Goal: Task Accomplishment & Management: Manage account settings

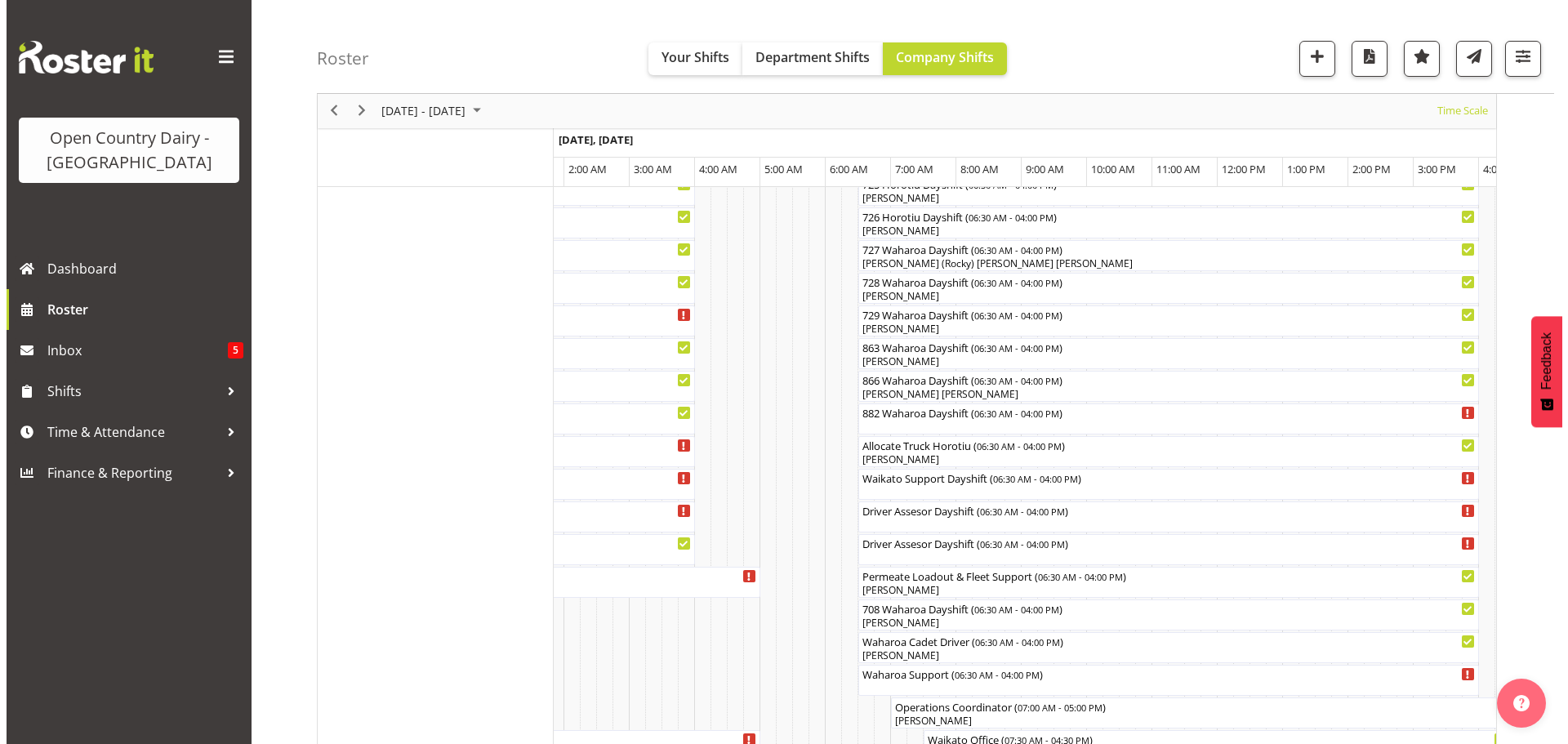
scroll to position [1062, 0]
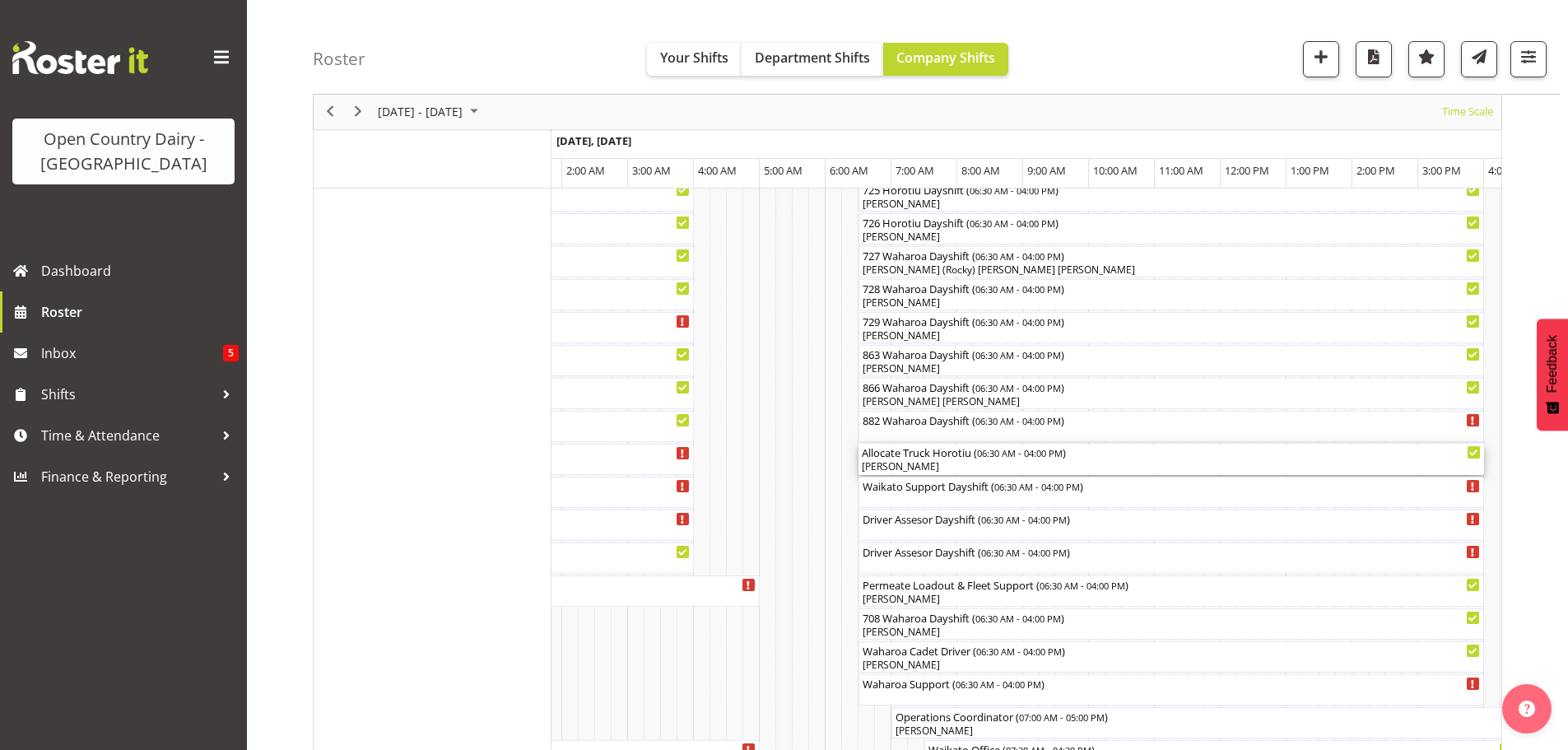
click at [913, 463] on div "[PERSON_NAME]" at bounding box center [1171, 467] width 619 height 15
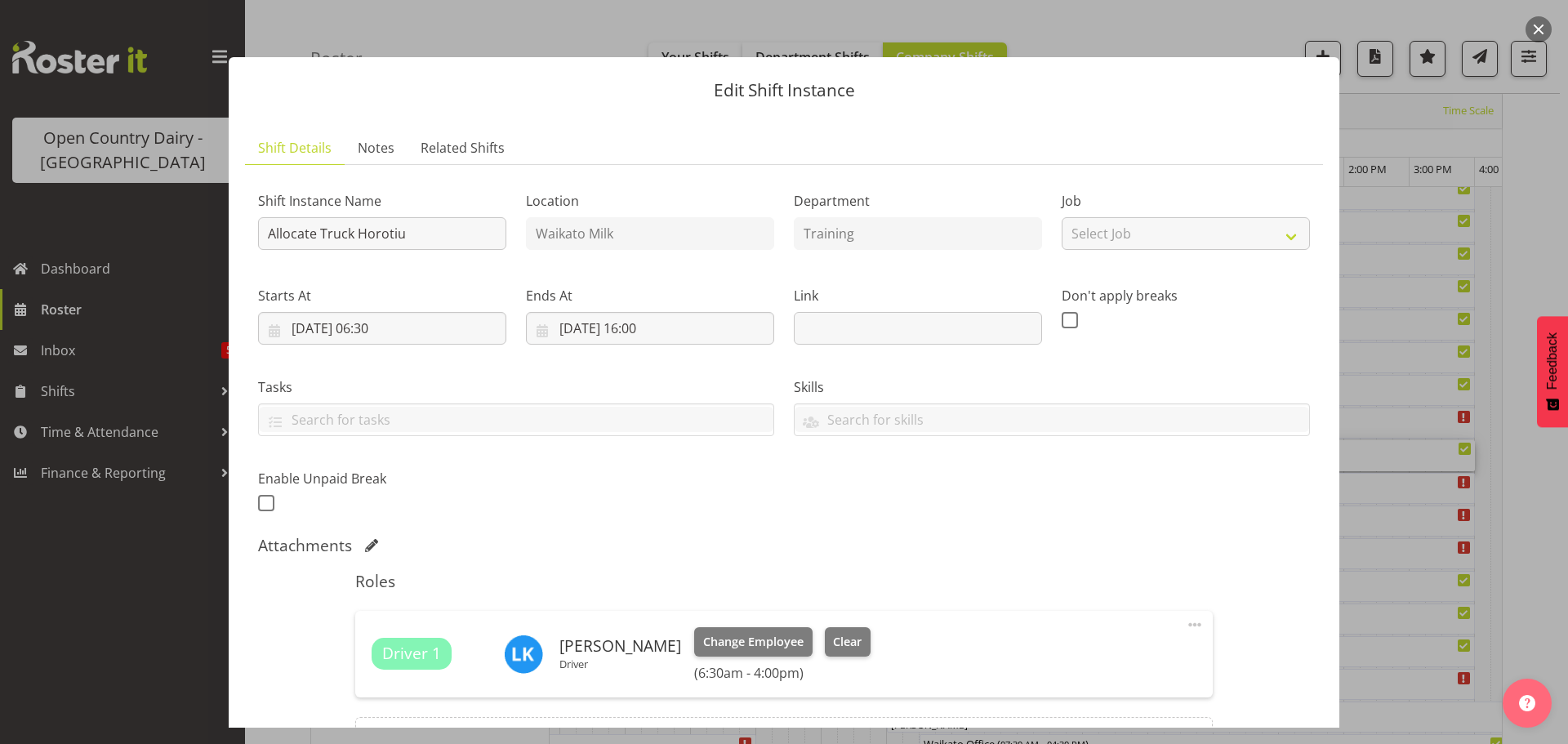
scroll to position [164, 0]
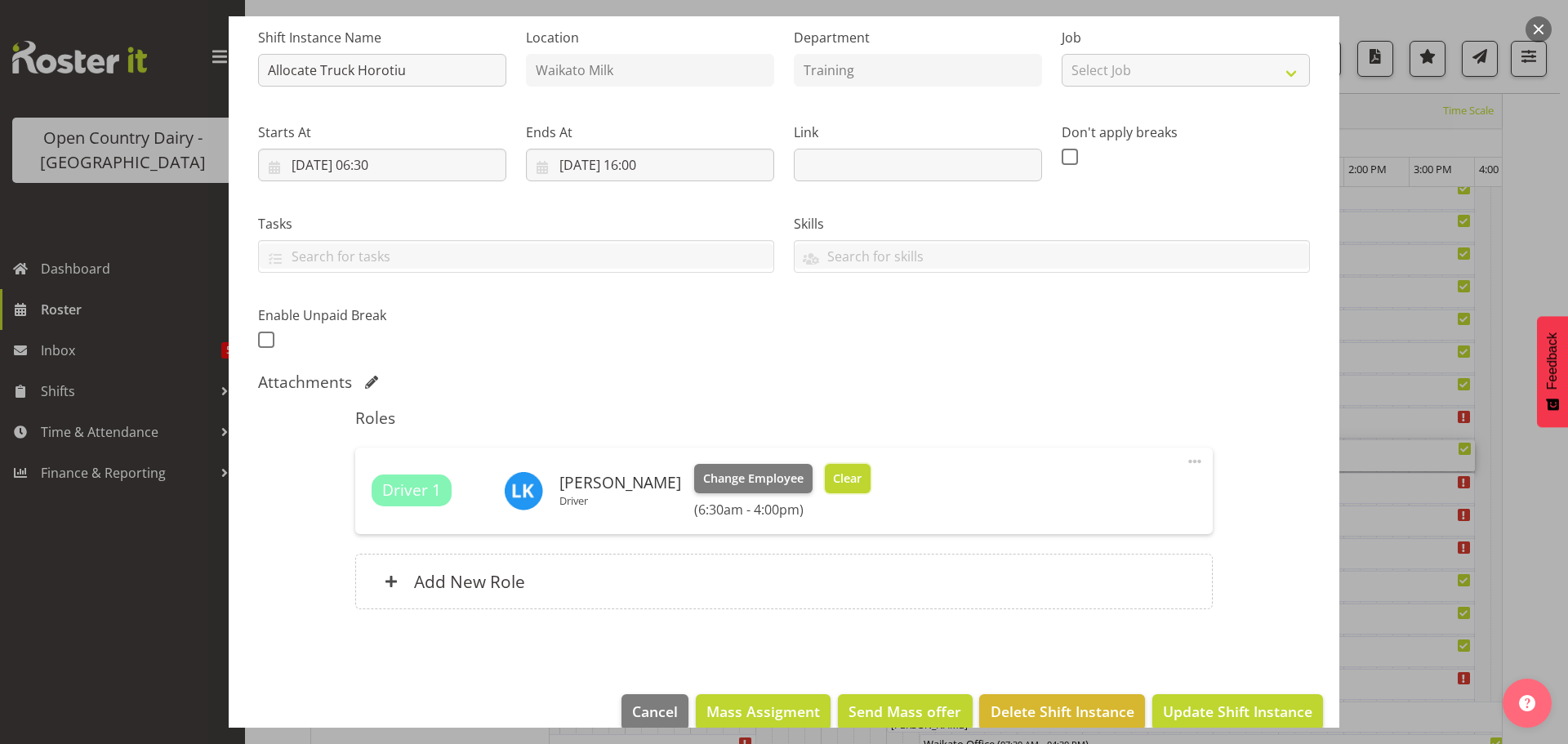
click at [835, 480] on span "Clear" at bounding box center [847, 479] width 28 height 18
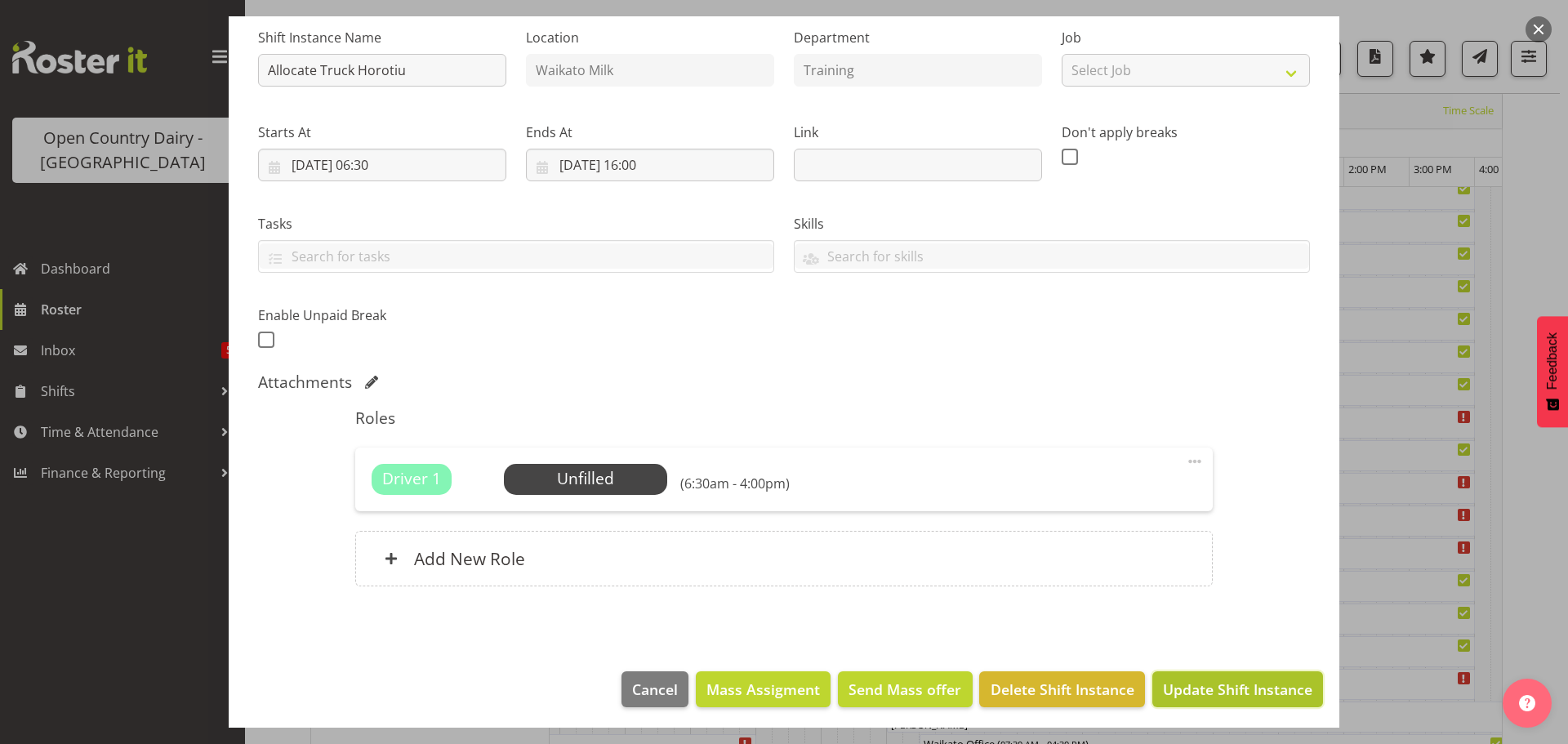
click at [1177, 680] on span "Update Shift Instance" at bounding box center [1237, 689] width 150 height 21
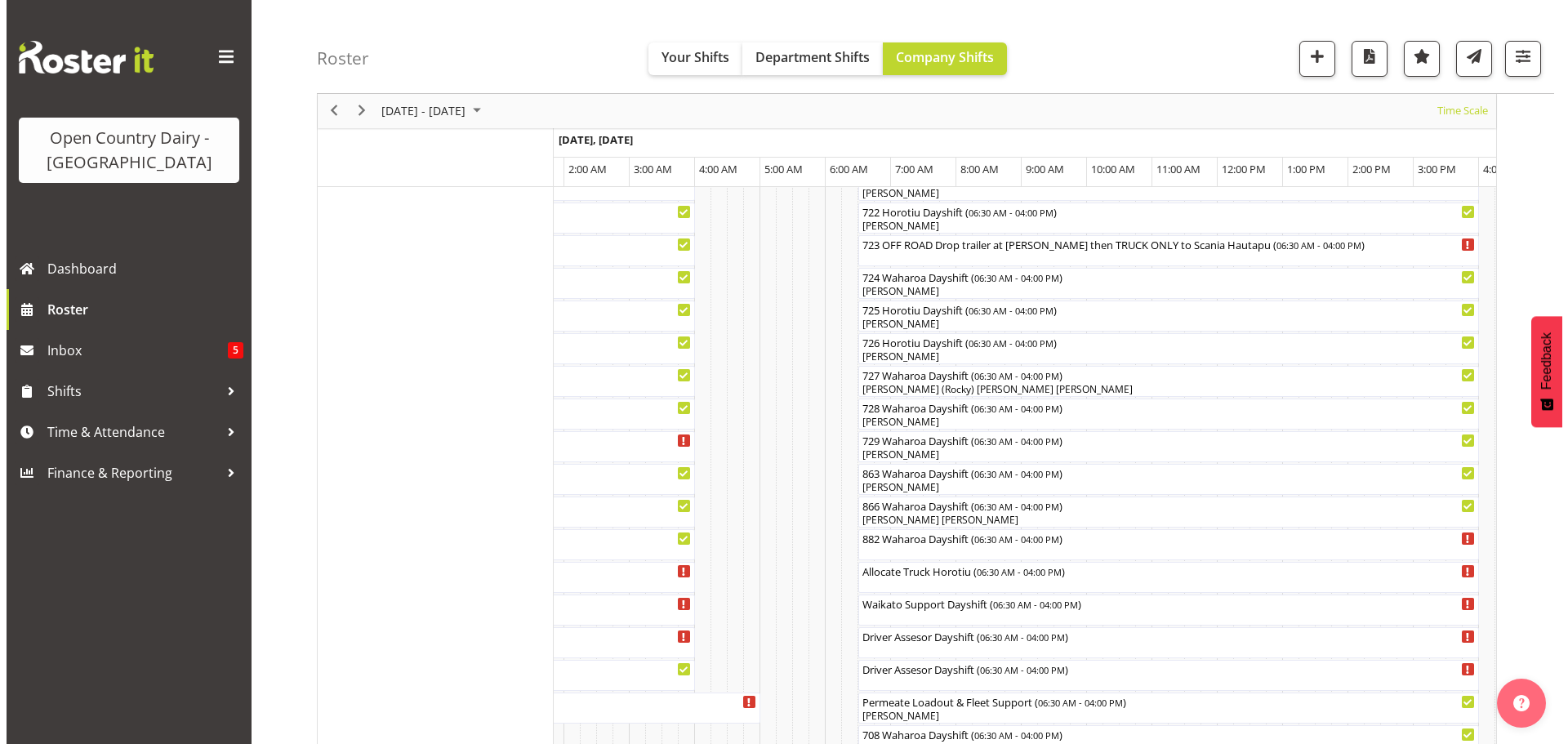
scroll to position [957, 0]
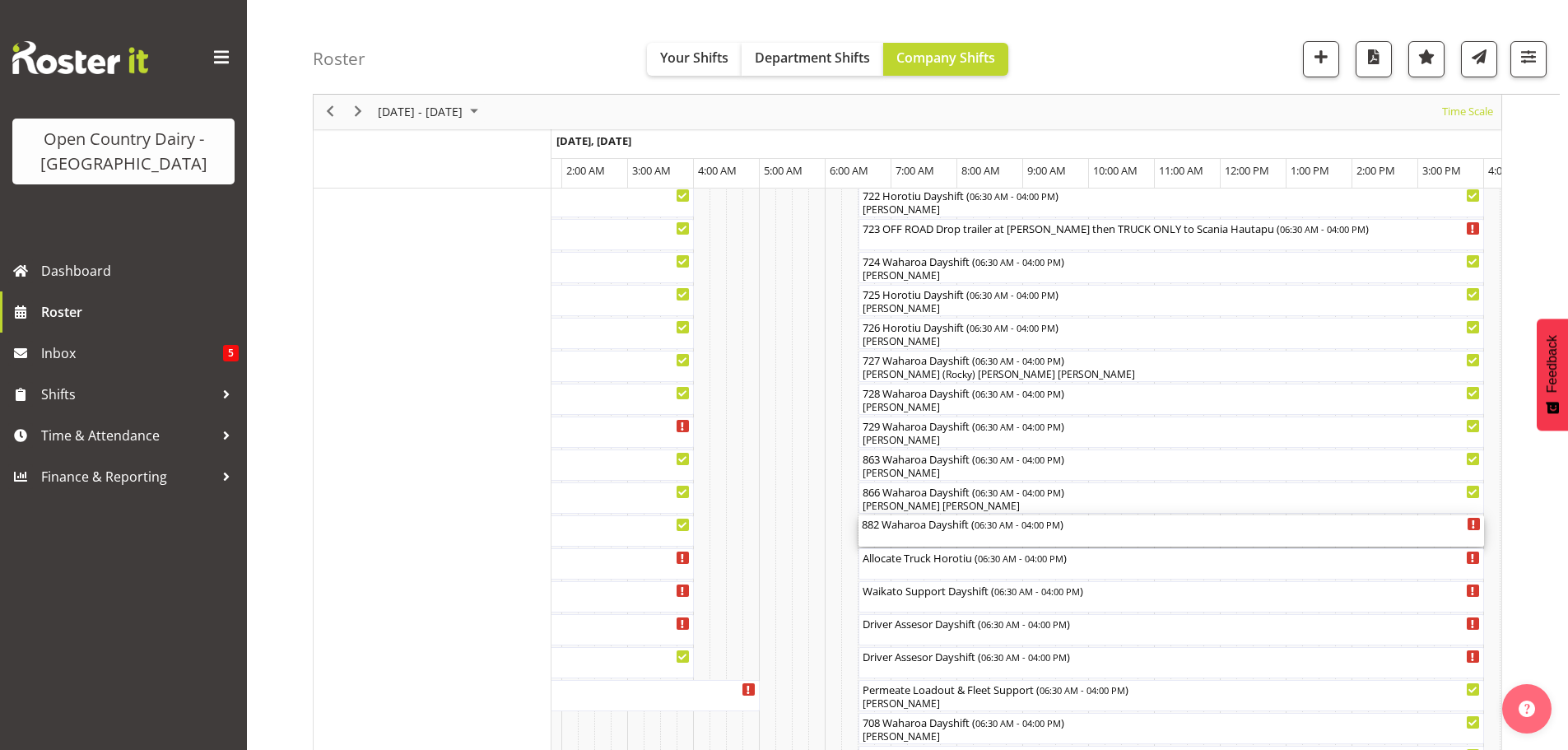
click at [953, 526] on div "882 Waharoa Dayshift ( 06:30 AM - 04:00 PM )" at bounding box center [1171, 524] width 619 height 16
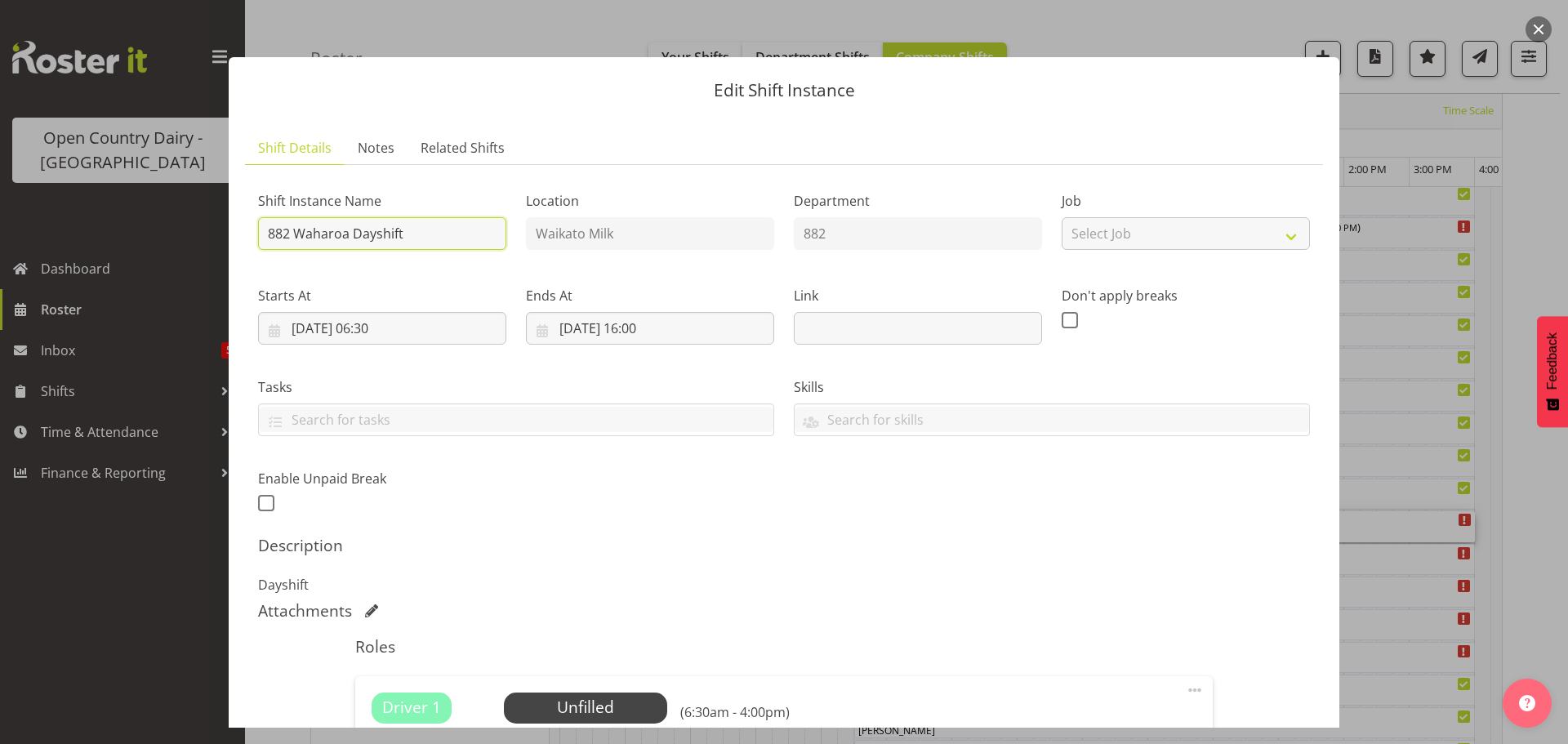
click at [432, 242] on input "882 Waharoa Dayshift" at bounding box center [382, 233] width 248 height 33
type input "882 Waharoa Dayshift Drive to [GEOGRAPHIC_DATA]"
click at [925, 601] on div "Attachments" at bounding box center [784, 611] width 1052 height 20
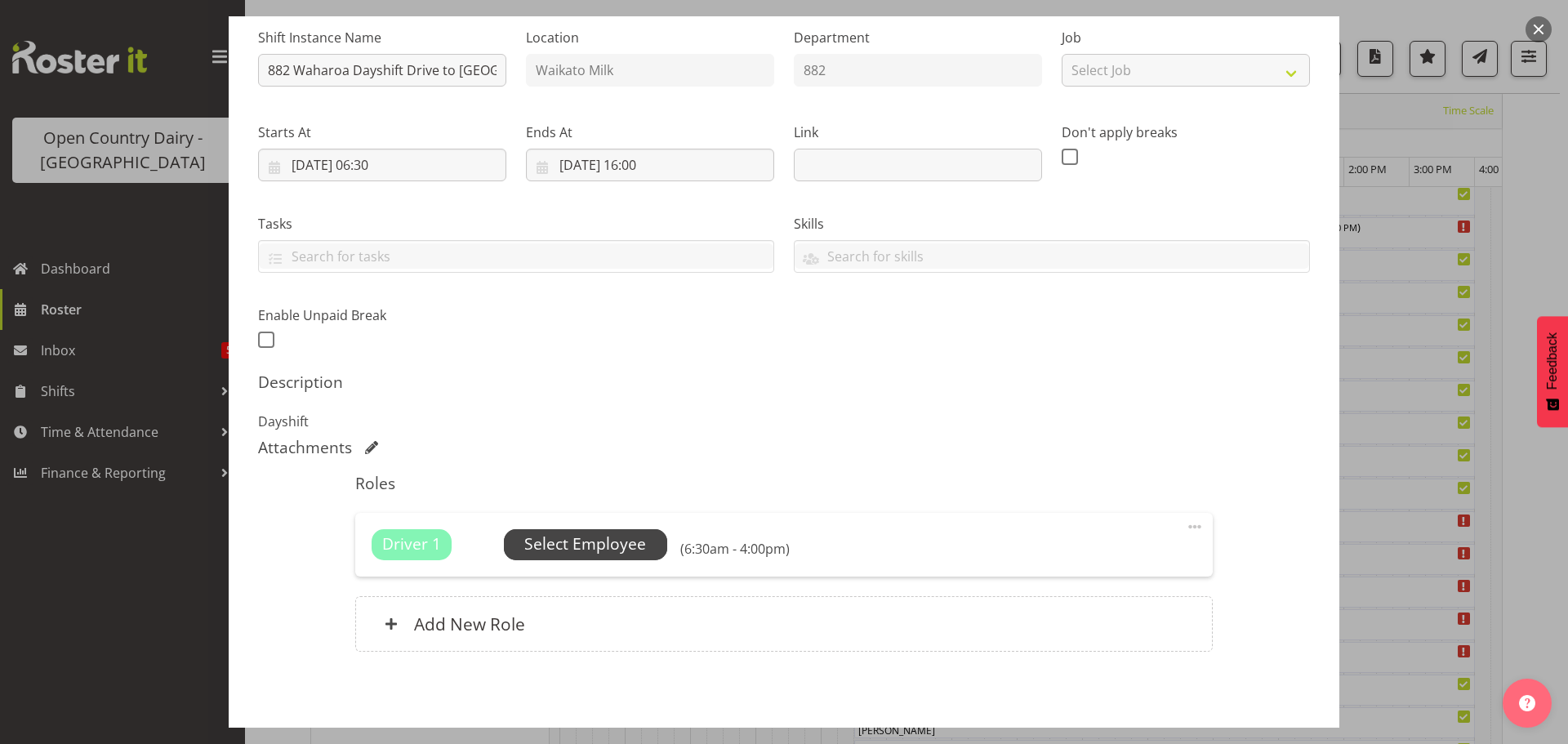
click at [572, 543] on span "Select Employee" at bounding box center [585, 544] width 122 height 24
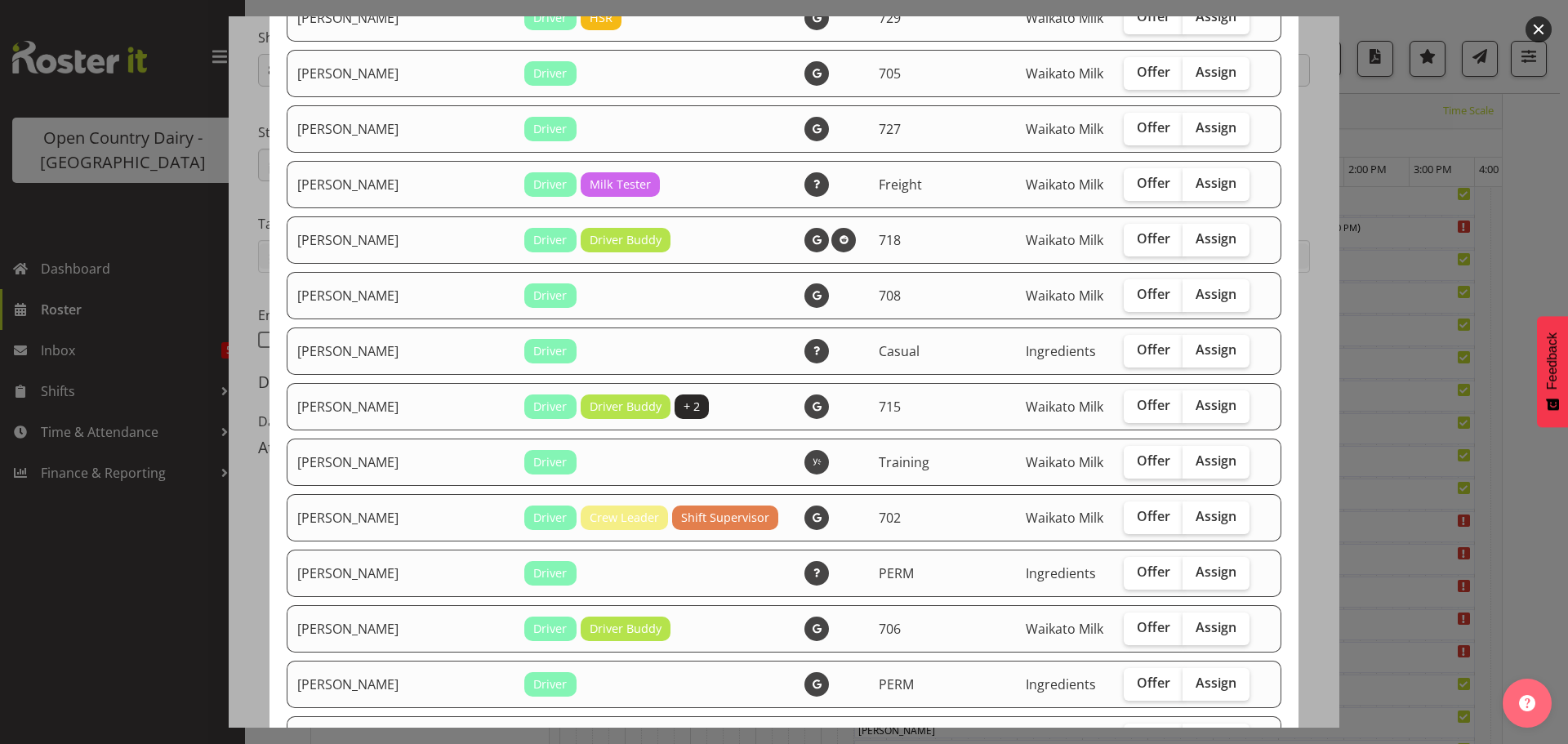
scroll to position [1143, 0]
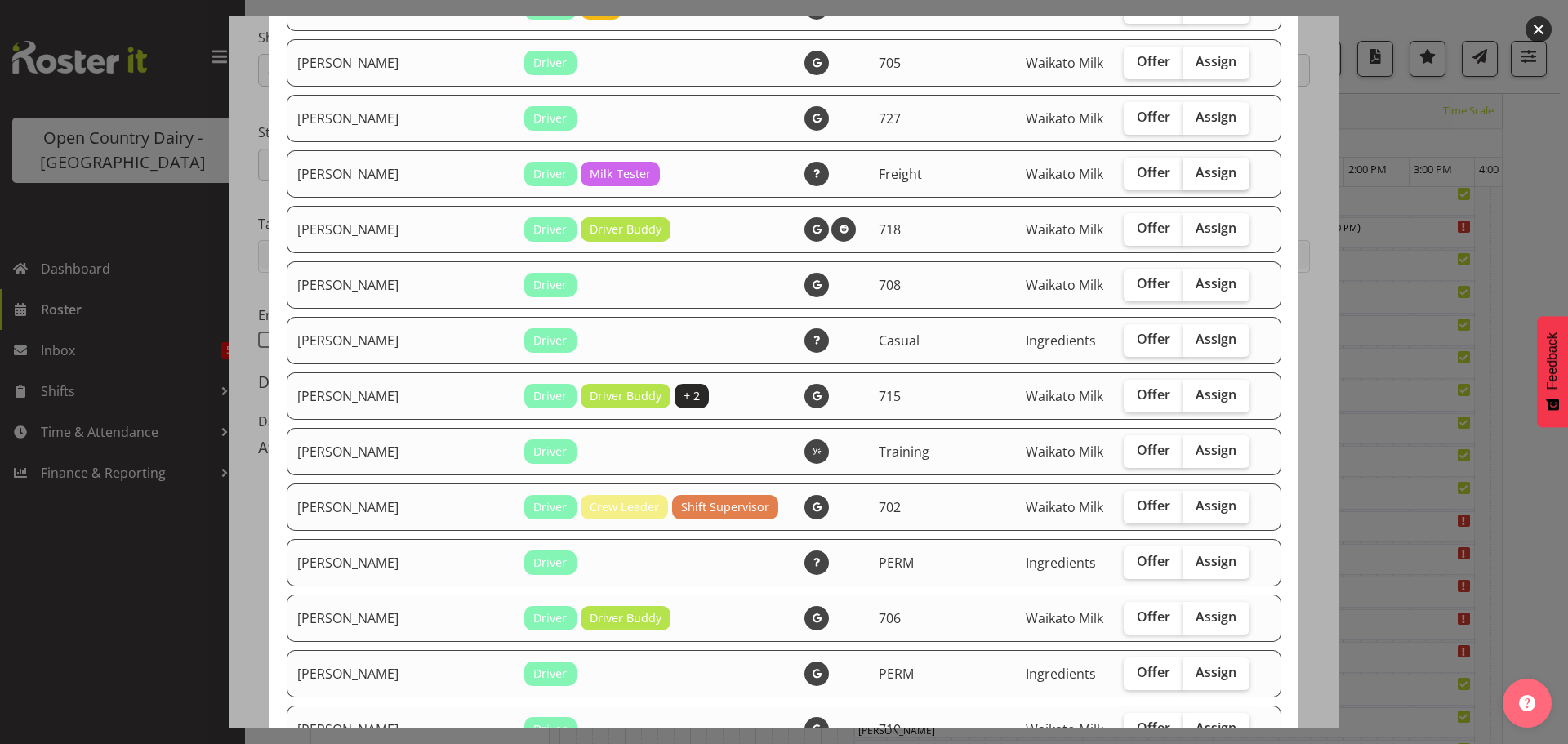
click at [1186, 162] on label "Assign" at bounding box center [1216, 174] width 67 height 33
click at [1186, 167] on input "Assign" at bounding box center [1188, 173] width 11 height 11
checkbox input "true"
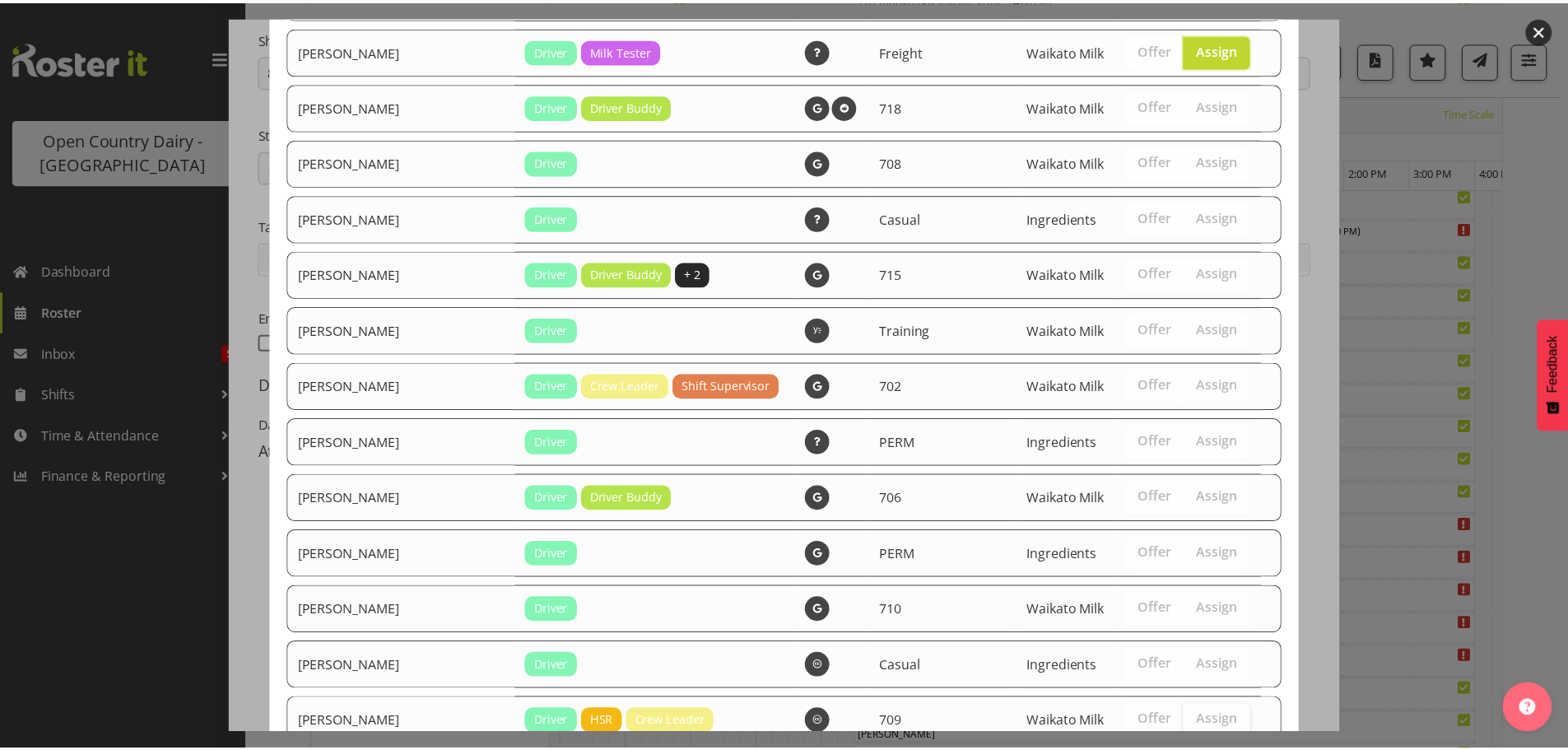
scroll to position [1560, 0]
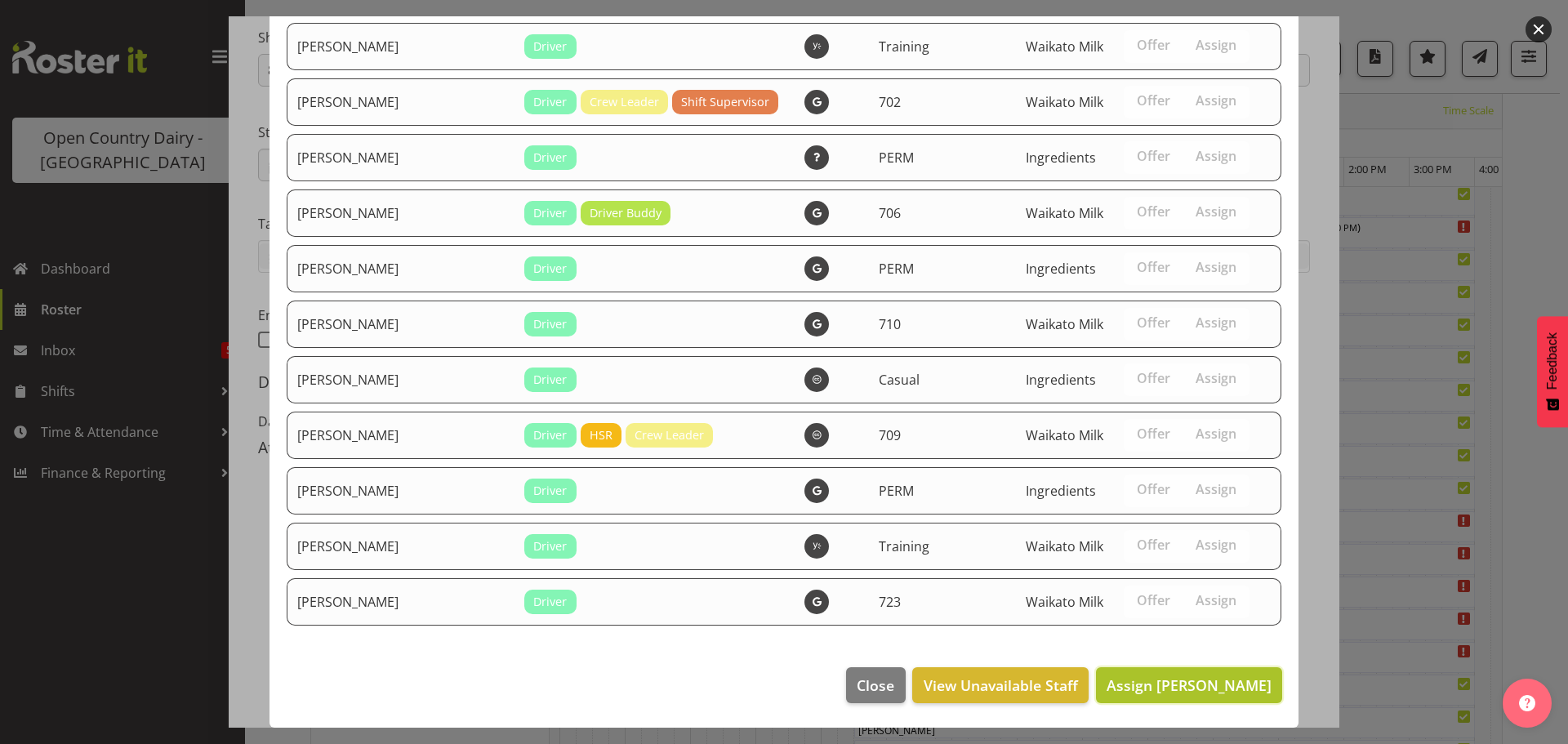
click at [1196, 680] on span "Assign [PERSON_NAME]" at bounding box center [1189, 685] width 165 height 20
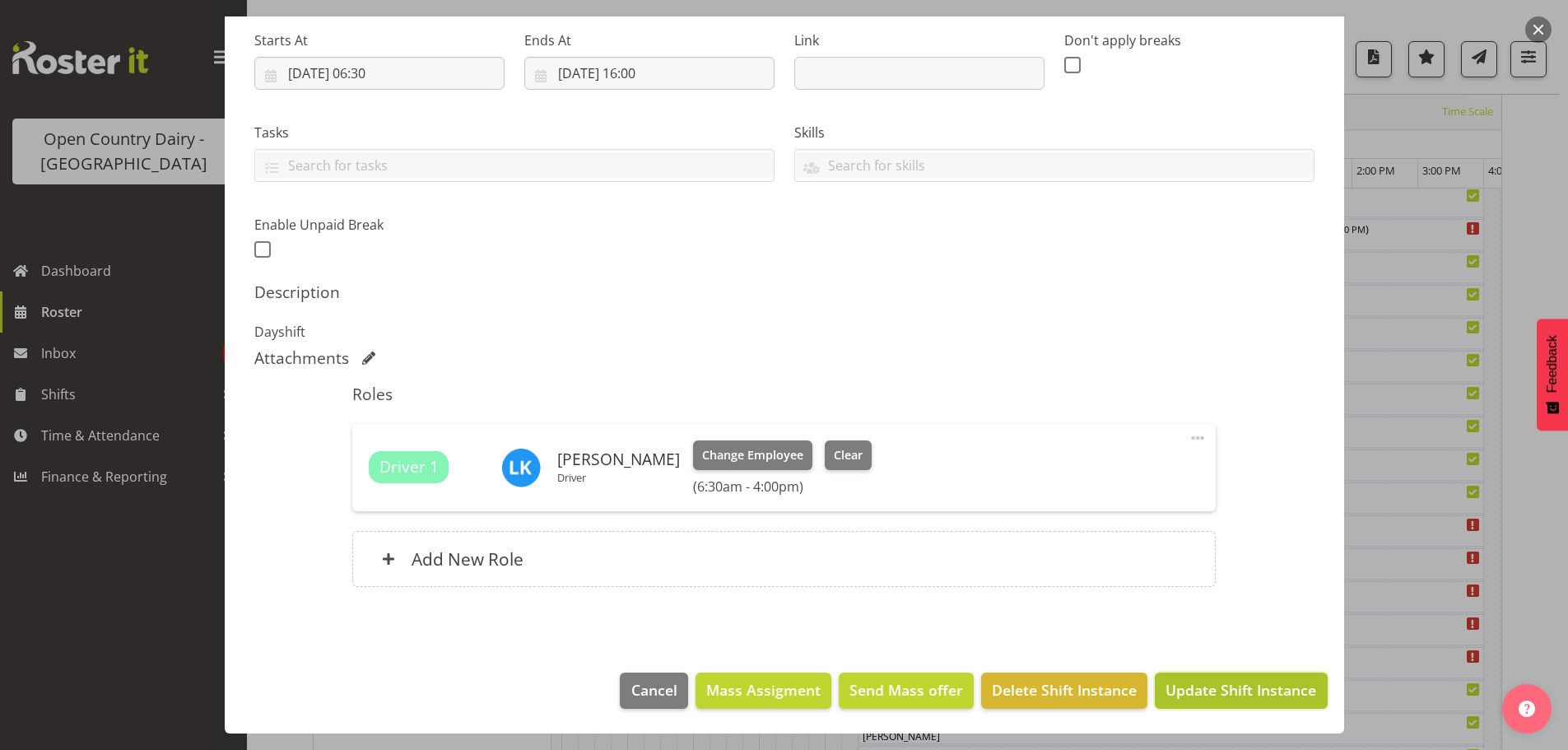
click at [1212, 691] on span "Update Shift Instance" at bounding box center [1241, 690] width 151 height 21
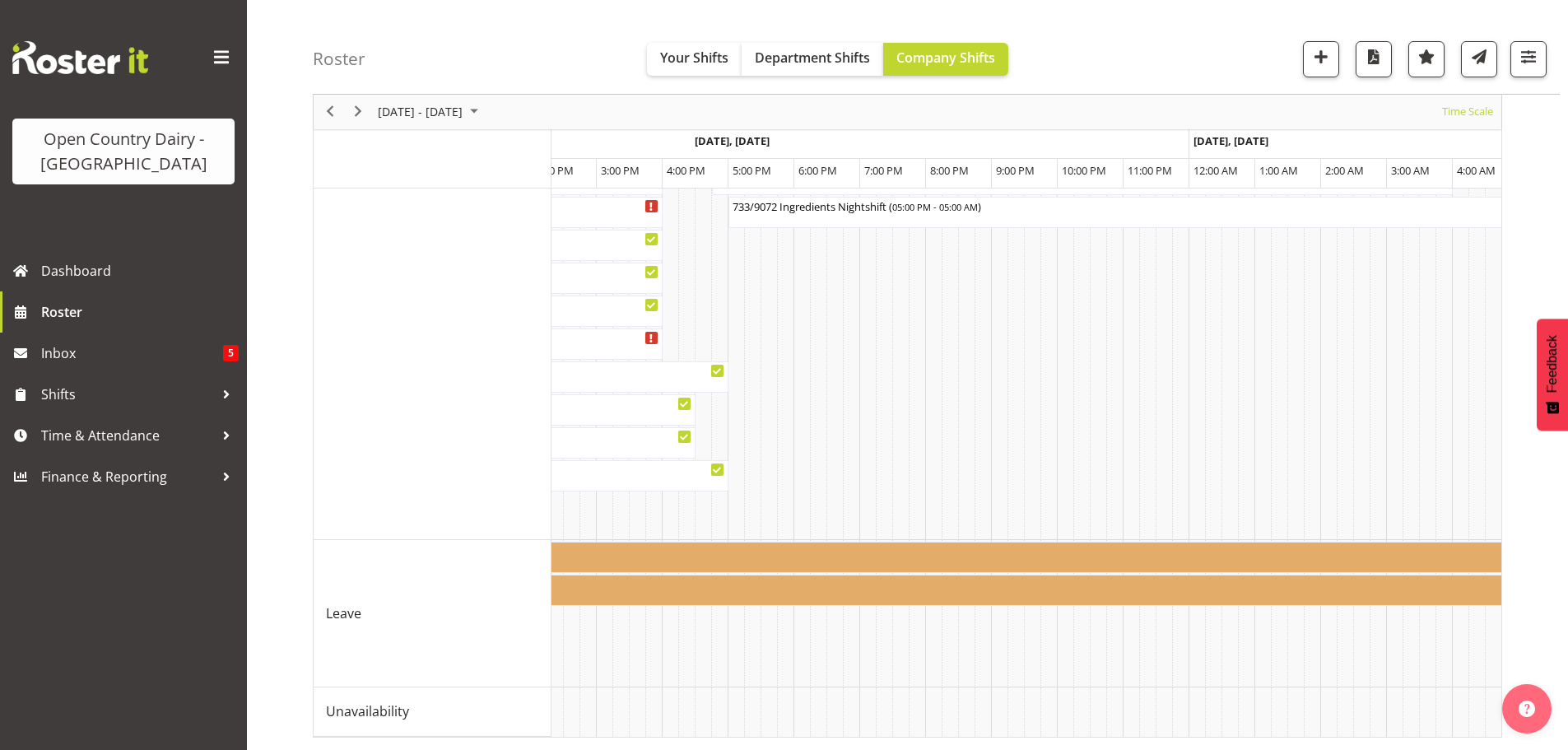
scroll to position [0, 0]
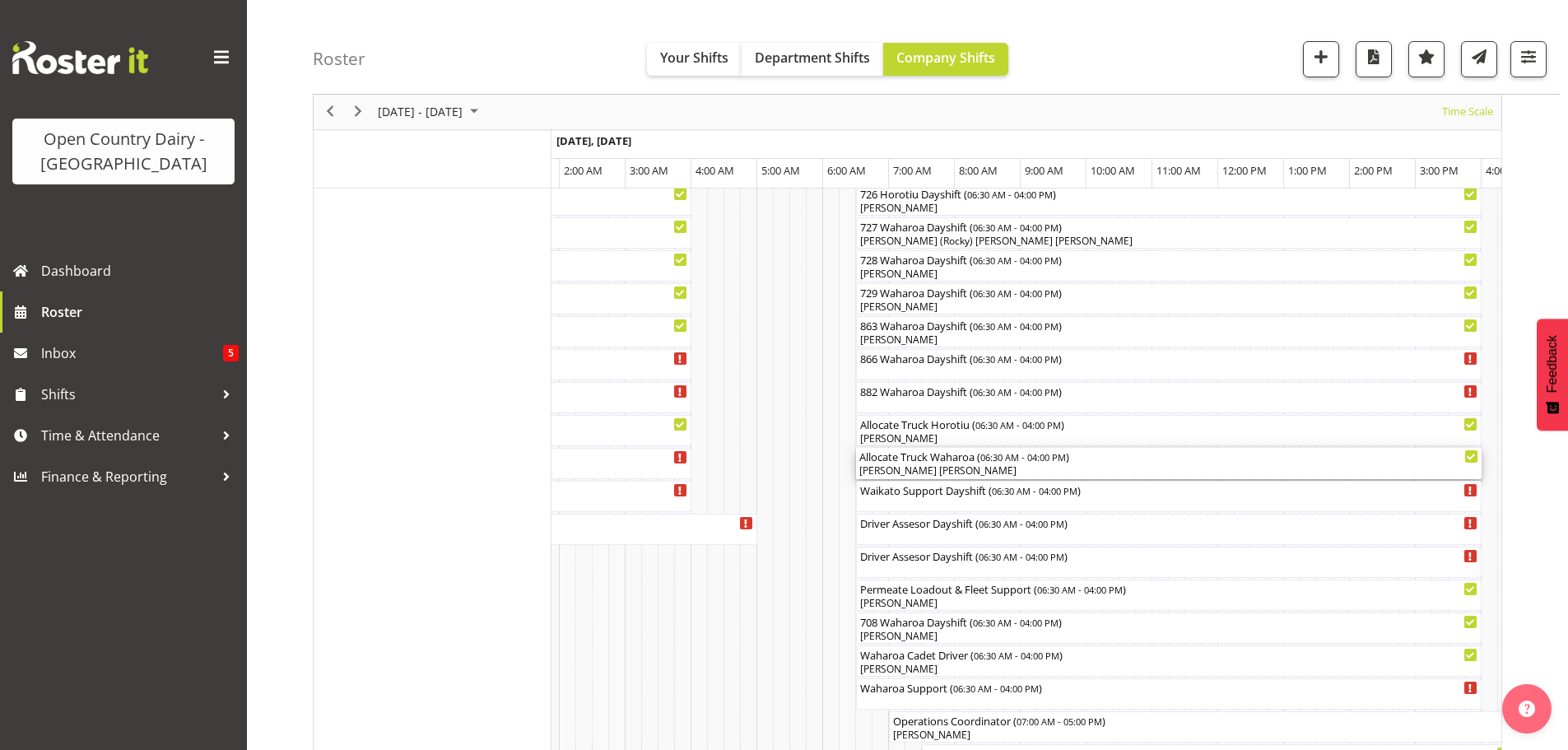
click at [949, 467] on div "[PERSON_NAME] [PERSON_NAME]" at bounding box center [1169, 471] width 619 height 15
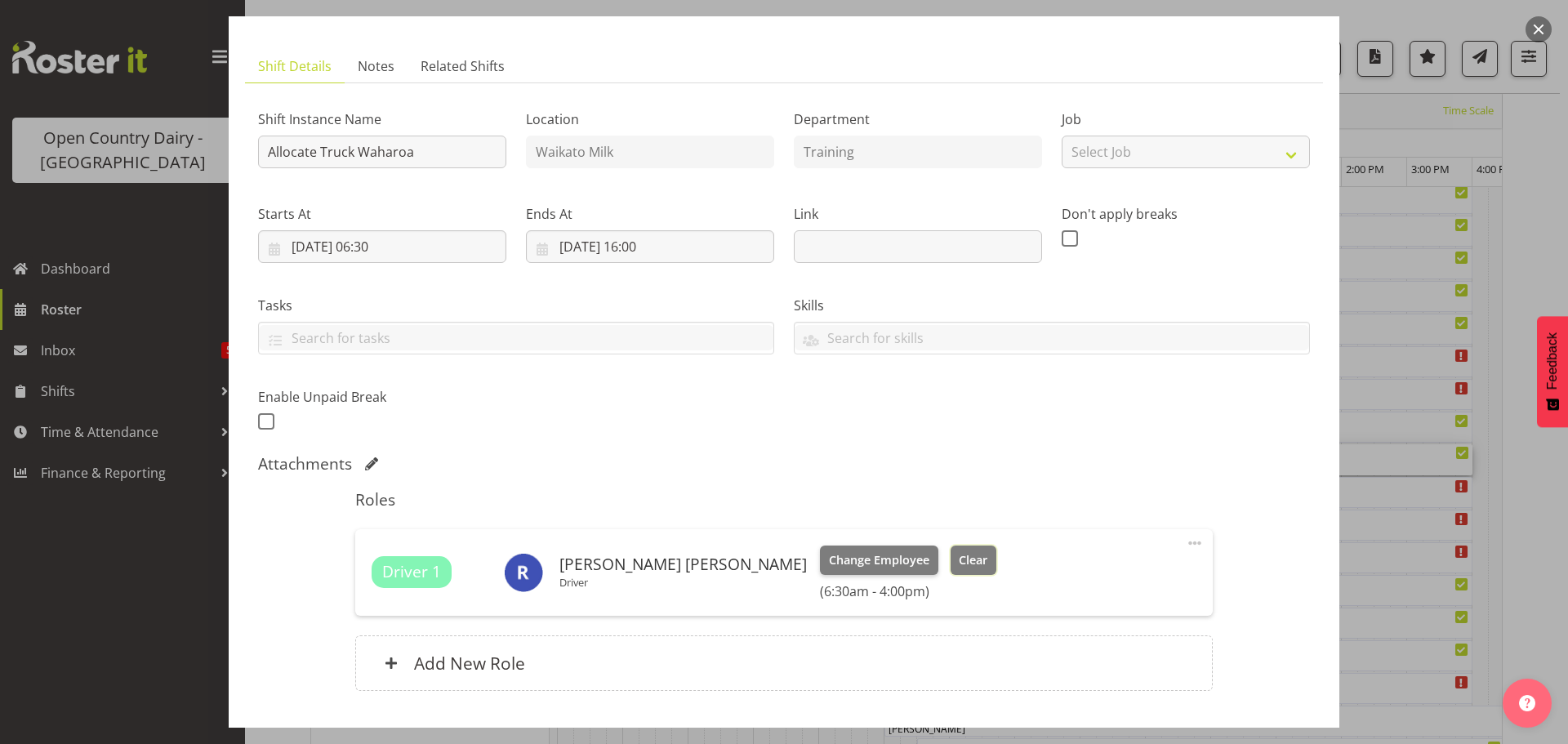
click at [958, 561] on span "Clear" at bounding box center [972, 560] width 28 height 18
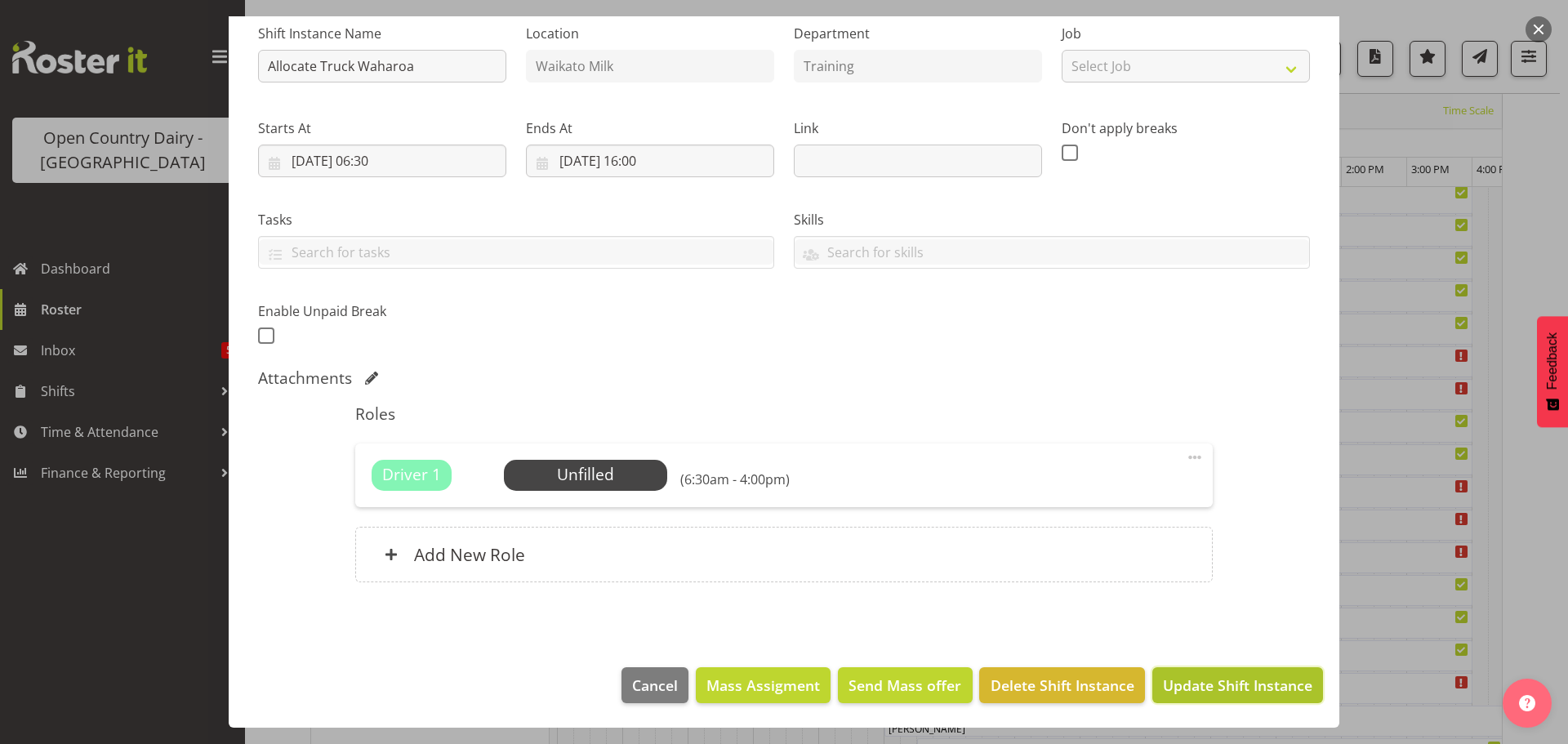
click at [1213, 683] on span "Update Shift Instance" at bounding box center [1237, 685] width 150 height 21
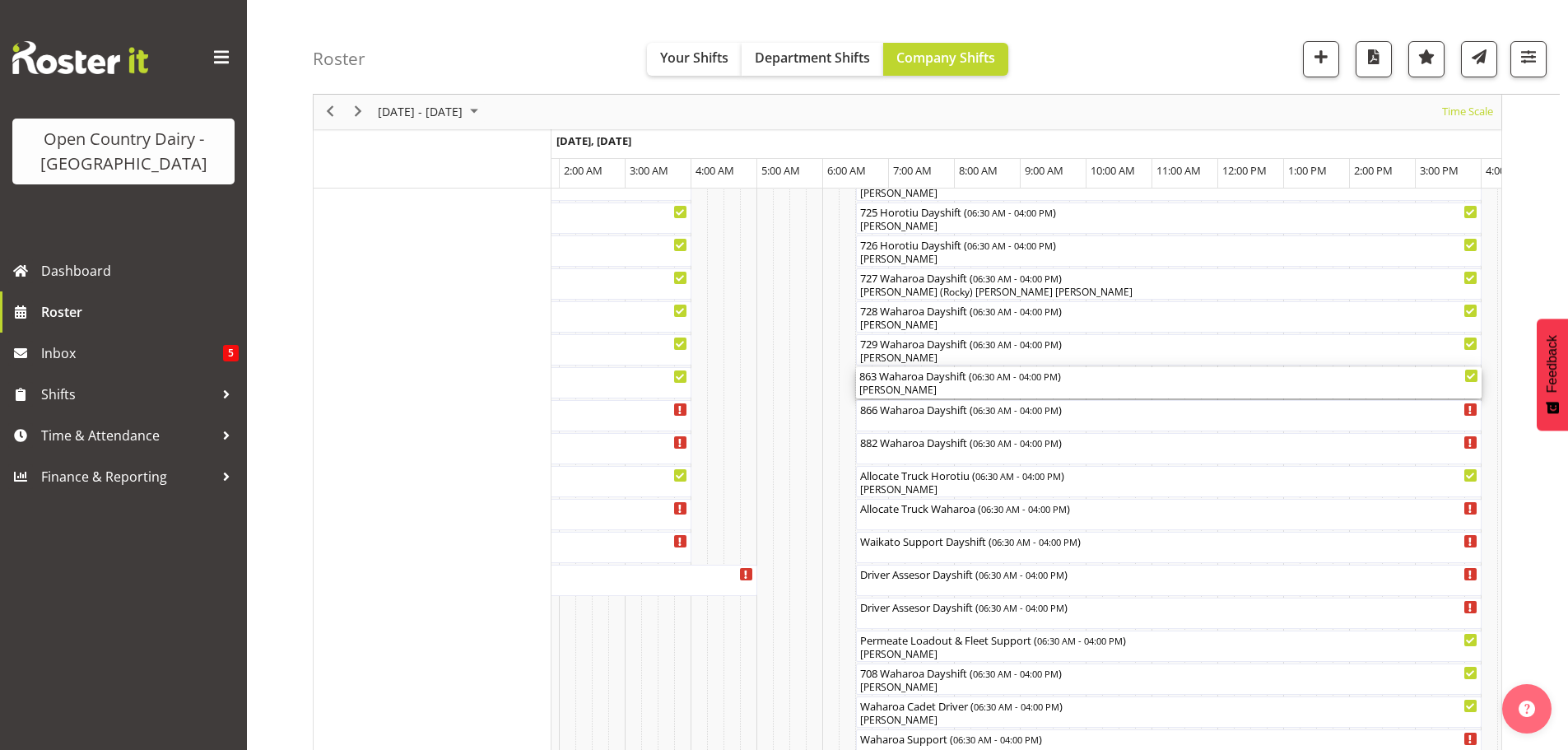
click at [920, 386] on div "[PERSON_NAME]" at bounding box center [1169, 390] width 619 height 15
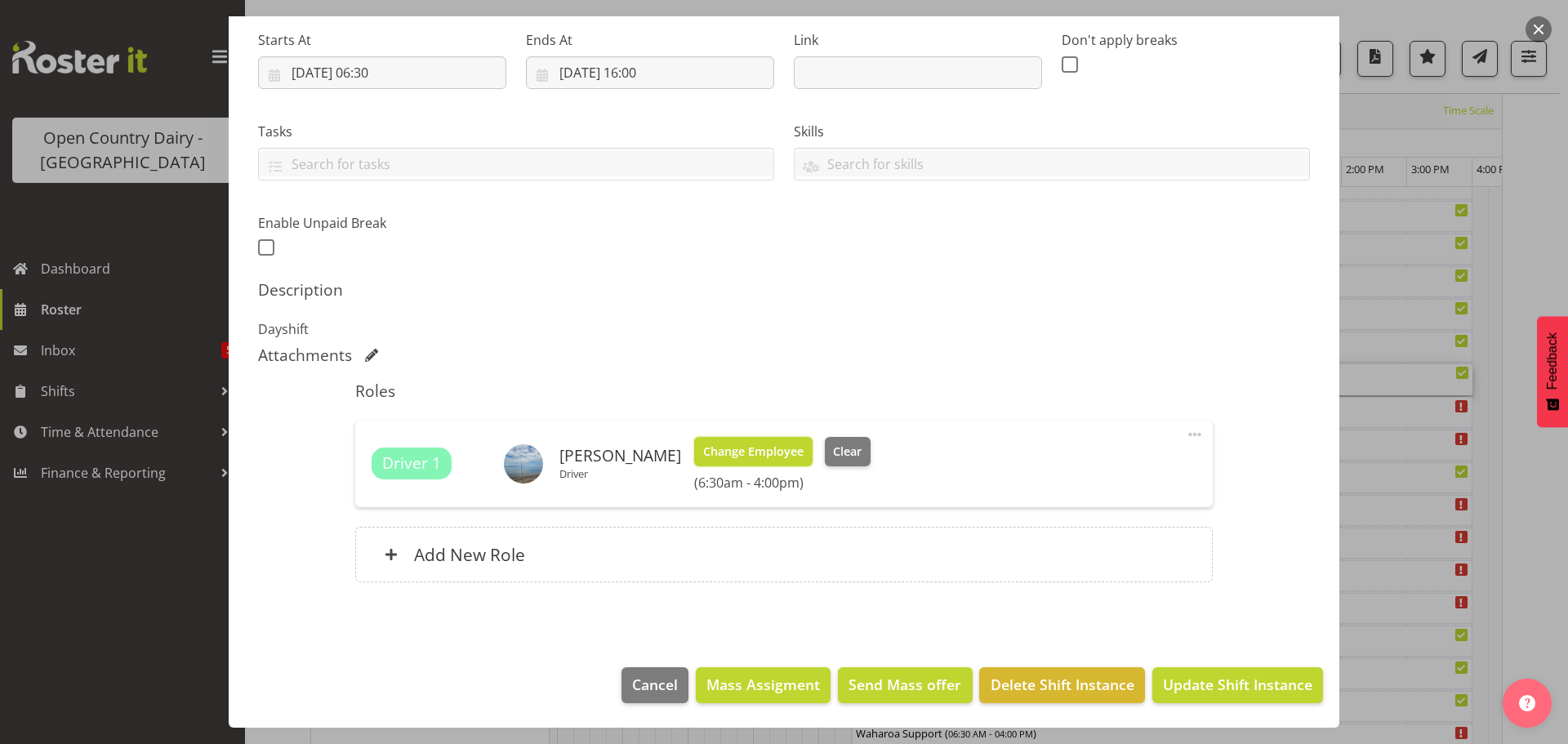
click at [743, 443] on span "Change Employee" at bounding box center [753, 451] width 101 height 18
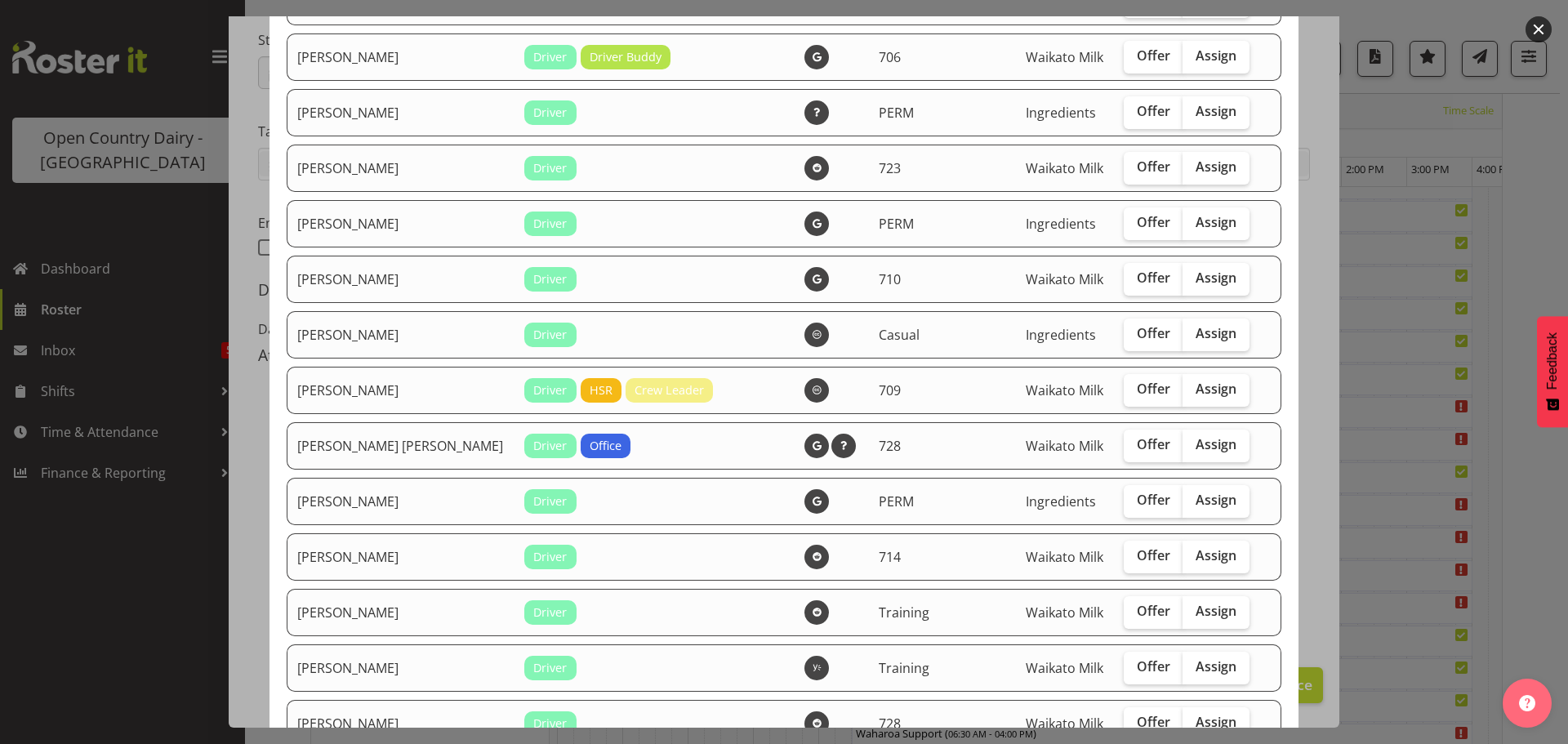
scroll to position [3103, 0]
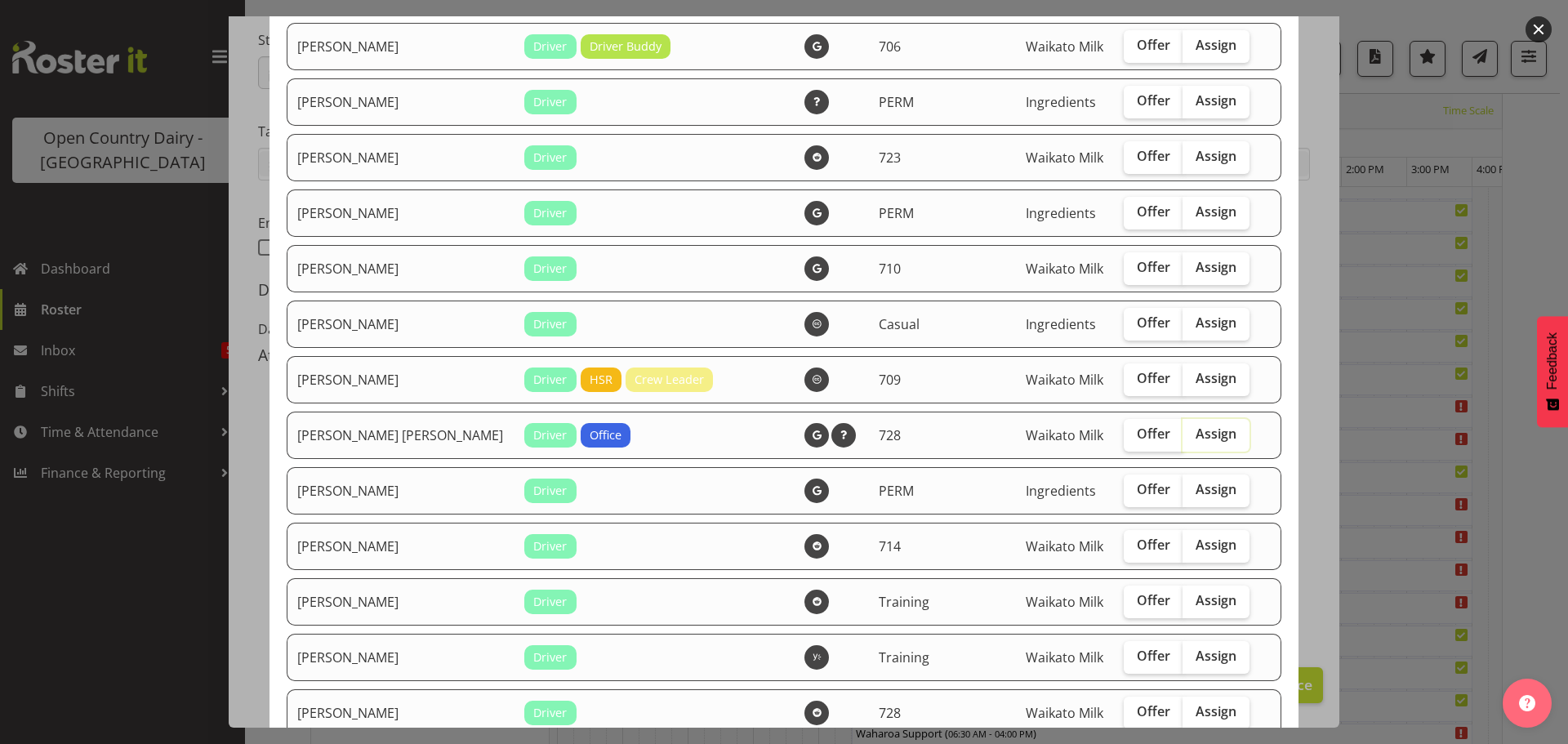
click at [1183, 432] on input "Assign" at bounding box center [1188, 434] width 11 height 11
checkbox input "true"
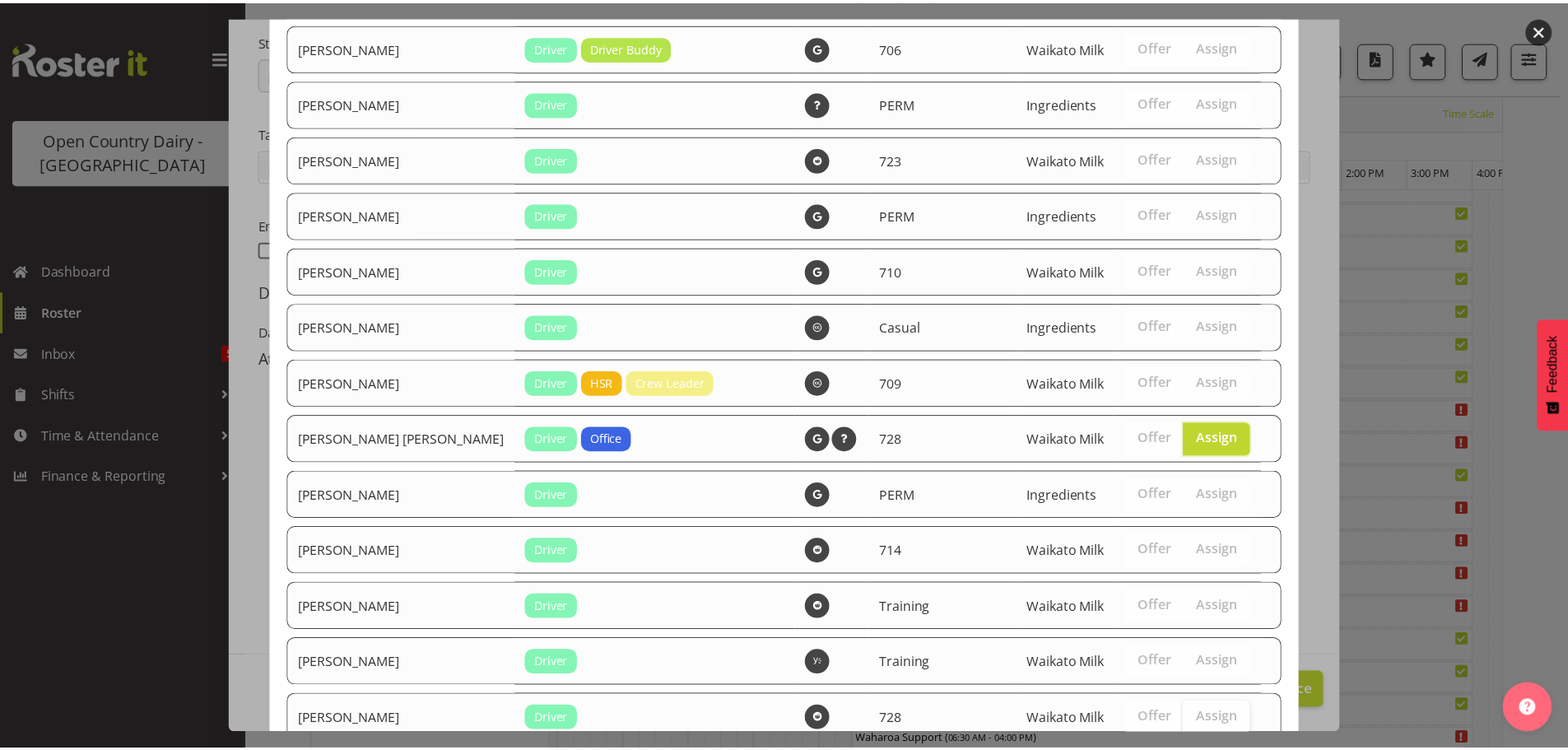
scroll to position [3352, 0]
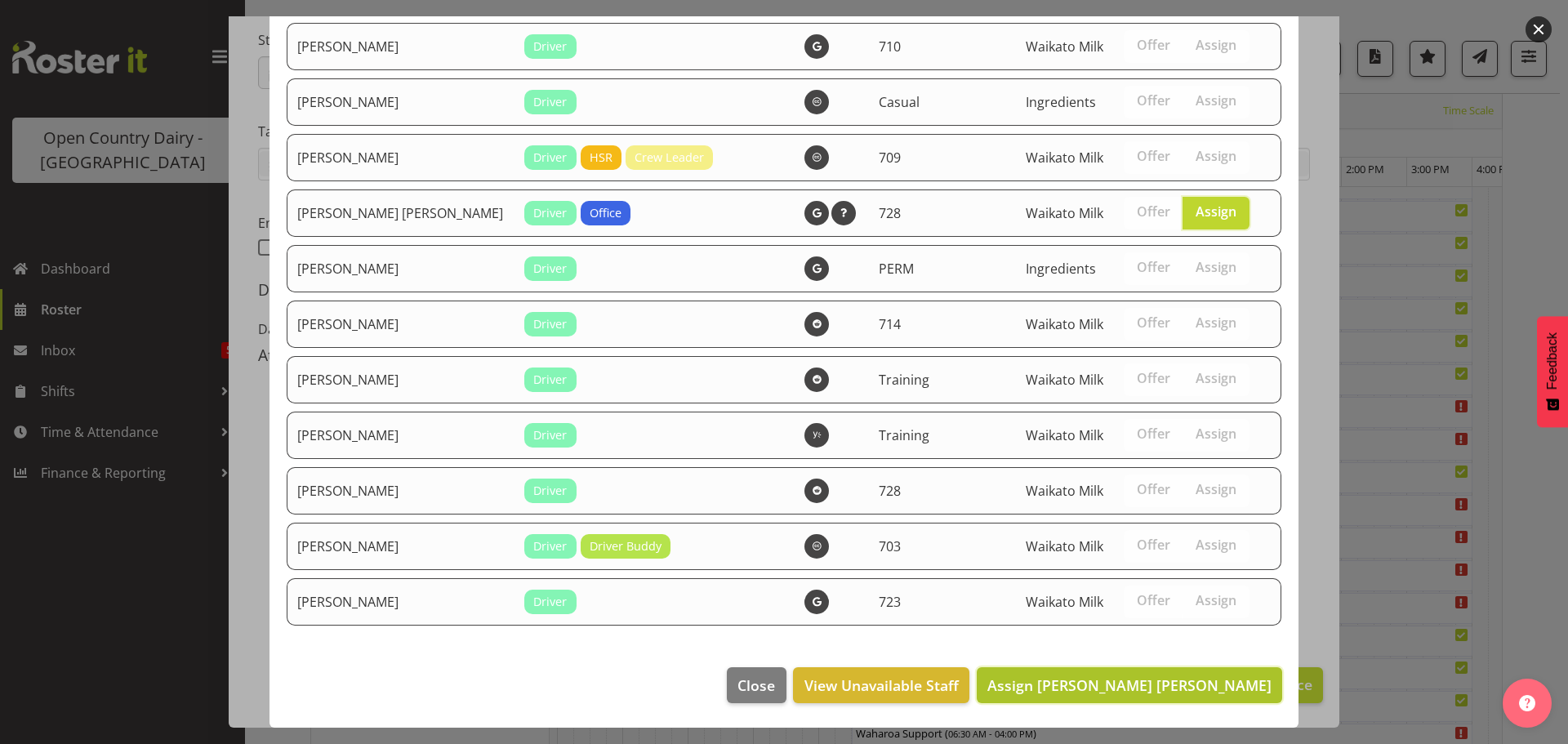
click at [1192, 689] on span "Assign [PERSON_NAME] [PERSON_NAME]" at bounding box center [1129, 685] width 284 height 20
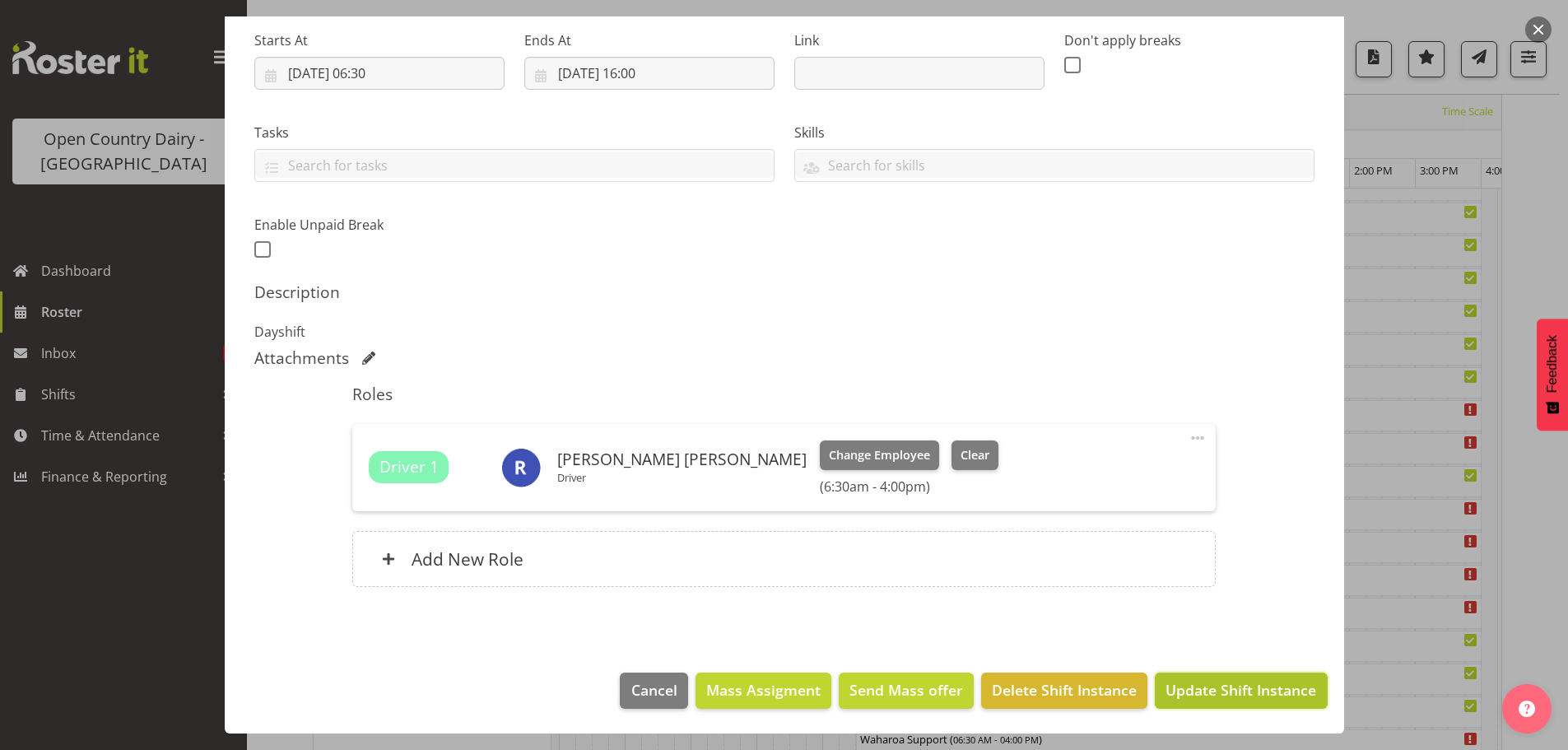
click at [1210, 679] on button "Update Shift Instance" at bounding box center [1241, 690] width 172 height 37
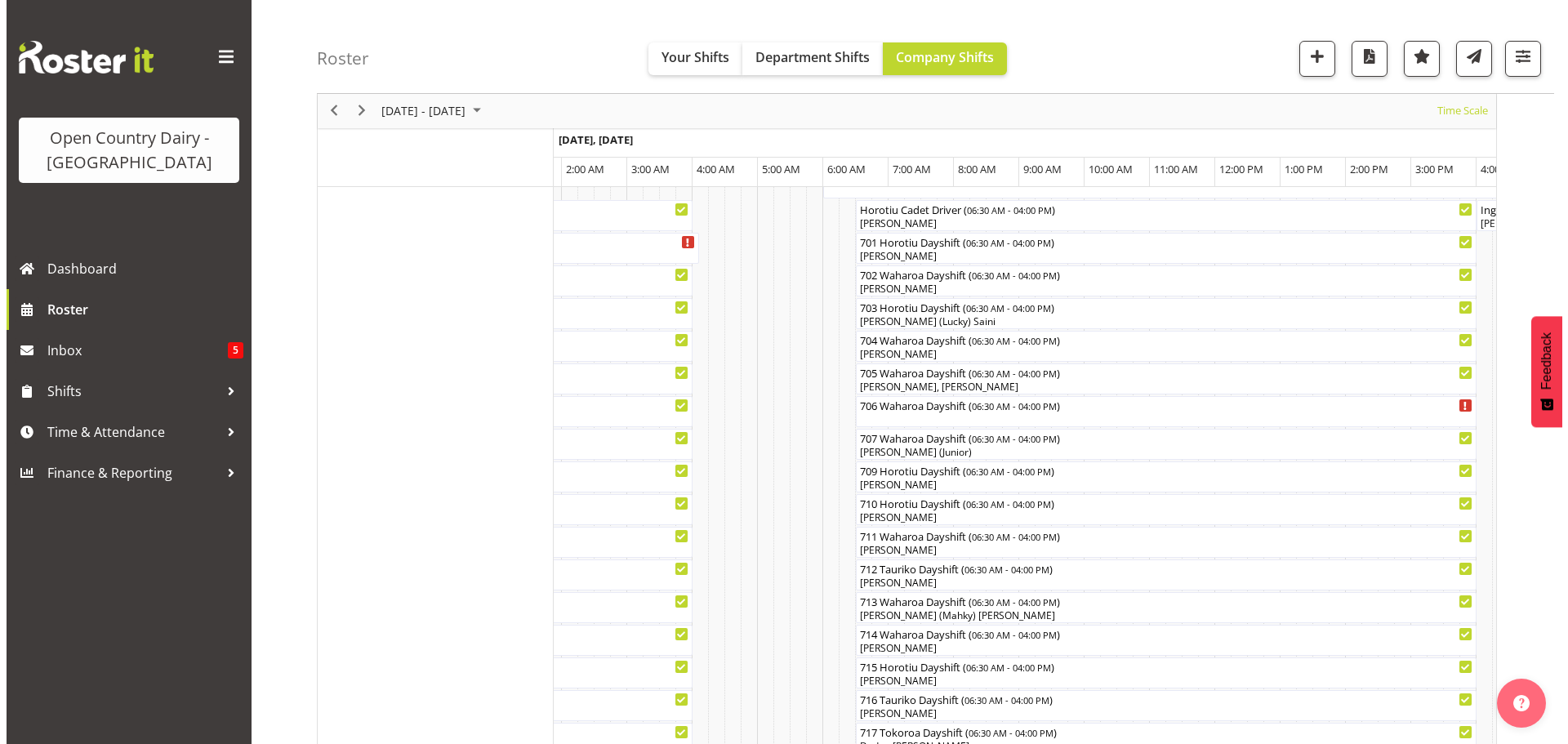
scroll to position [304, 0]
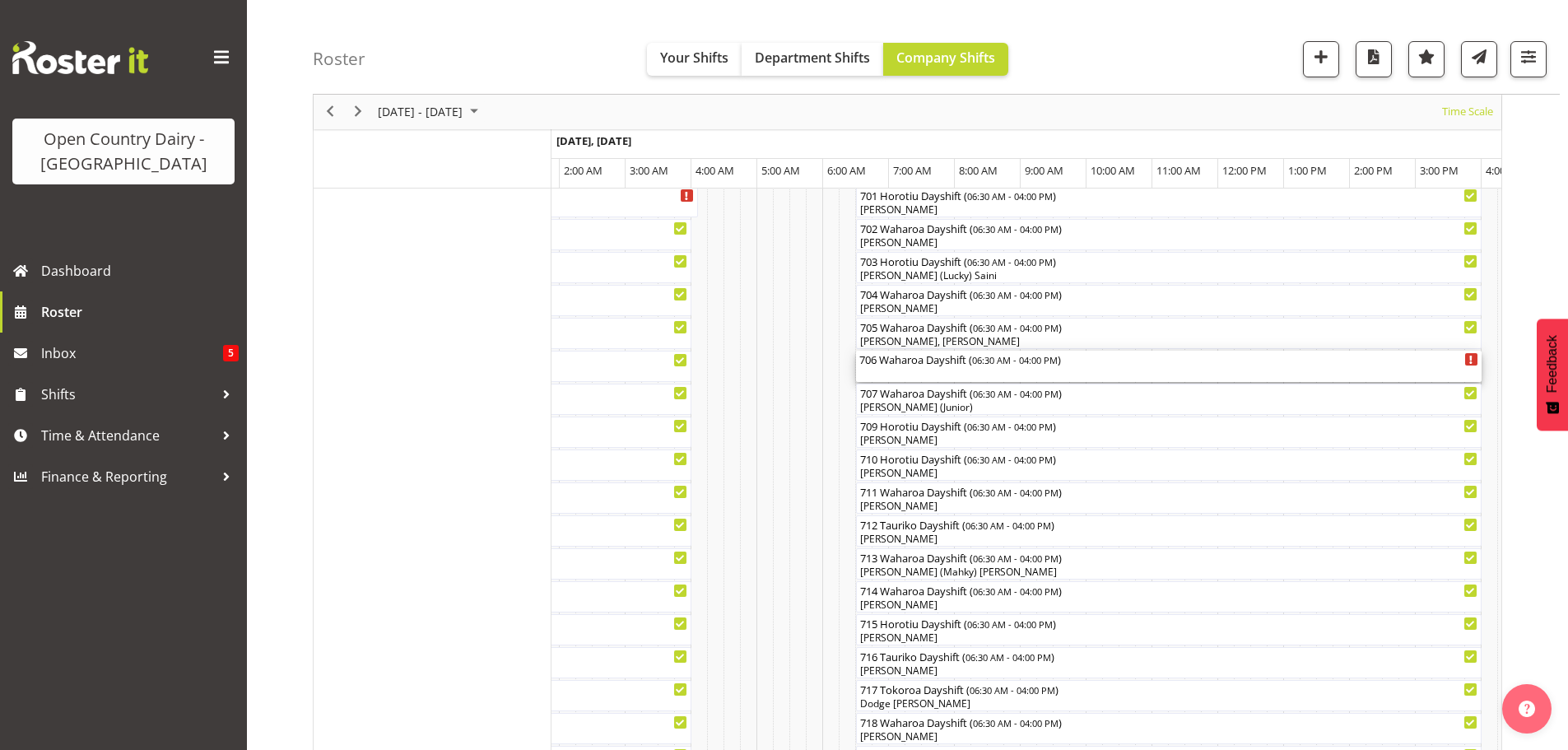
click at [908, 375] on div "706 Waharoa Dayshift ( 06:30 AM - 04:00 PM )" at bounding box center [1169, 366] width 619 height 31
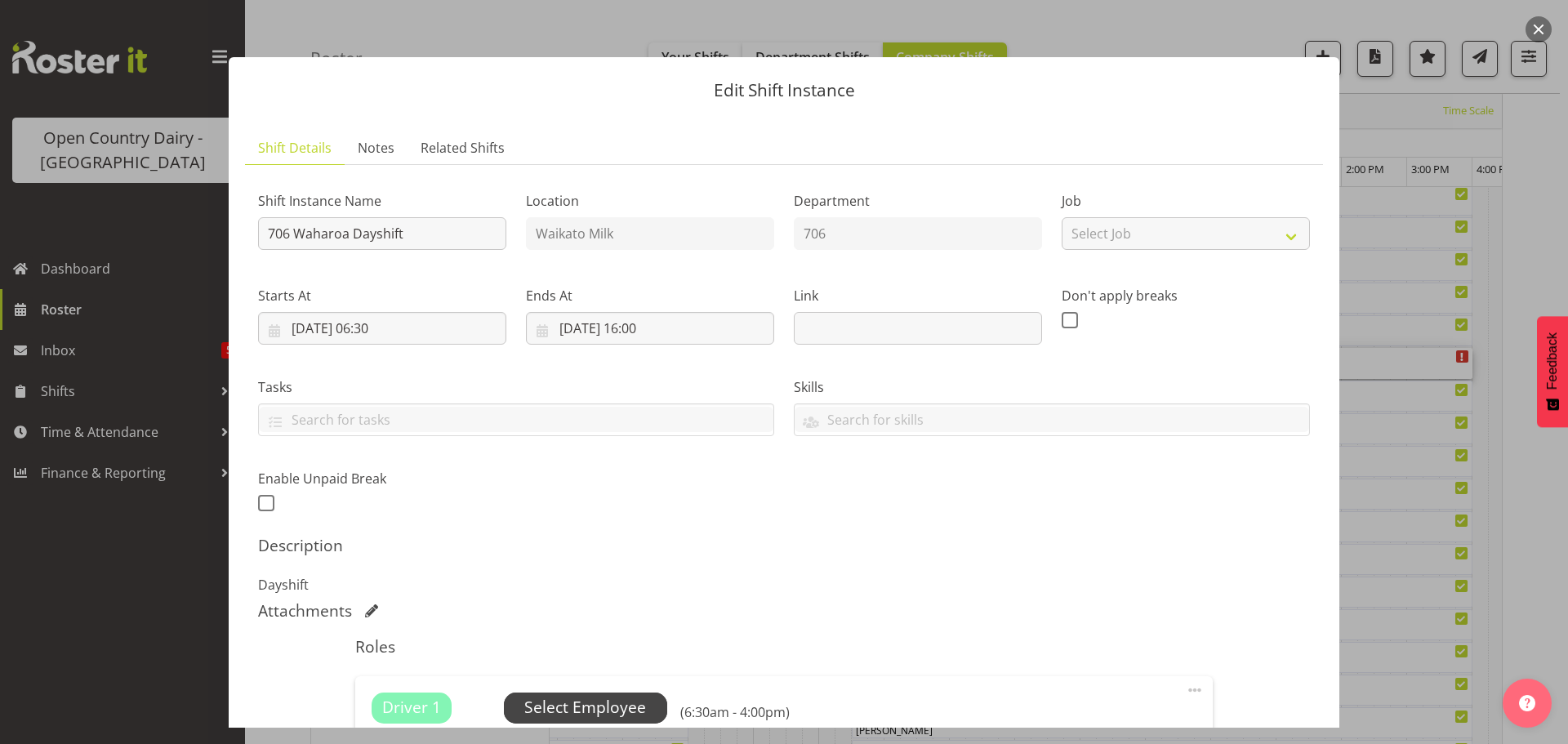
click at [614, 697] on span "Select Employee" at bounding box center [585, 708] width 122 height 24
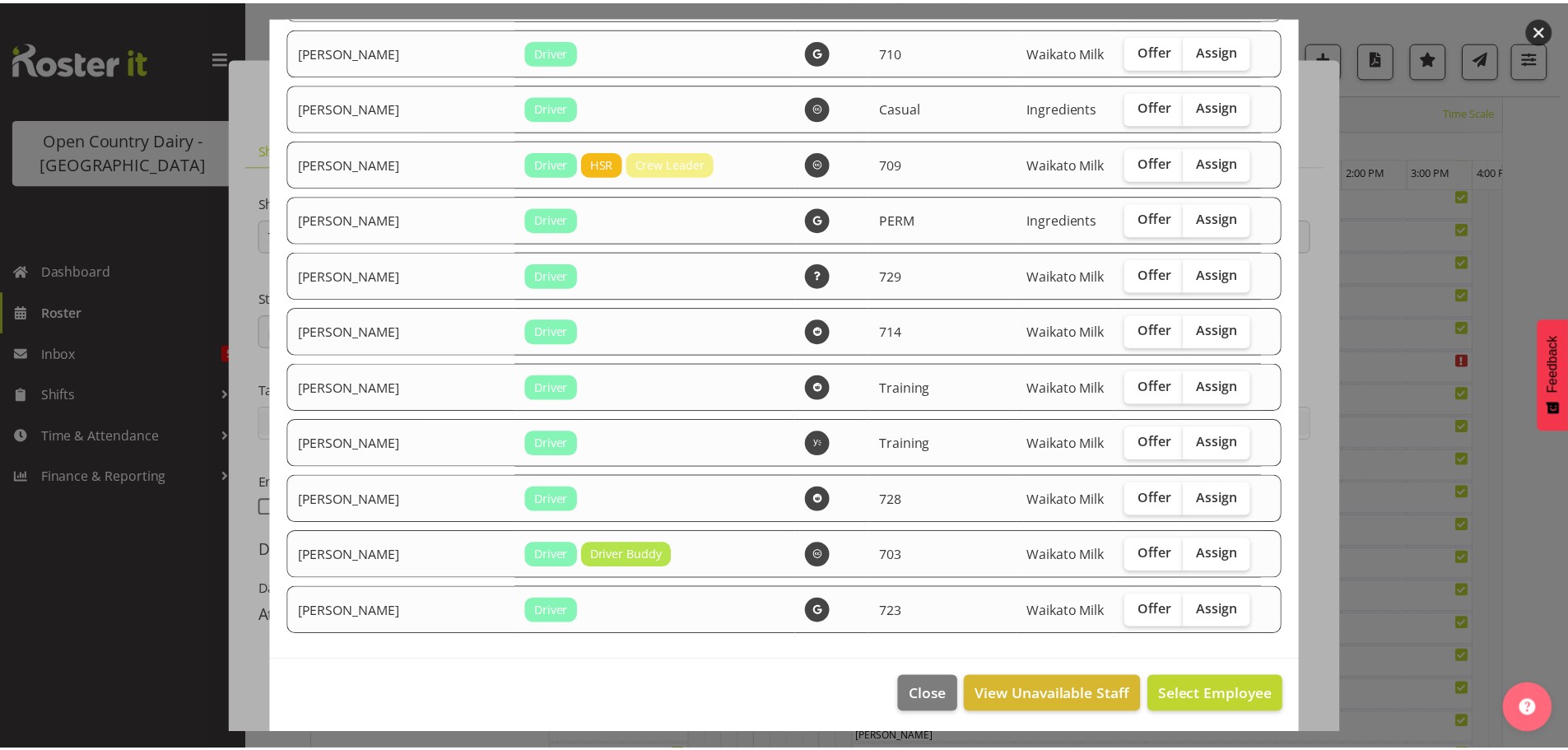
scroll to position [3352, 0]
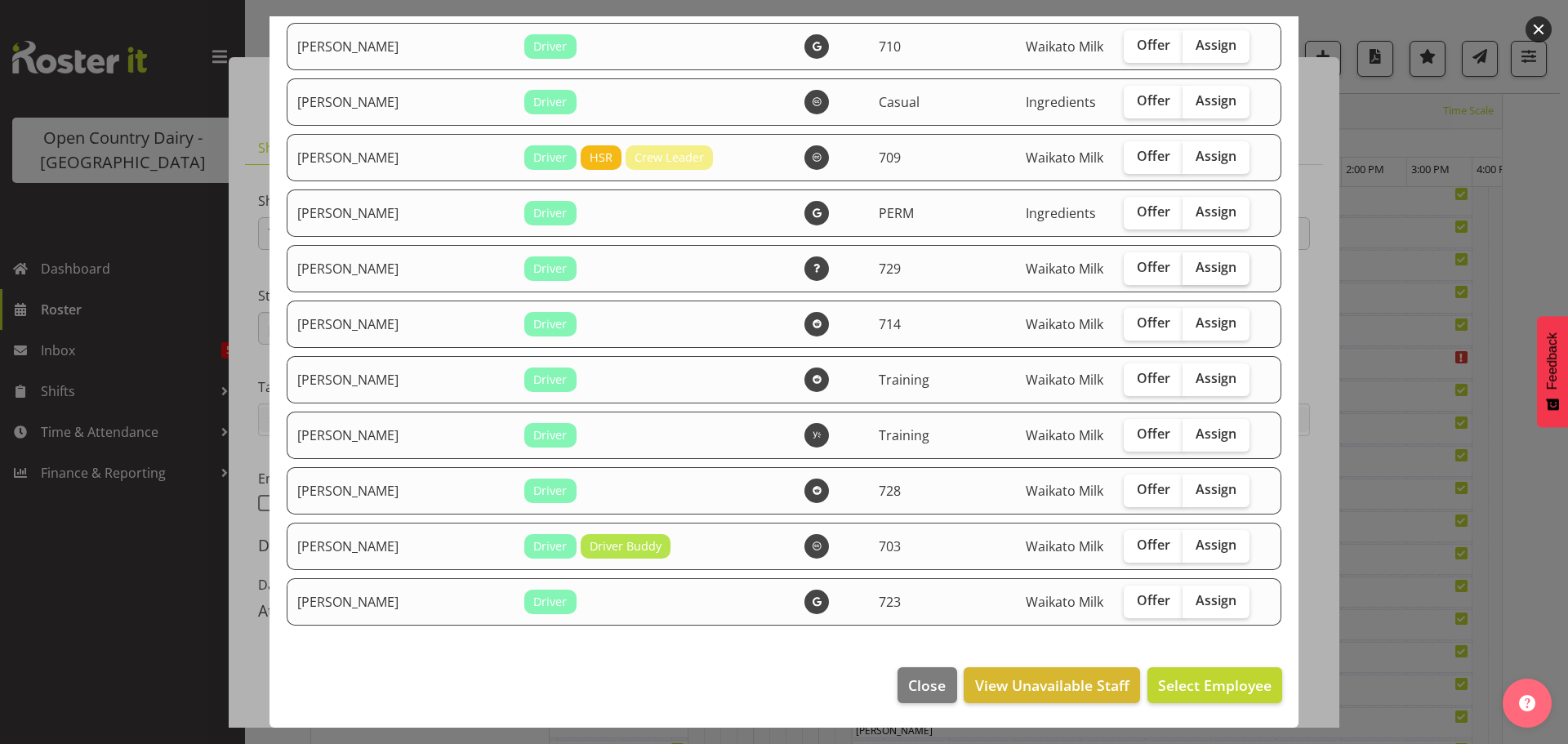
click at [1189, 257] on label "Assign" at bounding box center [1216, 269] width 67 height 33
click at [1189, 263] on input "Assign" at bounding box center [1188, 268] width 11 height 11
checkbox input "true"
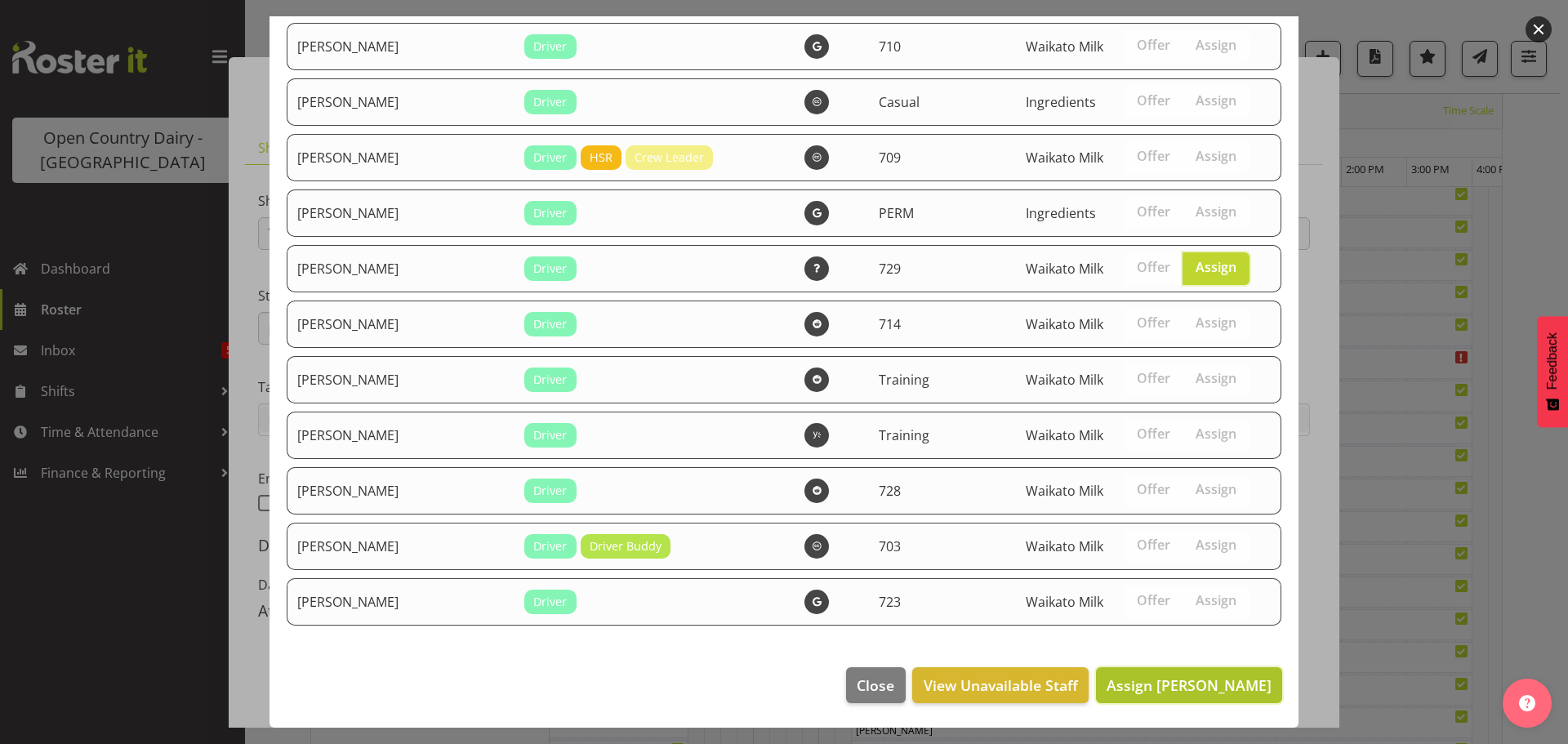
click at [1165, 686] on span "Assign [PERSON_NAME]" at bounding box center [1189, 685] width 165 height 20
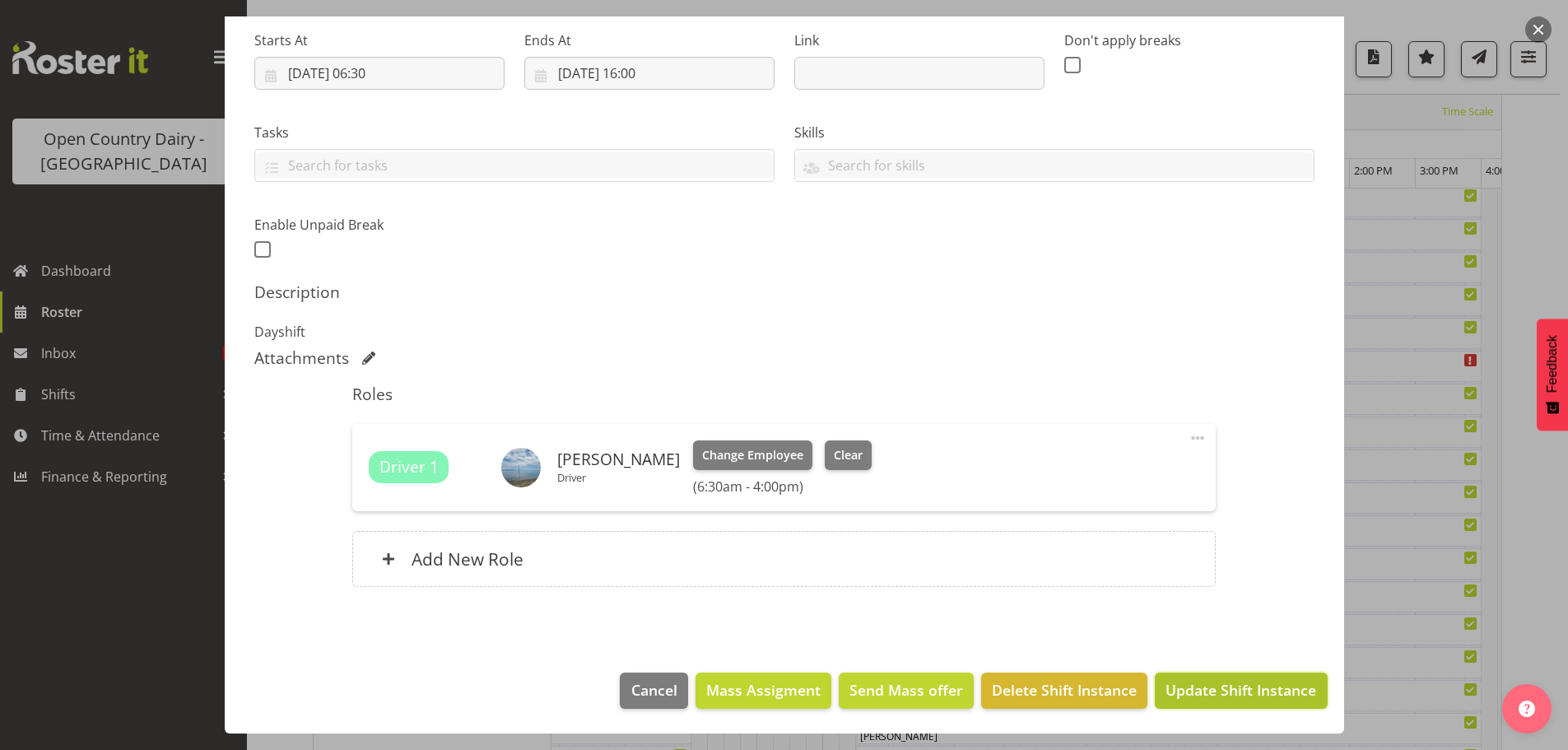
click at [1211, 683] on span "Update Shift Instance" at bounding box center [1241, 690] width 151 height 21
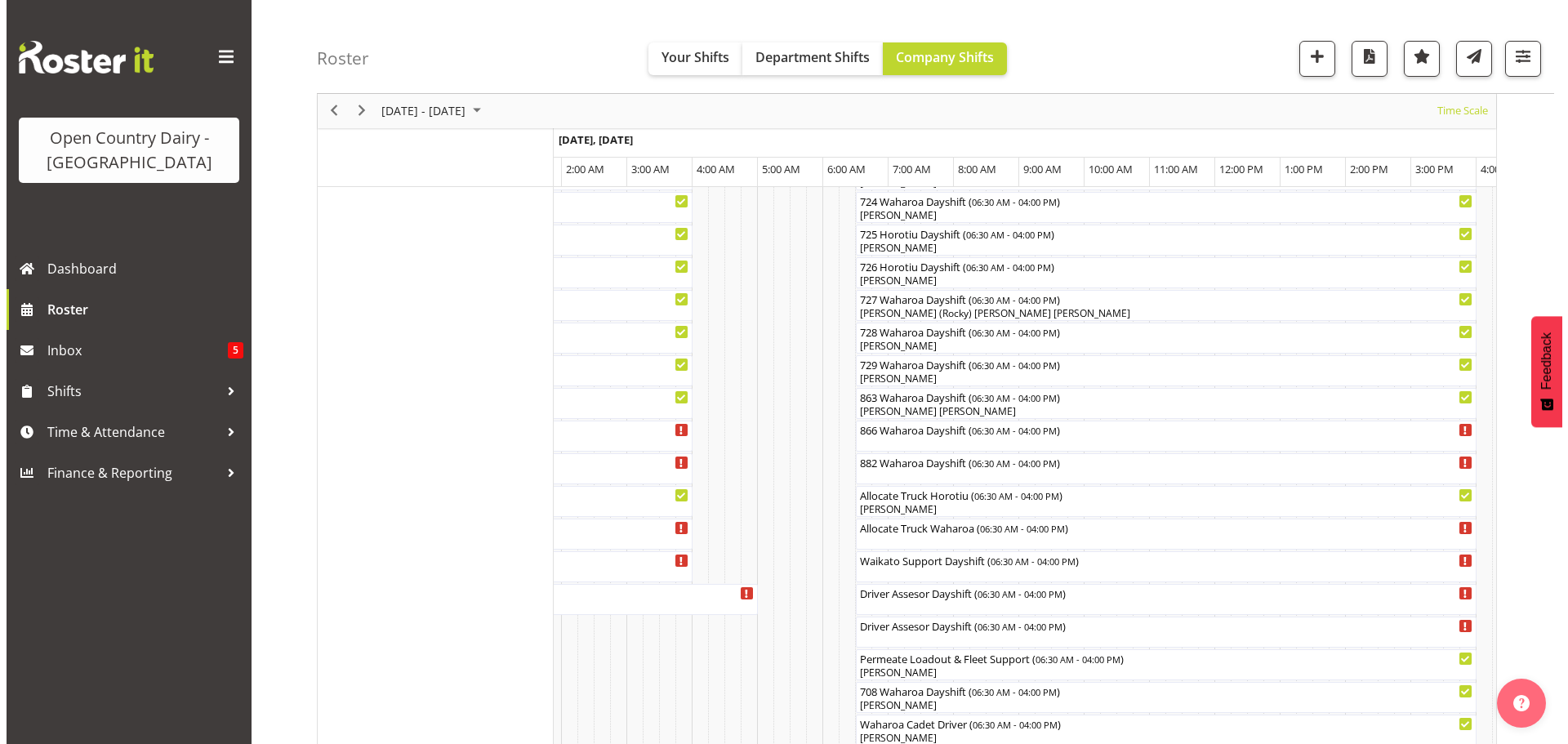
scroll to position [1039, 0]
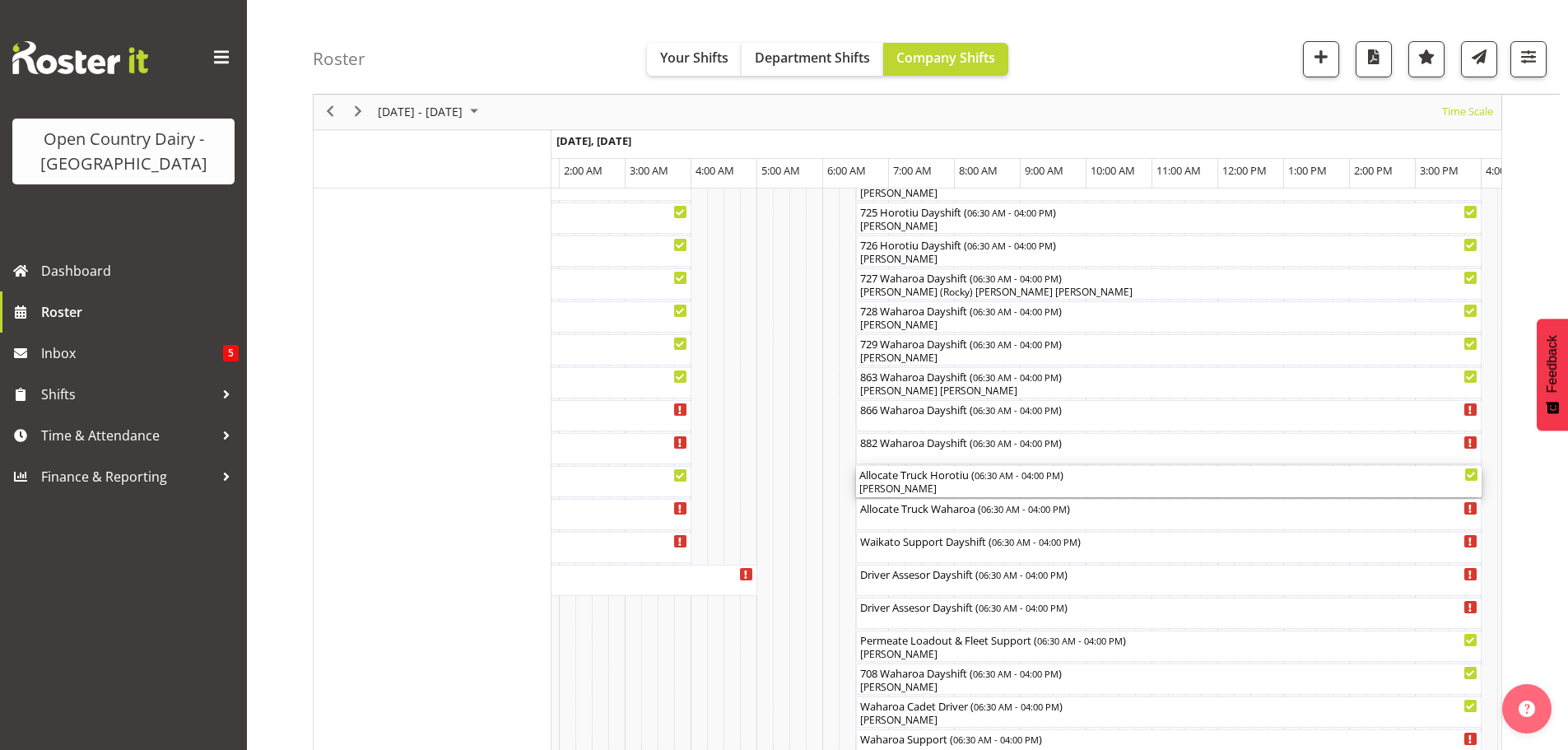
click at [908, 484] on div "[PERSON_NAME]" at bounding box center [1169, 489] width 619 height 15
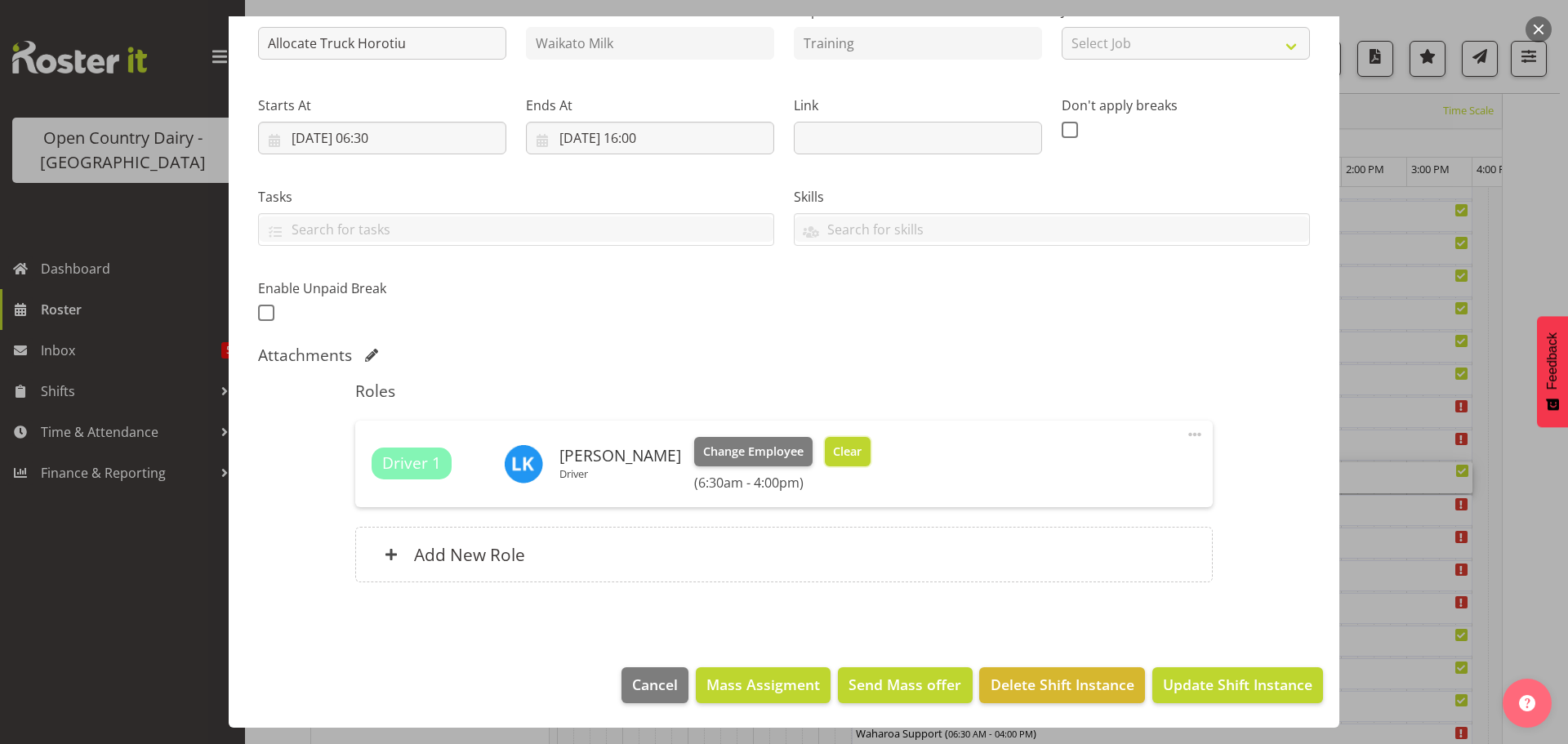
click at [833, 449] on span "Clear" at bounding box center [847, 451] width 28 height 18
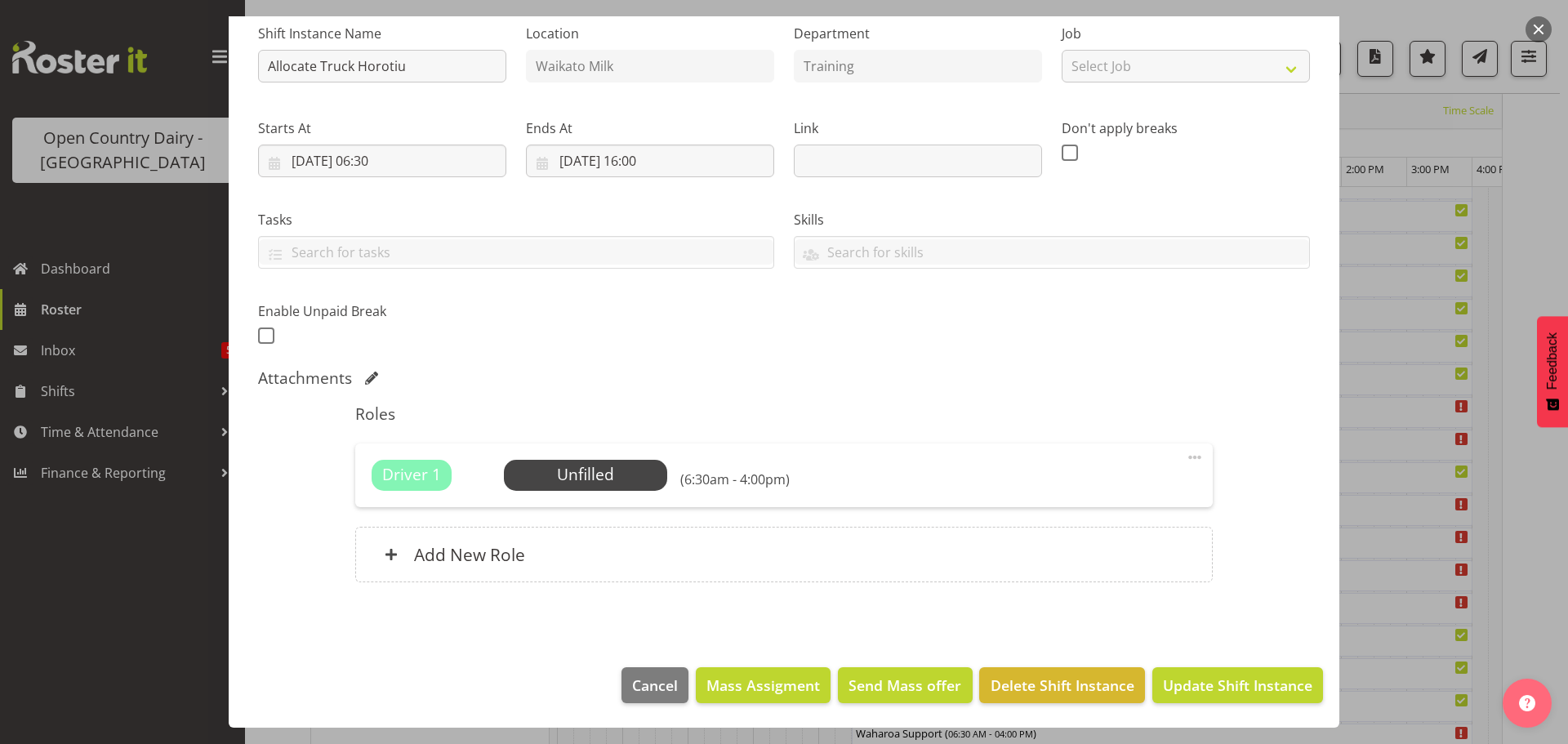
scroll to position [167, 0]
click at [1191, 680] on span "Update Shift Instance" at bounding box center [1237, 685] width 150 height 21
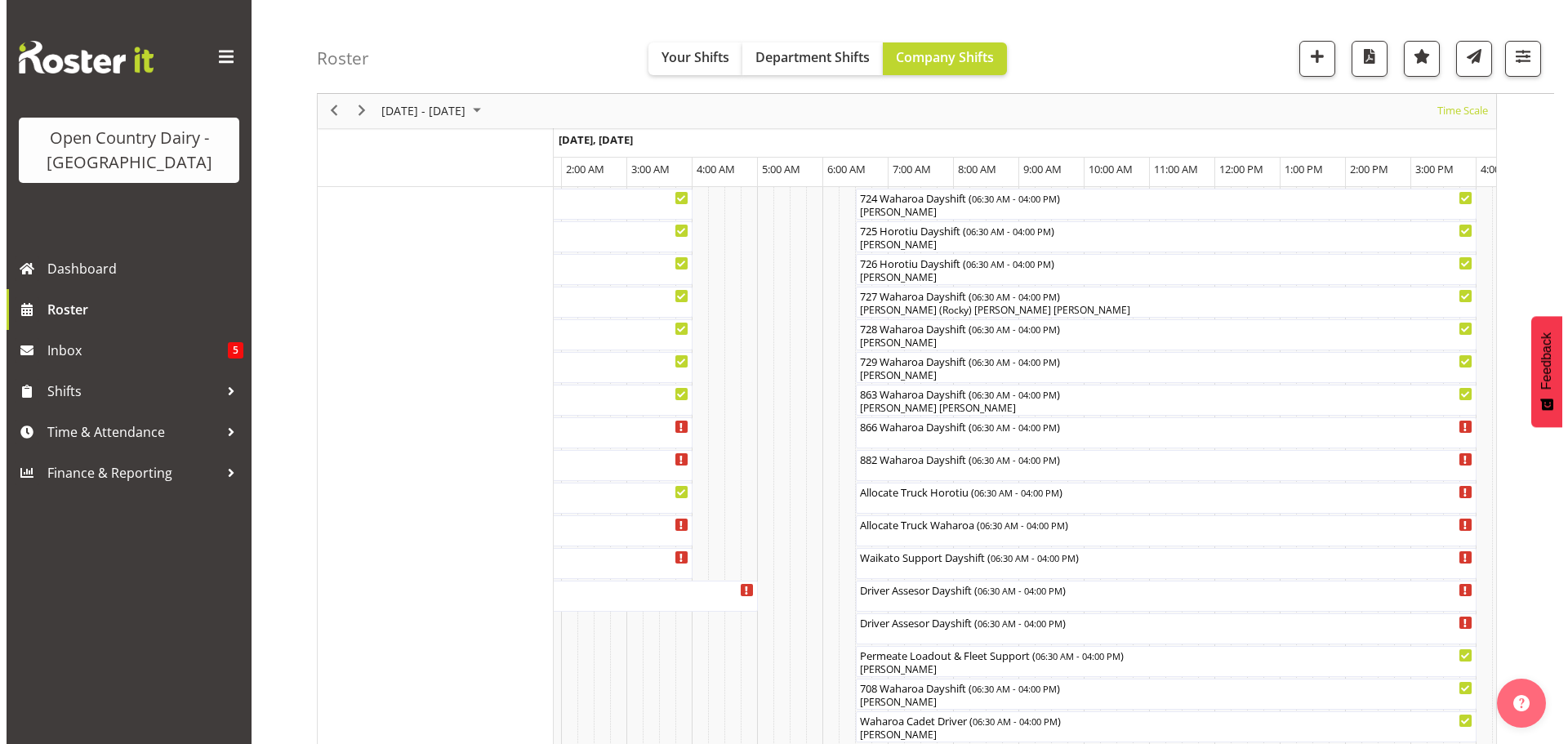
scroll to position [1039, 0]
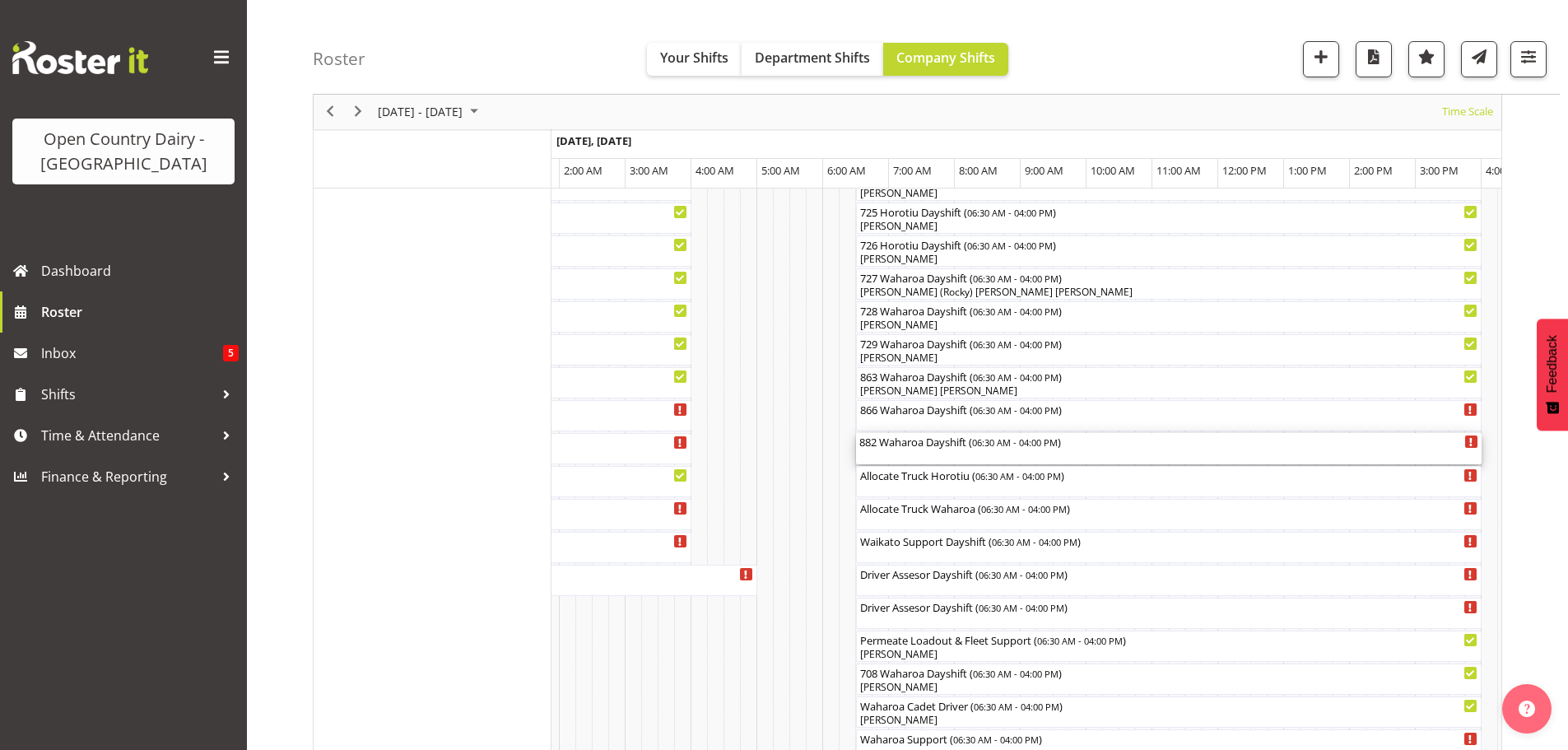
click at [940, 448] on div "882 Waharoa Dayshift ( 06:30 AM - 04:00 PM )" at bounding box center [1169, 441] width 619 height 16
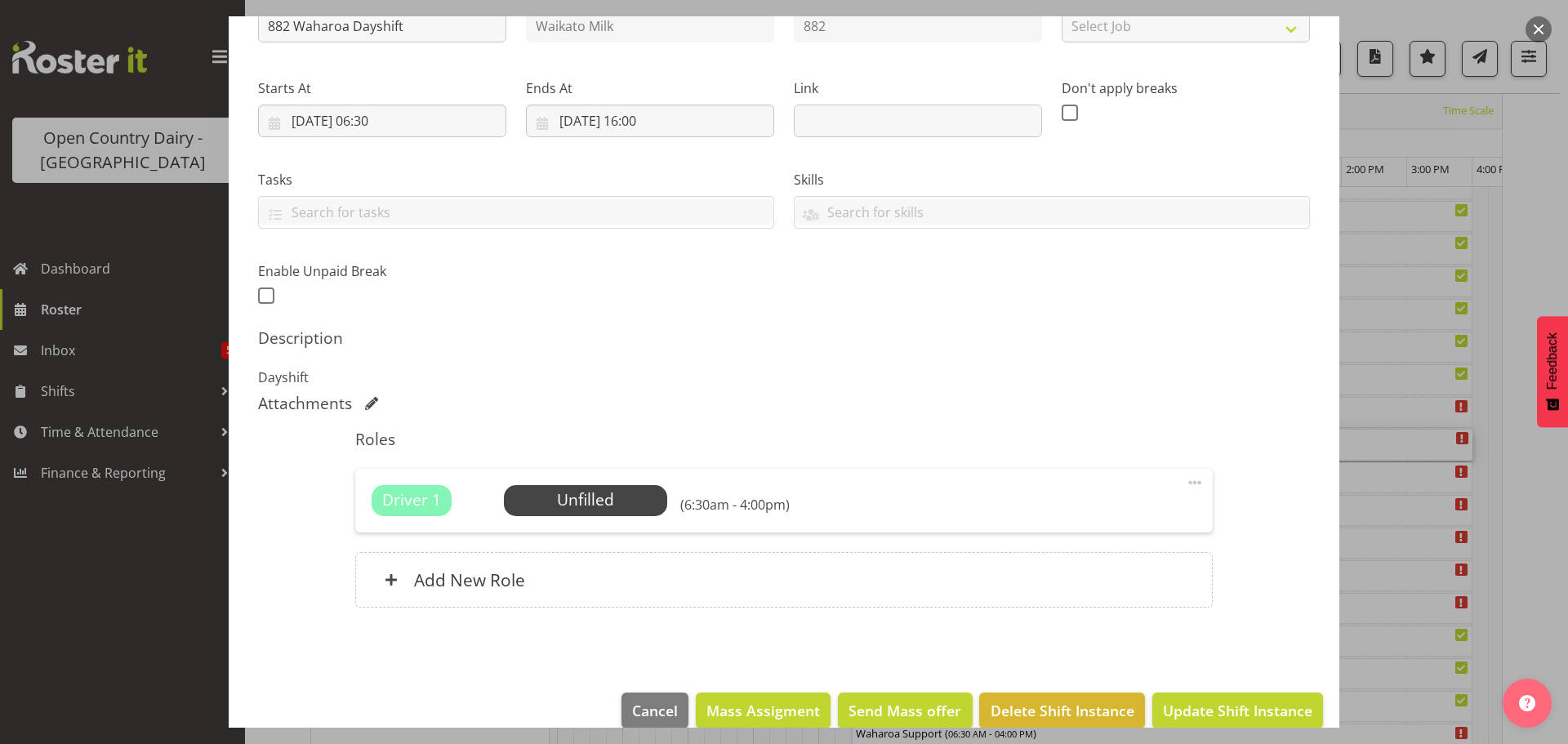
scroll to position [233, 0]
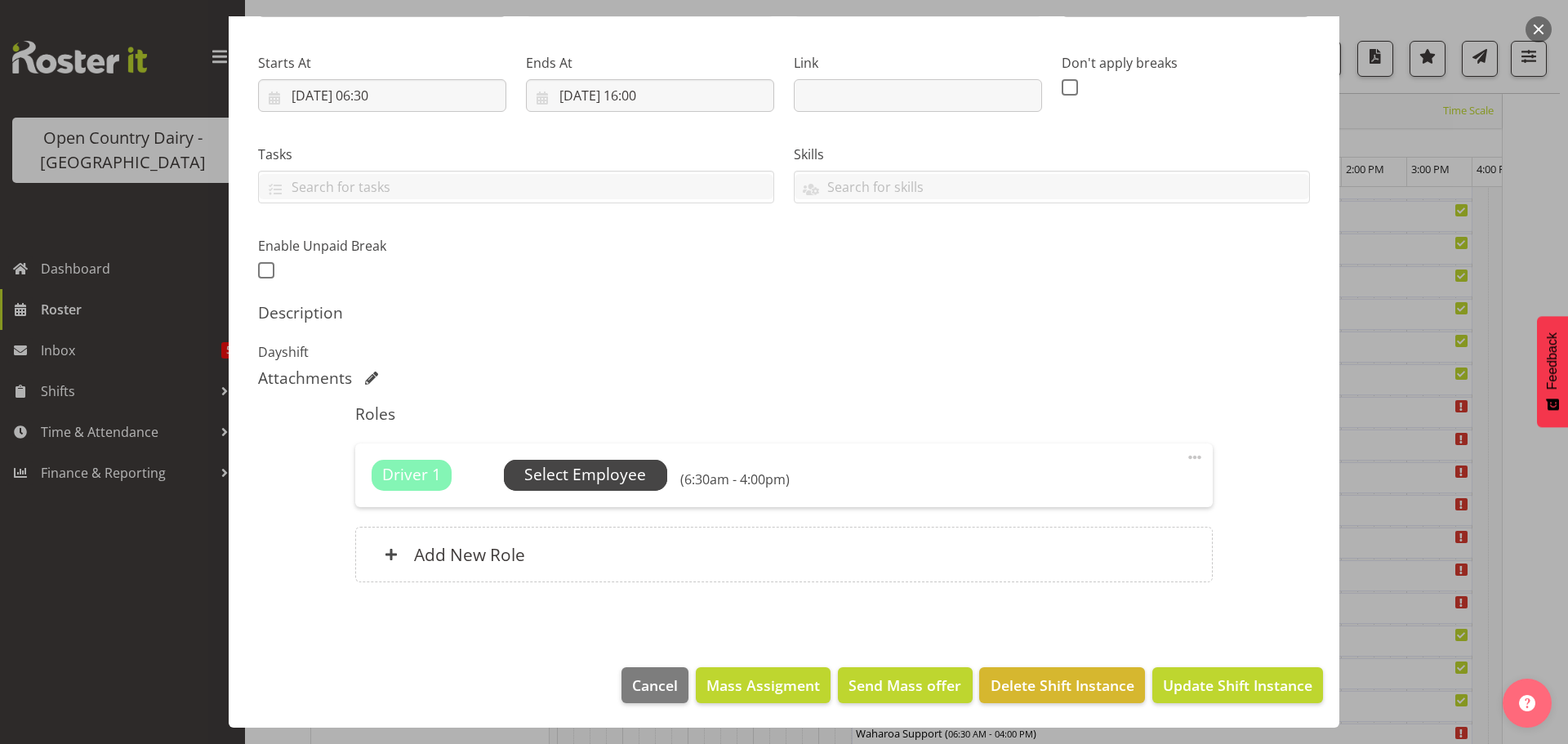
click at [589, 470] on span "Select Employee" at bounding box center [585, 475] width 122 height 24
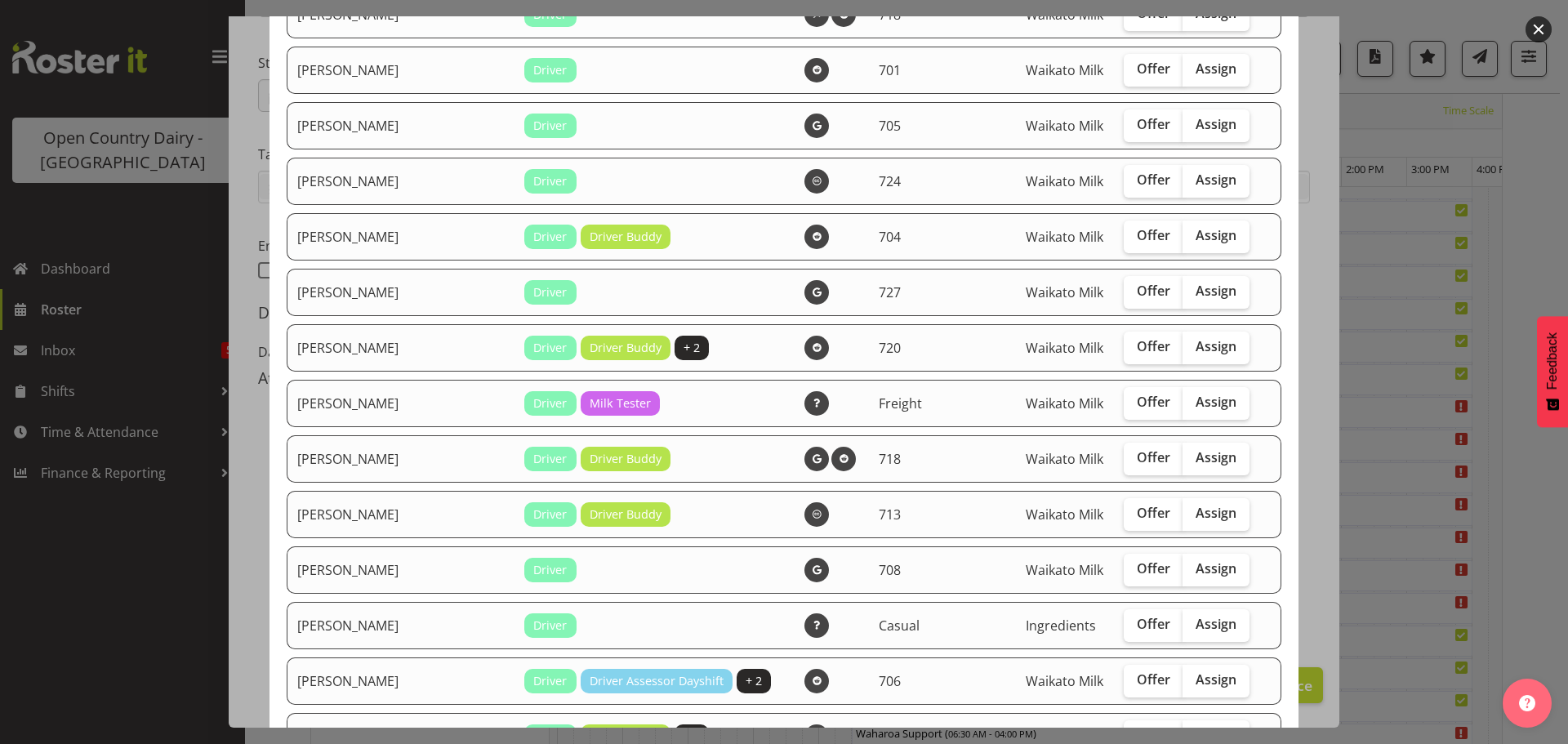
scroll to position [2287, 0]
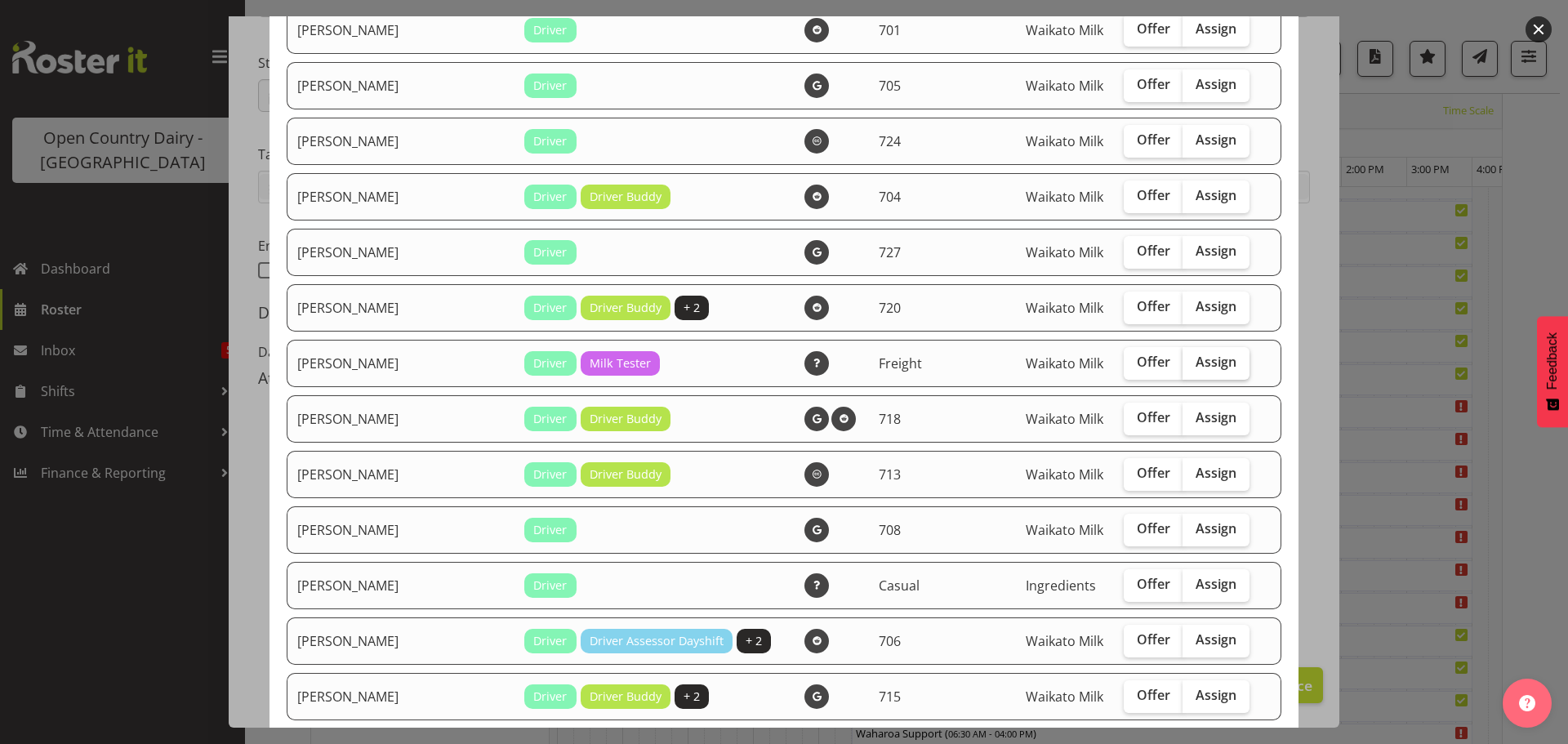
click at [1196, 368] on span "Assign" at bounding box center [1216, 362] width 41 height 16
click at [1192, 368] on input "Assign" at bounding box center [1188, 362] width 11 height 11
checkbox input "true"
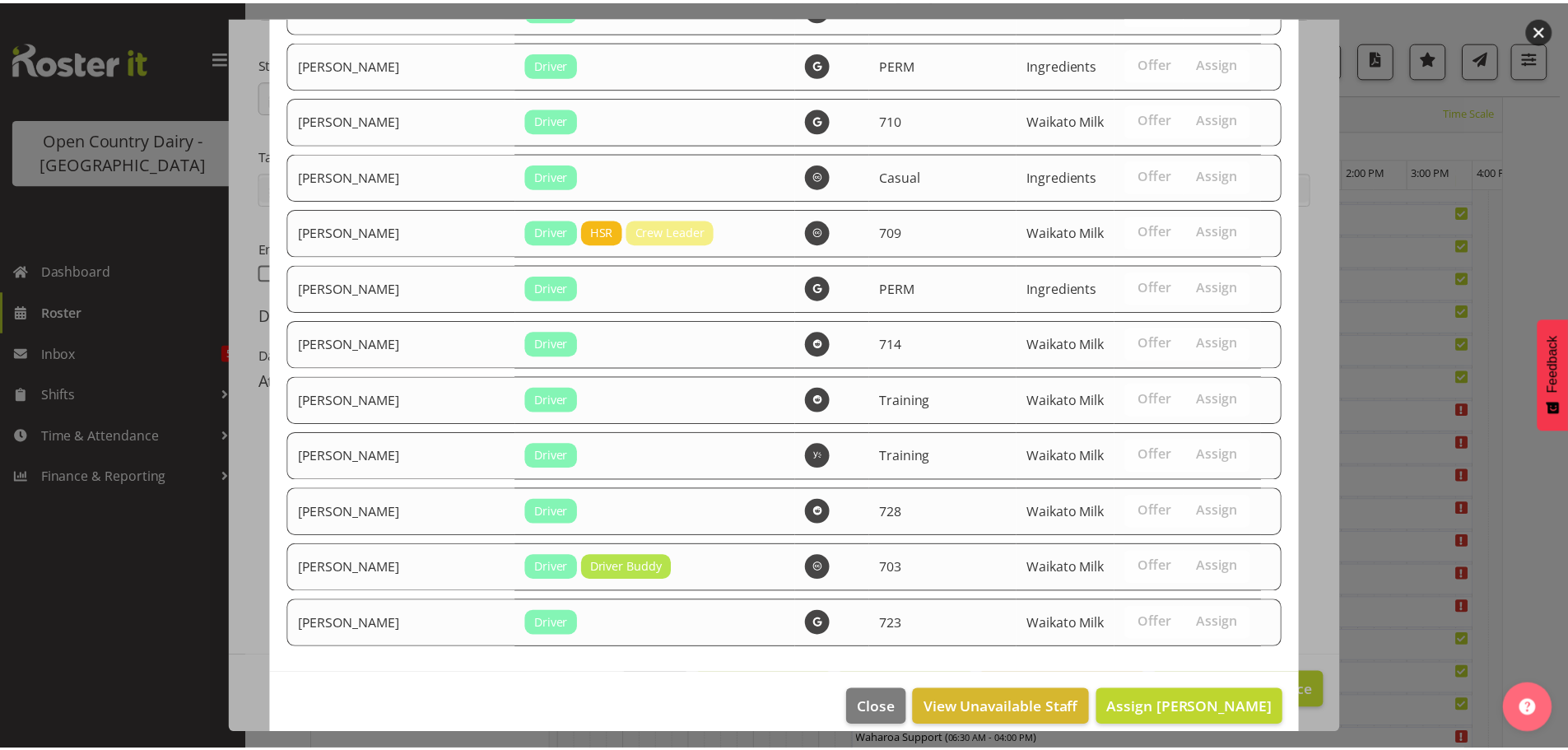
scroll to position [3352, 0]
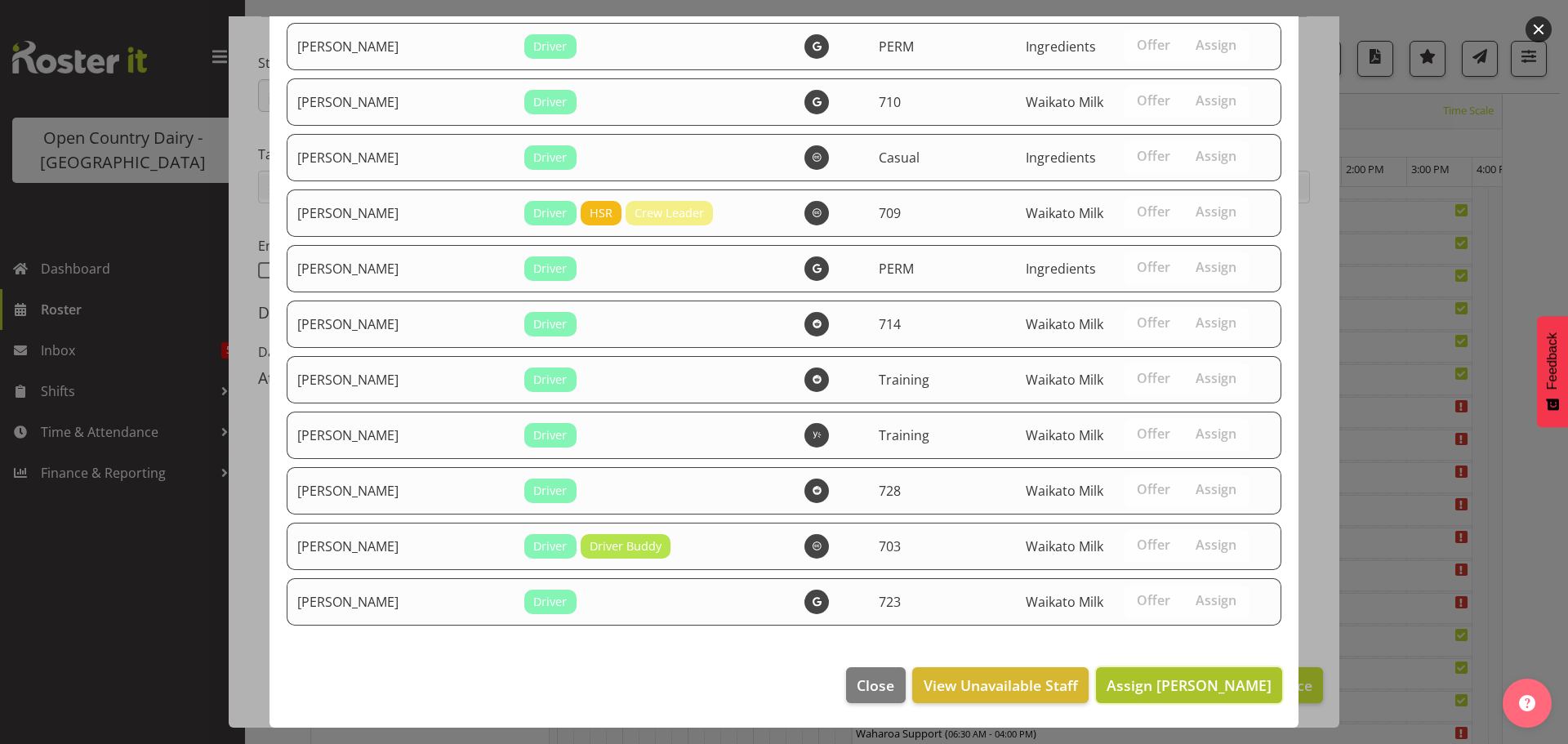
click at [1177, 683] on span "Assign [PERSON_NAME]" at bounding box center [1189, 685] width 165 height 20
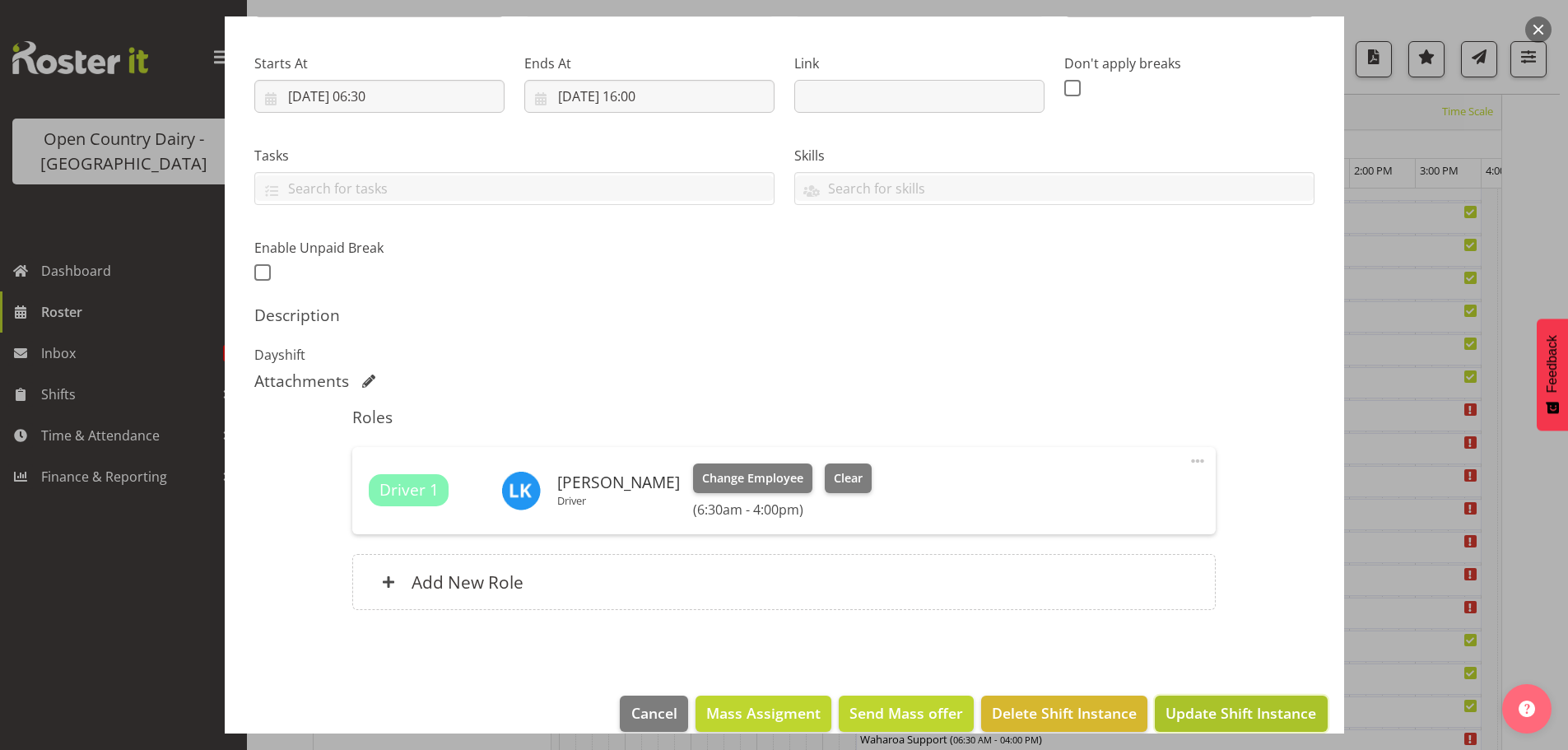
click at [1200, 710] on span "Update Shift Instance" at bounding box center [1241, 712] width 151 height 21
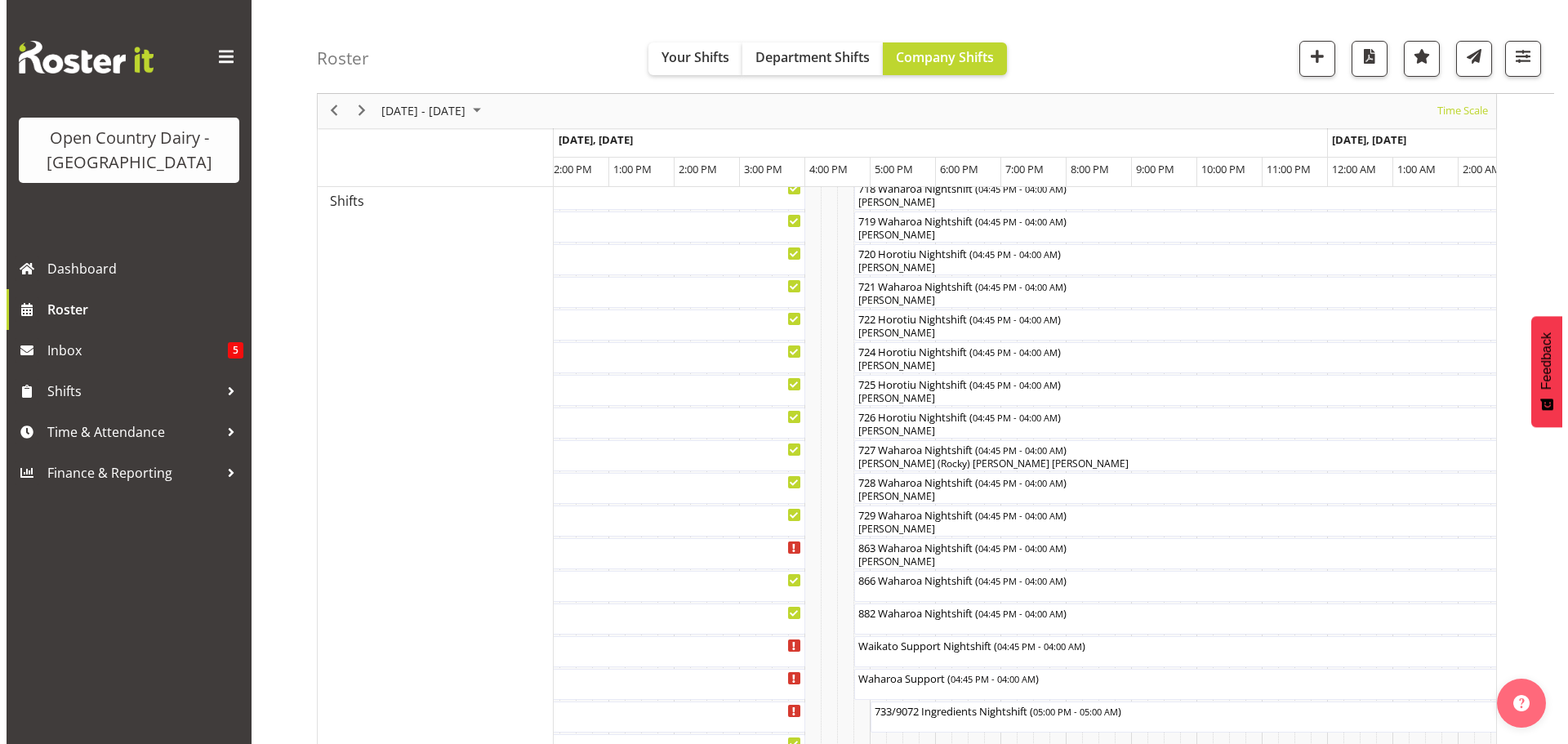
scroll to position [980, 0]
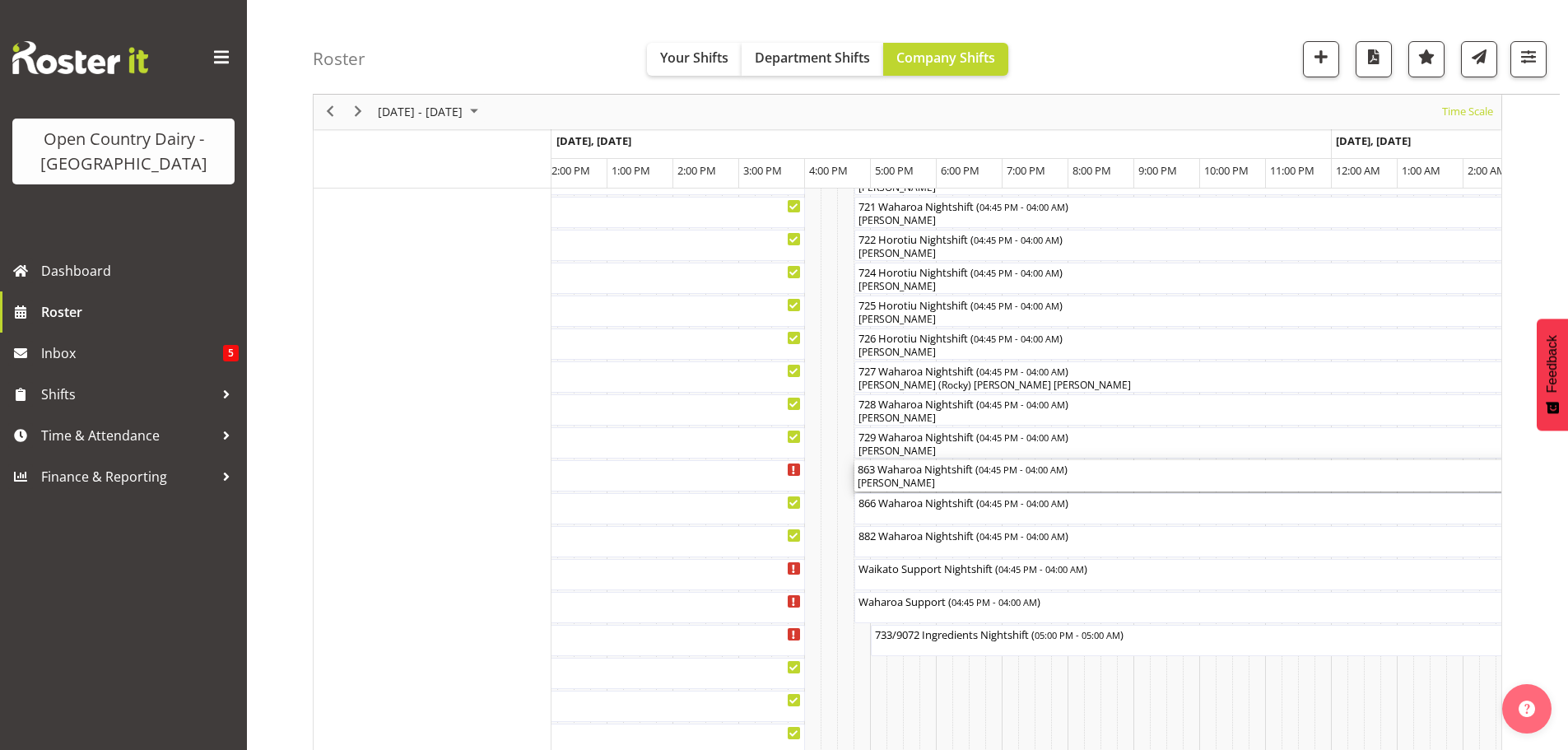
click at [910, 476] on div "863 Waharoa Nightshift ( 04:45 PM - 04:00 AM ) [PERSON_NAME]" at bounding box center [1225, 475] width 735 height 31
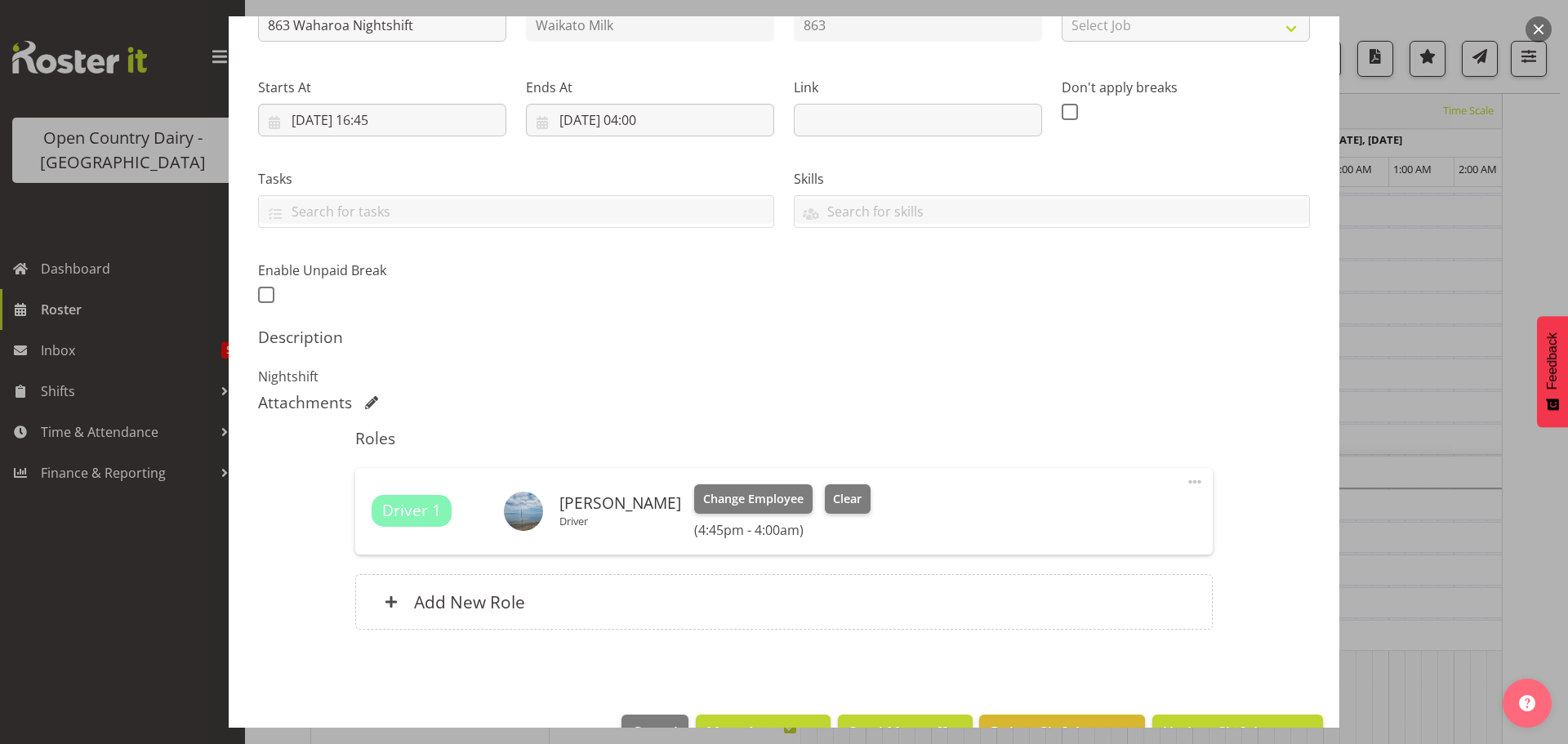
scroll to position [245, 0]
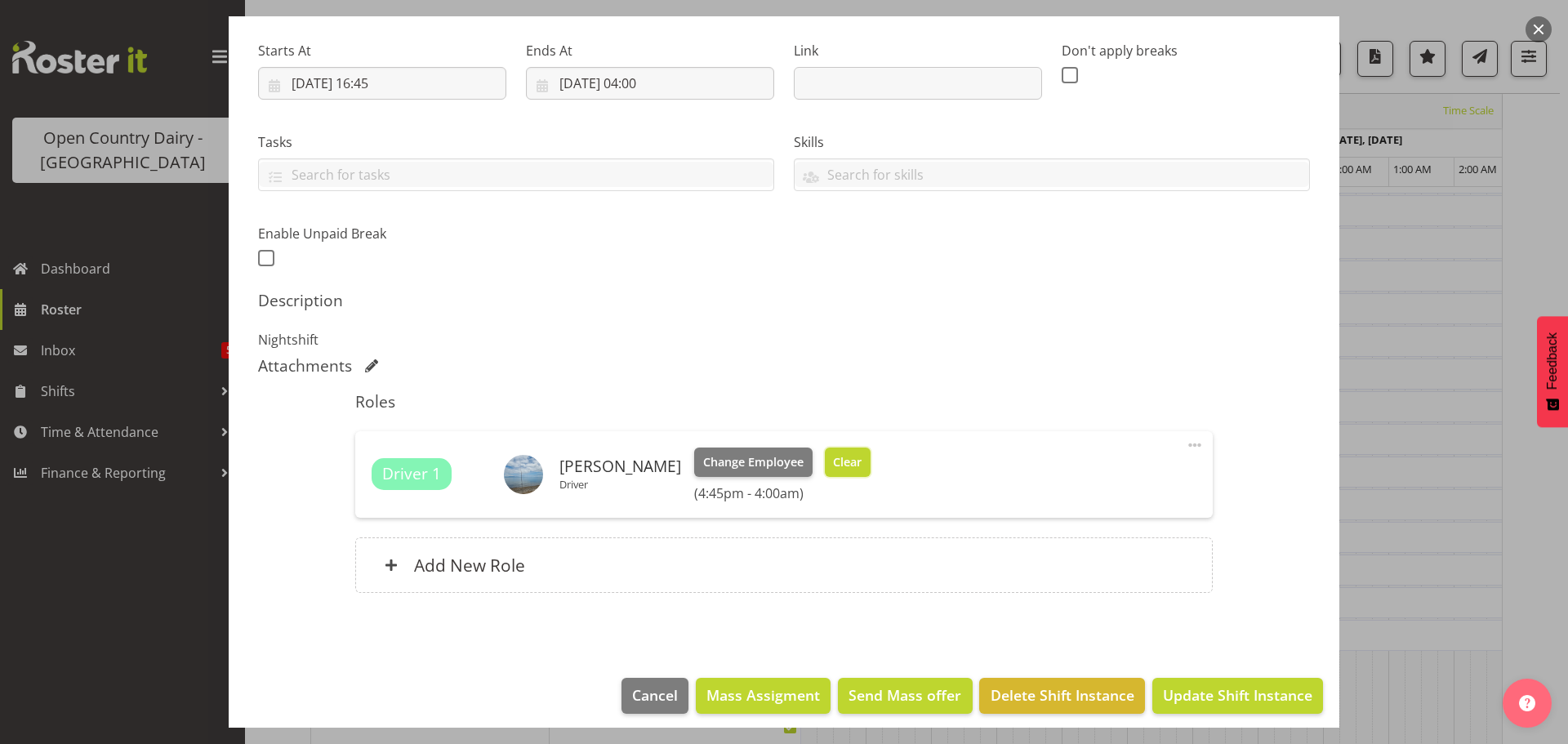
click at [844, 461] on span "Clear" at bounding box center [847, 462] width 28 height 18
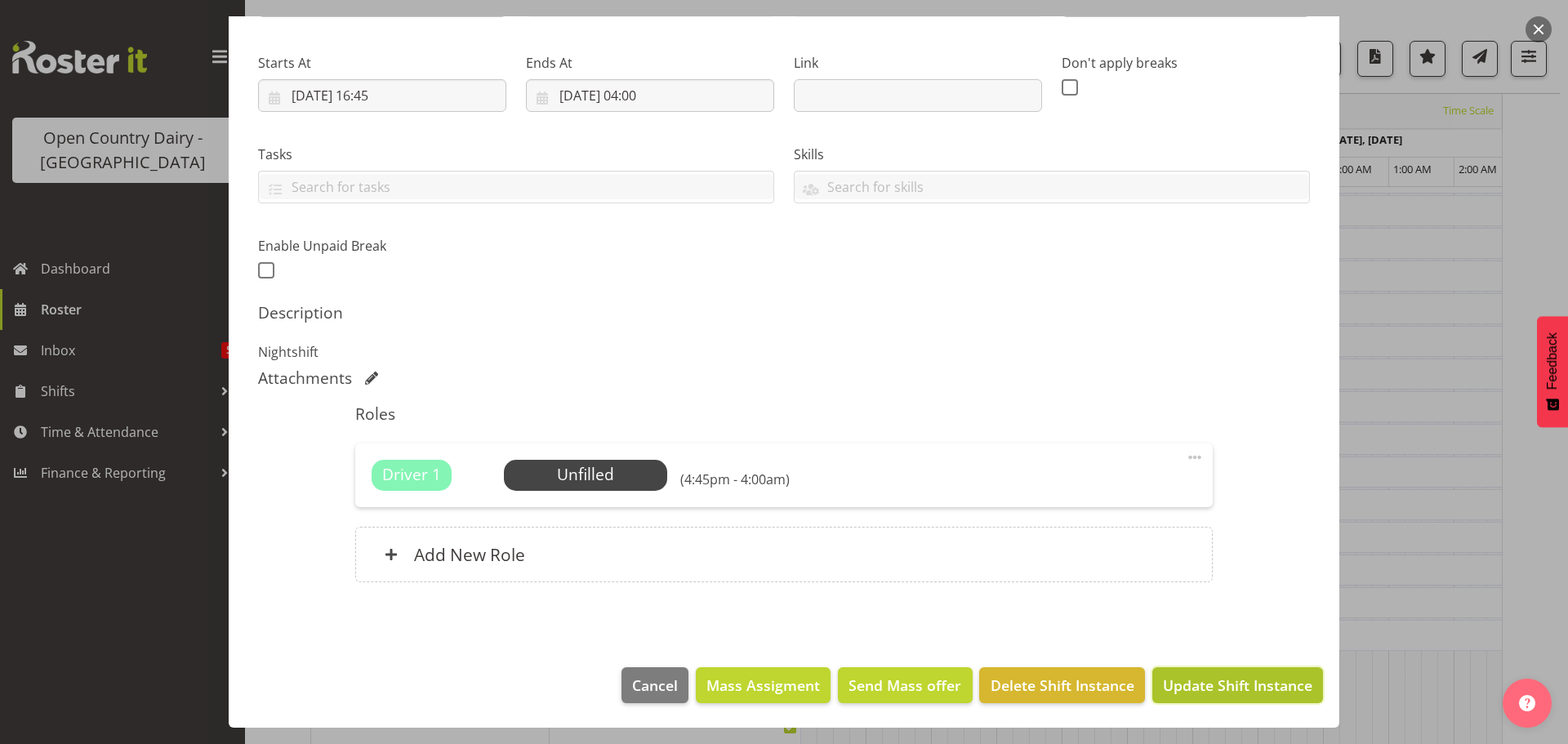
click at [1176, 686] on span "Update Shift Instance" at bounding box center [1237, 685] width 150 height 21
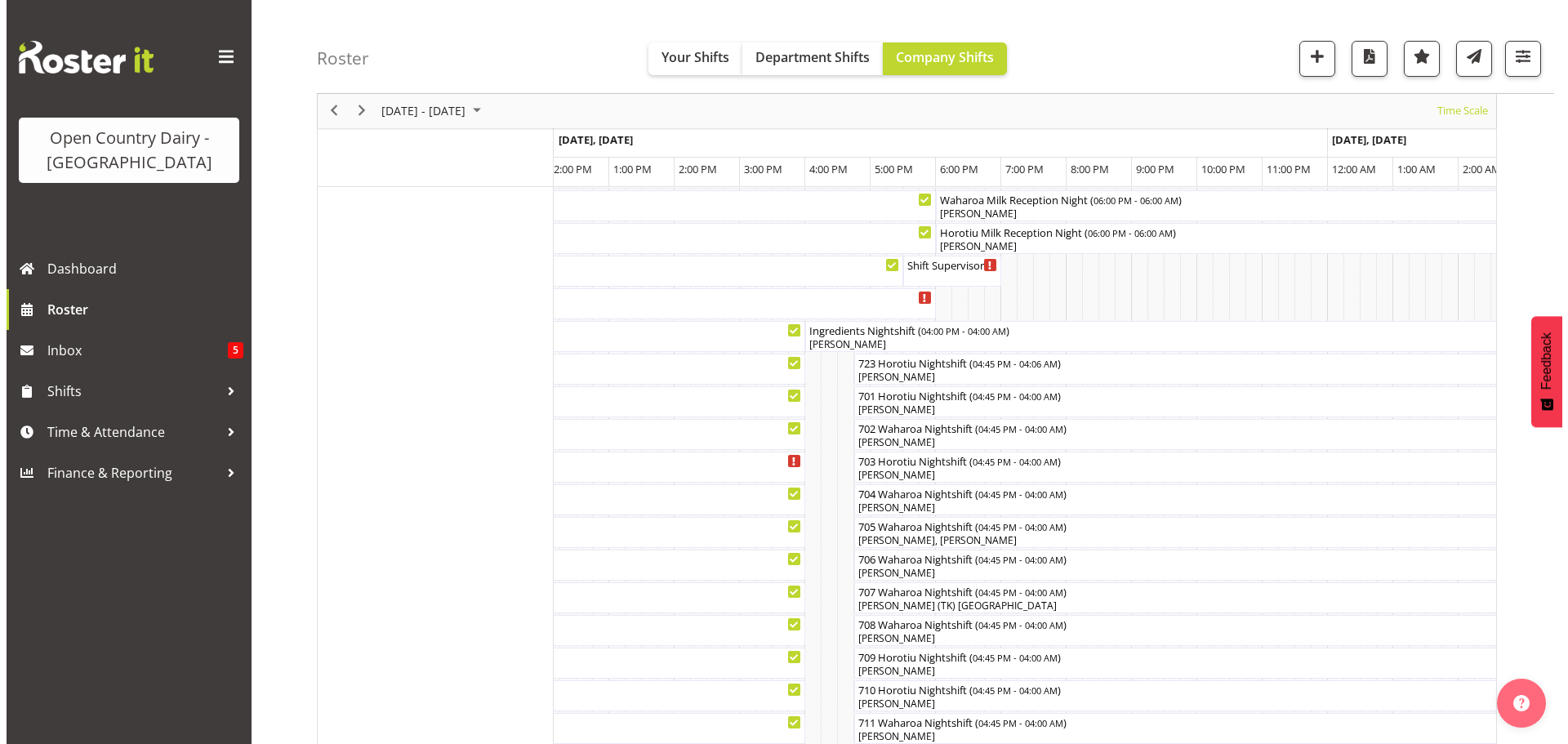
scroll to position [223, 0]
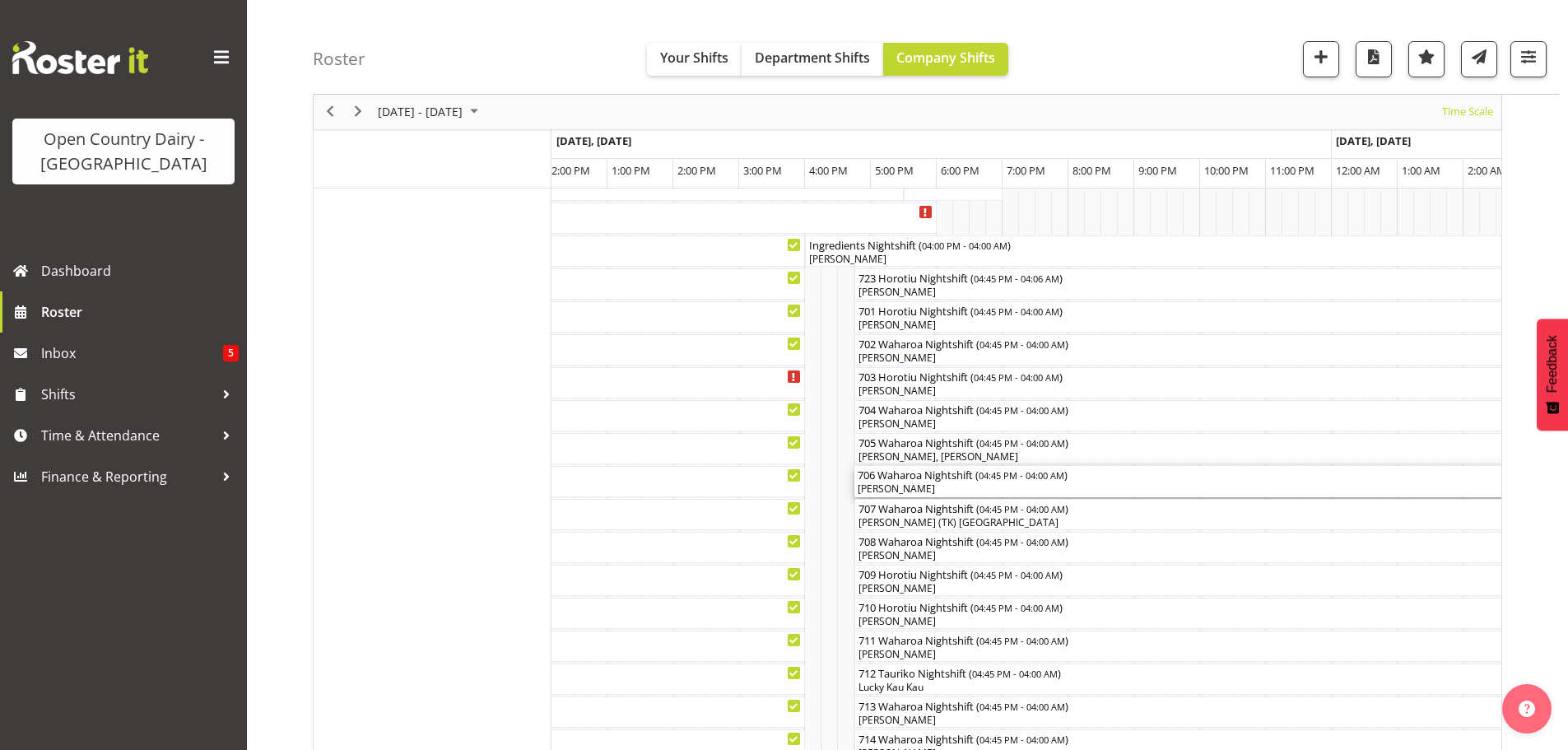
click at [920, 484] on div "[PERSON_NAME]" at bounding box center [1225, 489] width 735 height 15
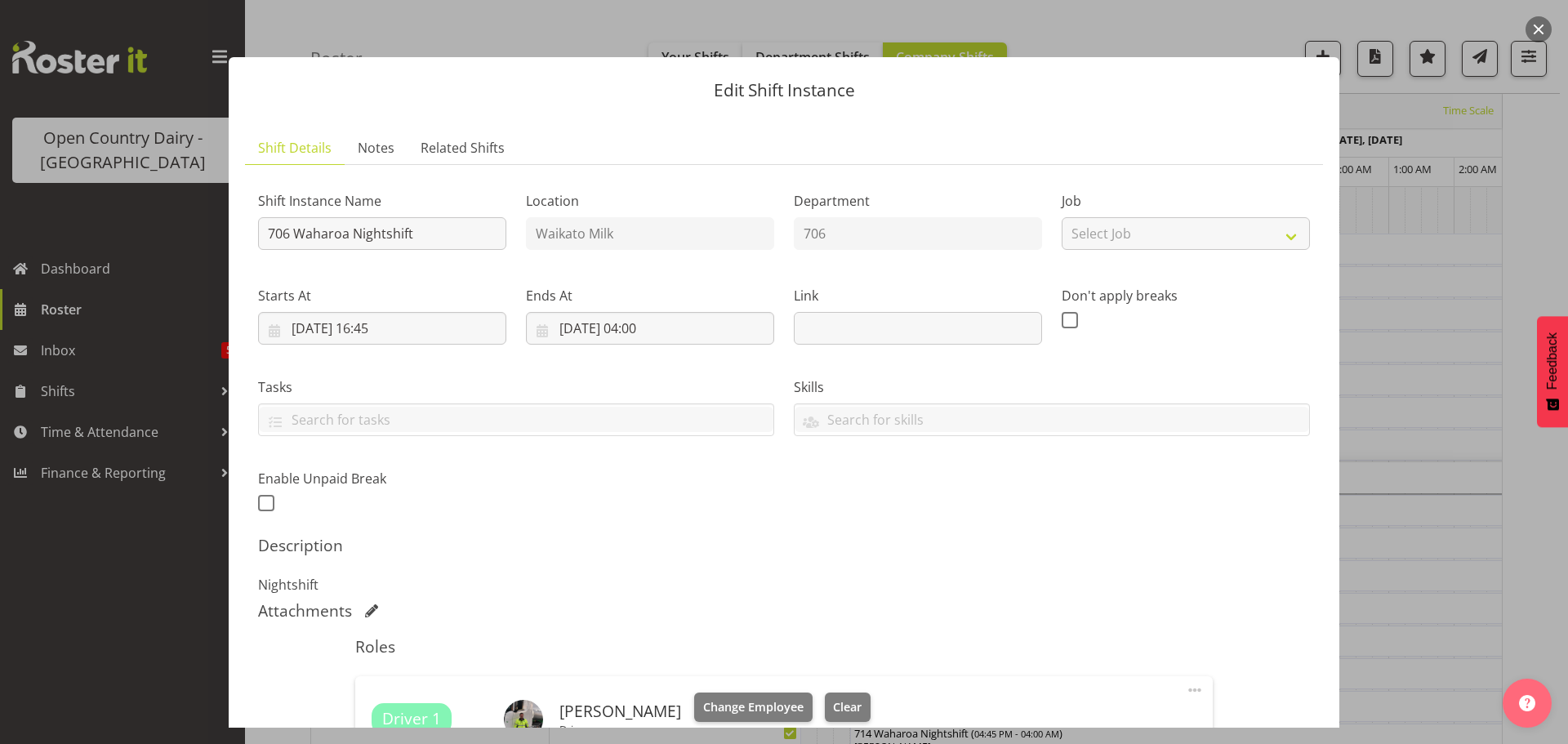
scroll to position [164, 0]
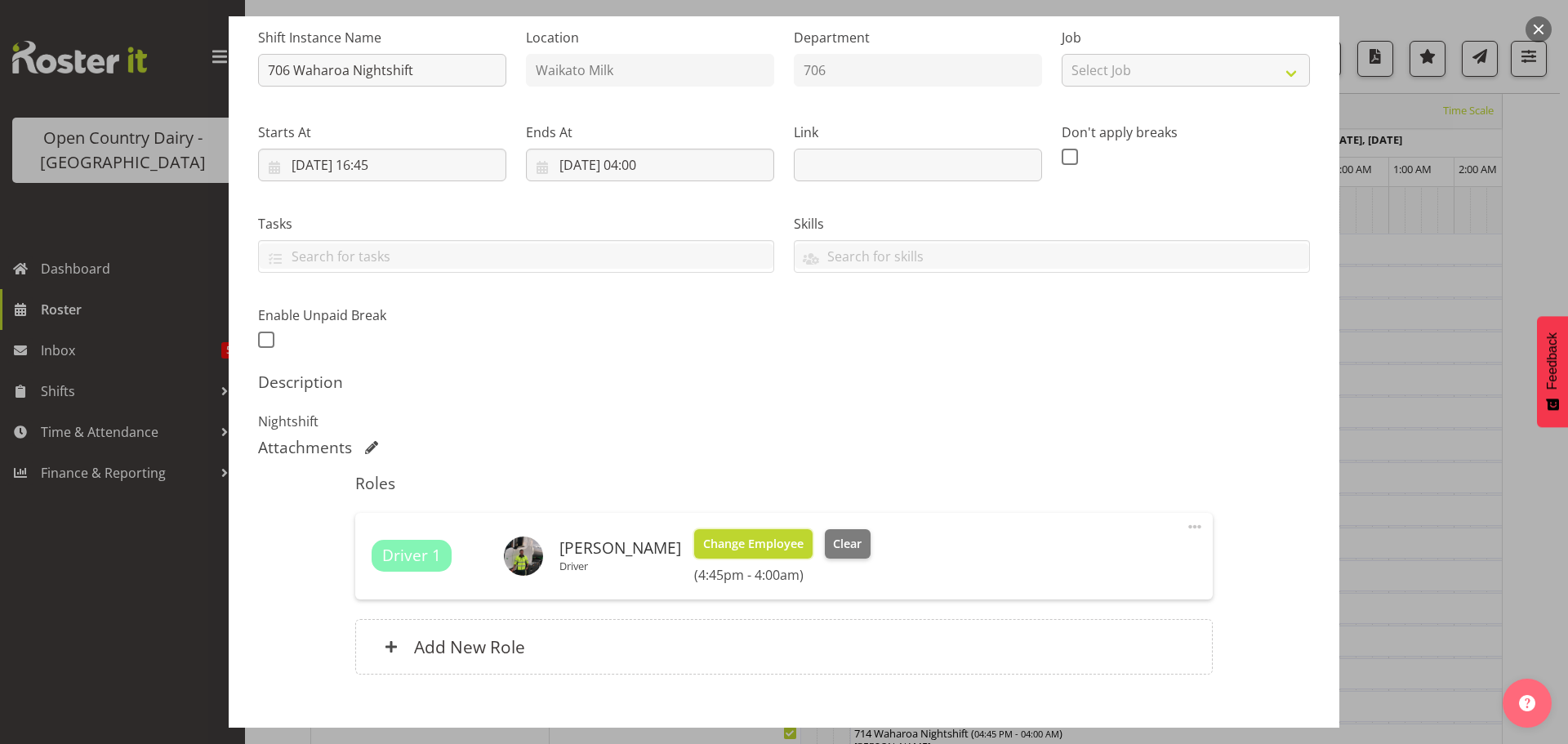
click at [731, 535] on span "Change Employee" at bounding box center [753, 544] width 101 height 18
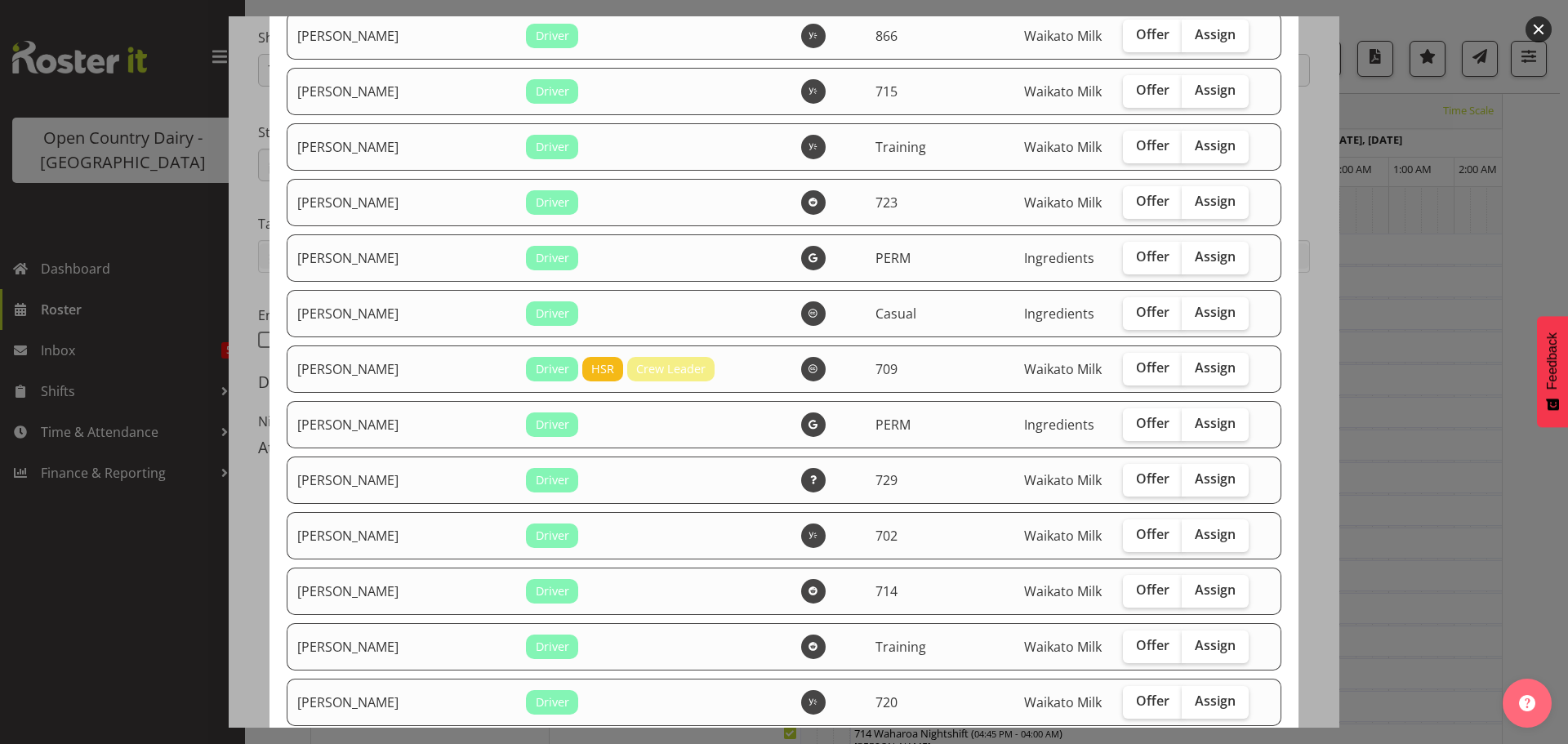
scroll to position [2694, 0]
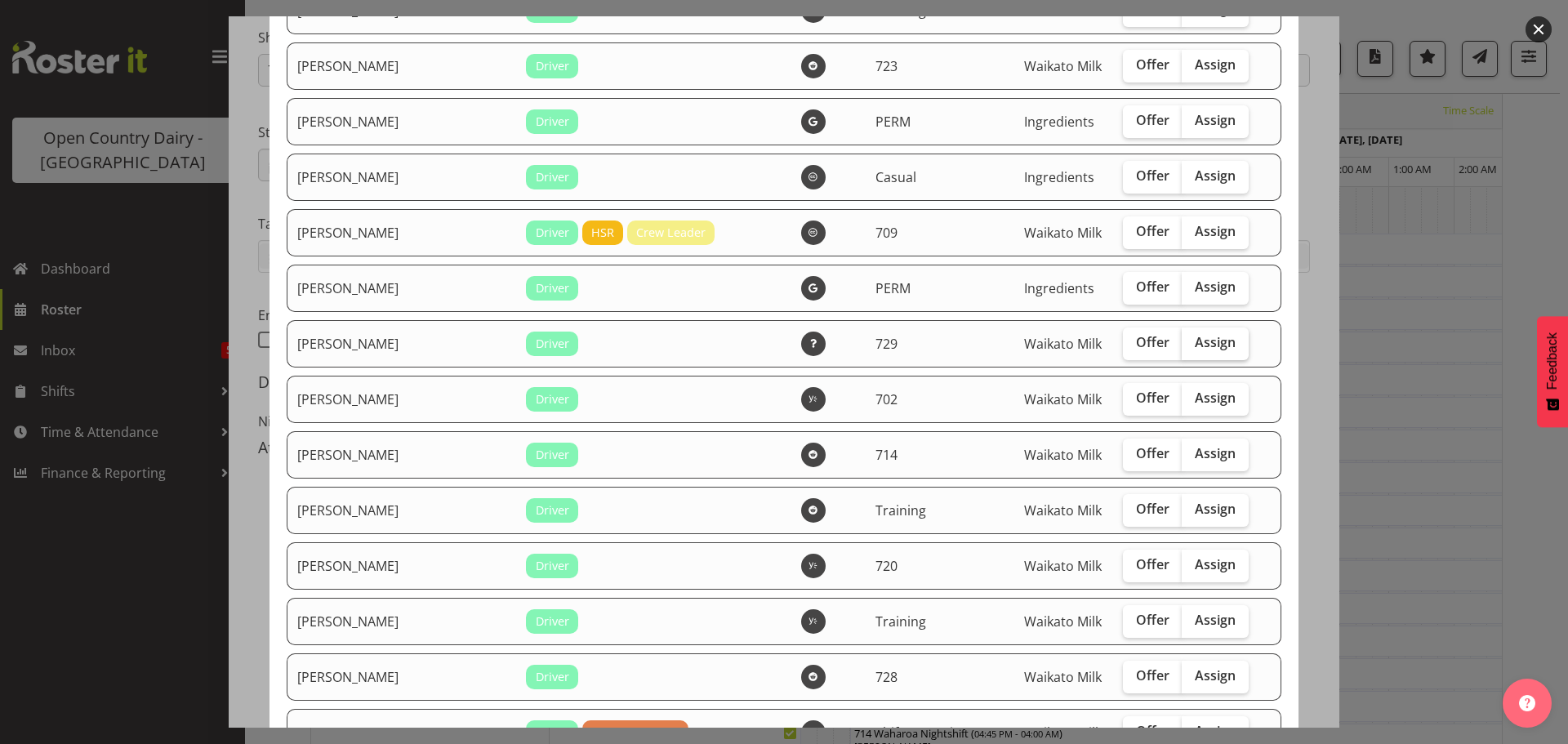
click at [1199, 345] on span "Assign" at bounding box center [1215, 342] width 41 height 16
click at [1192, 345] on input "Assign" at bounding box center [1187, 342] width 11 height 11
checkbox input "true"
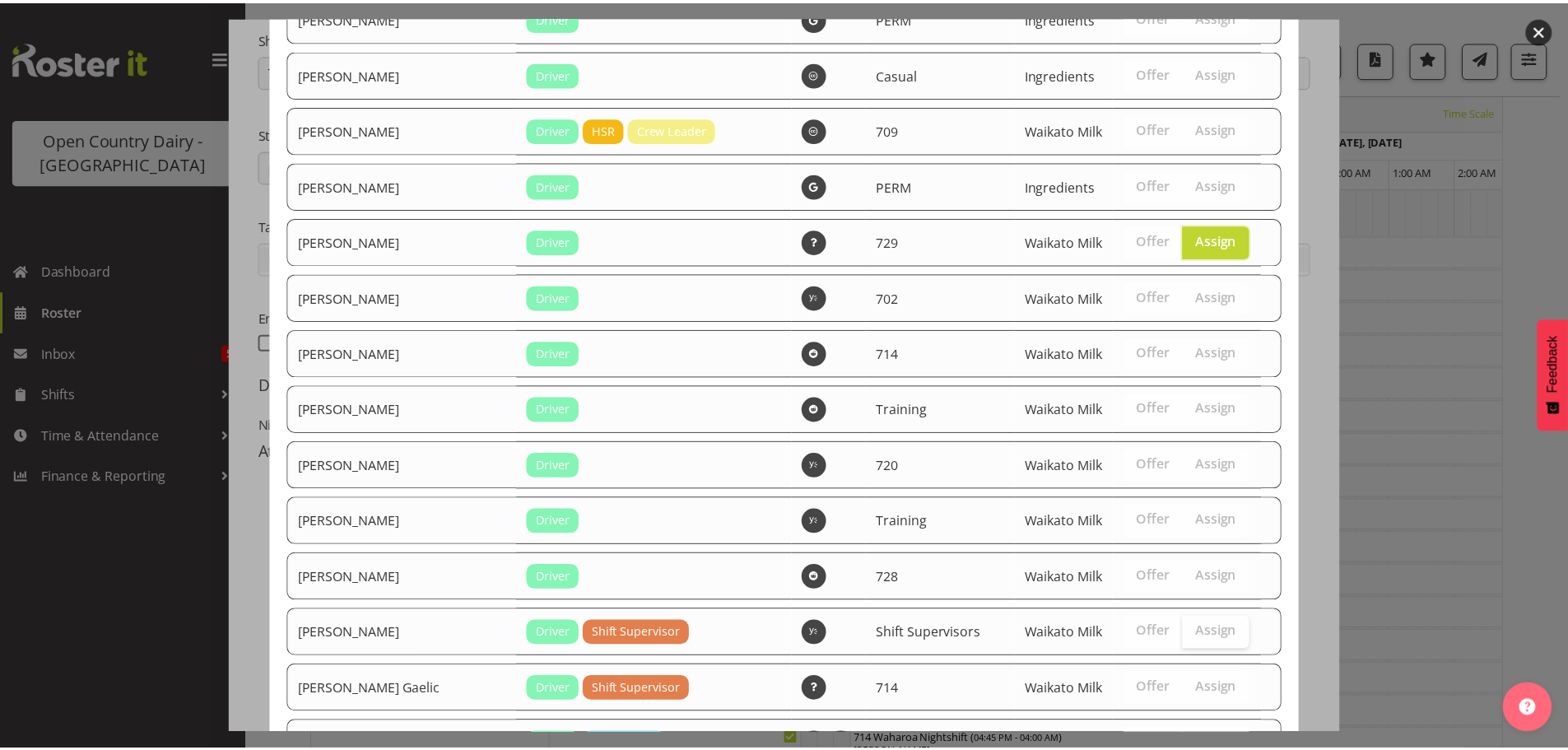
scroll to position [2960, 0]
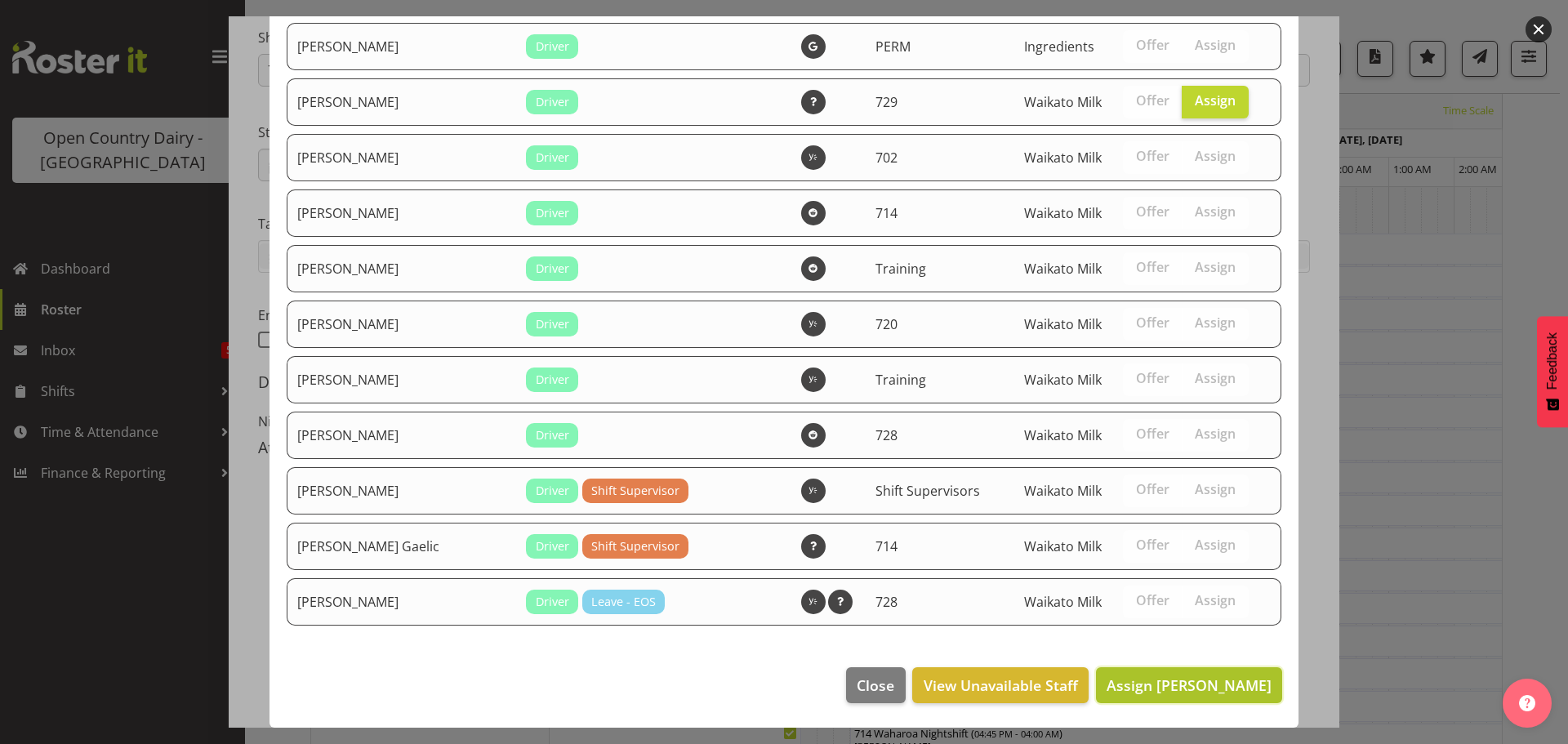
click at [1179, 682] on span "Assign [PERSON_NAME]" at bounding box center [1189, 685] width 165 height 20
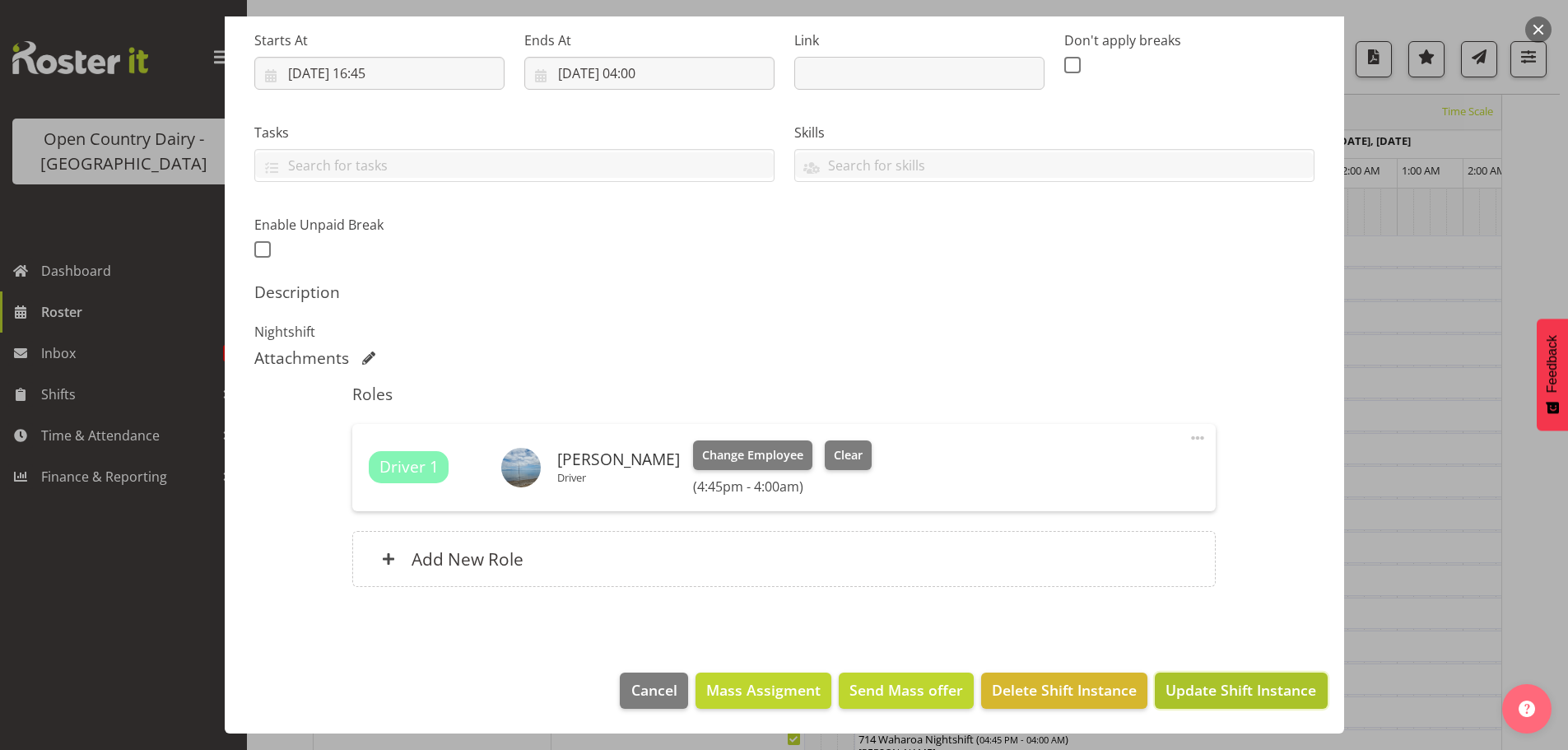
click at [1211, 682] on span "Update Shift Instance" at bounding box center [1241, 690] width 151 height 21
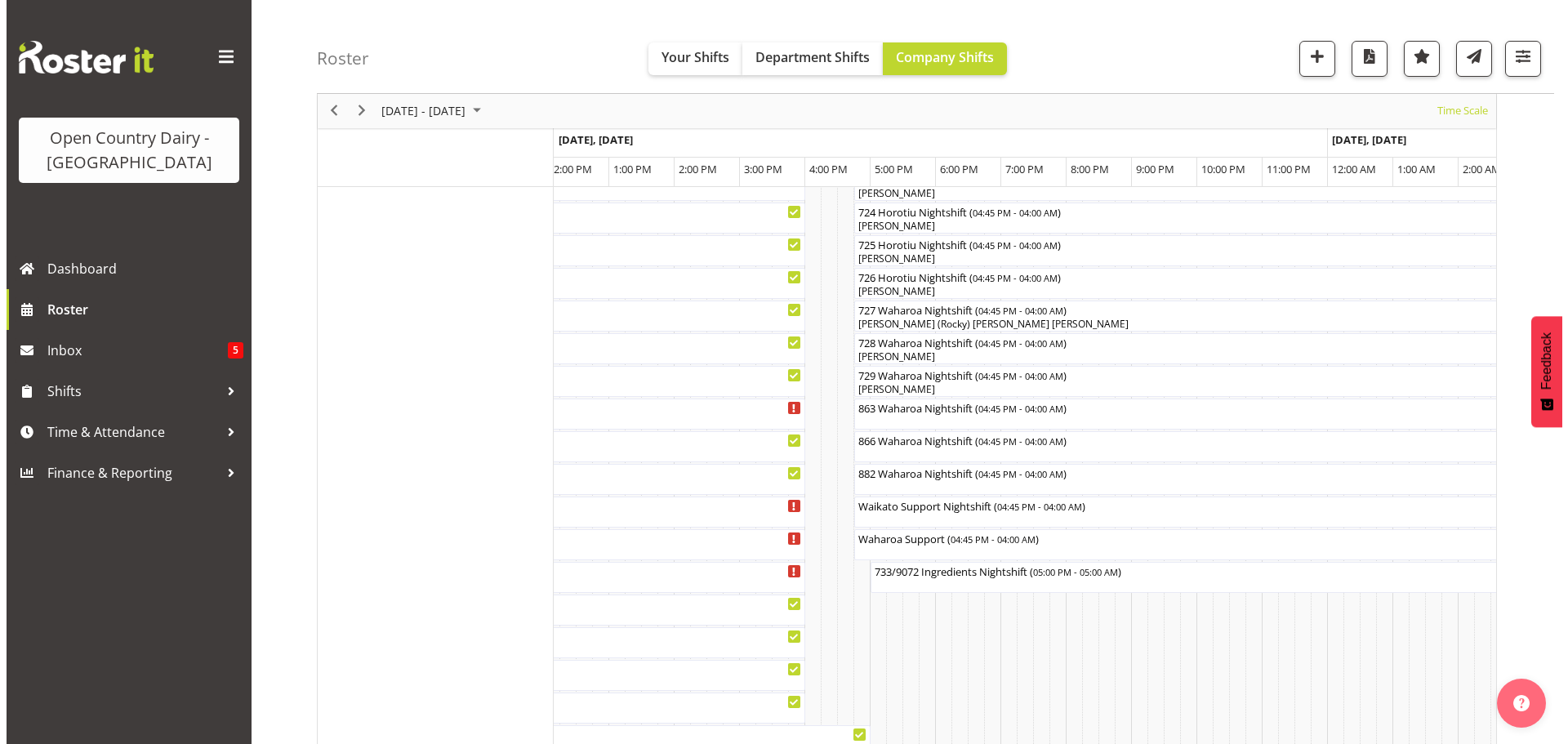
scroll to position [1039, 0]
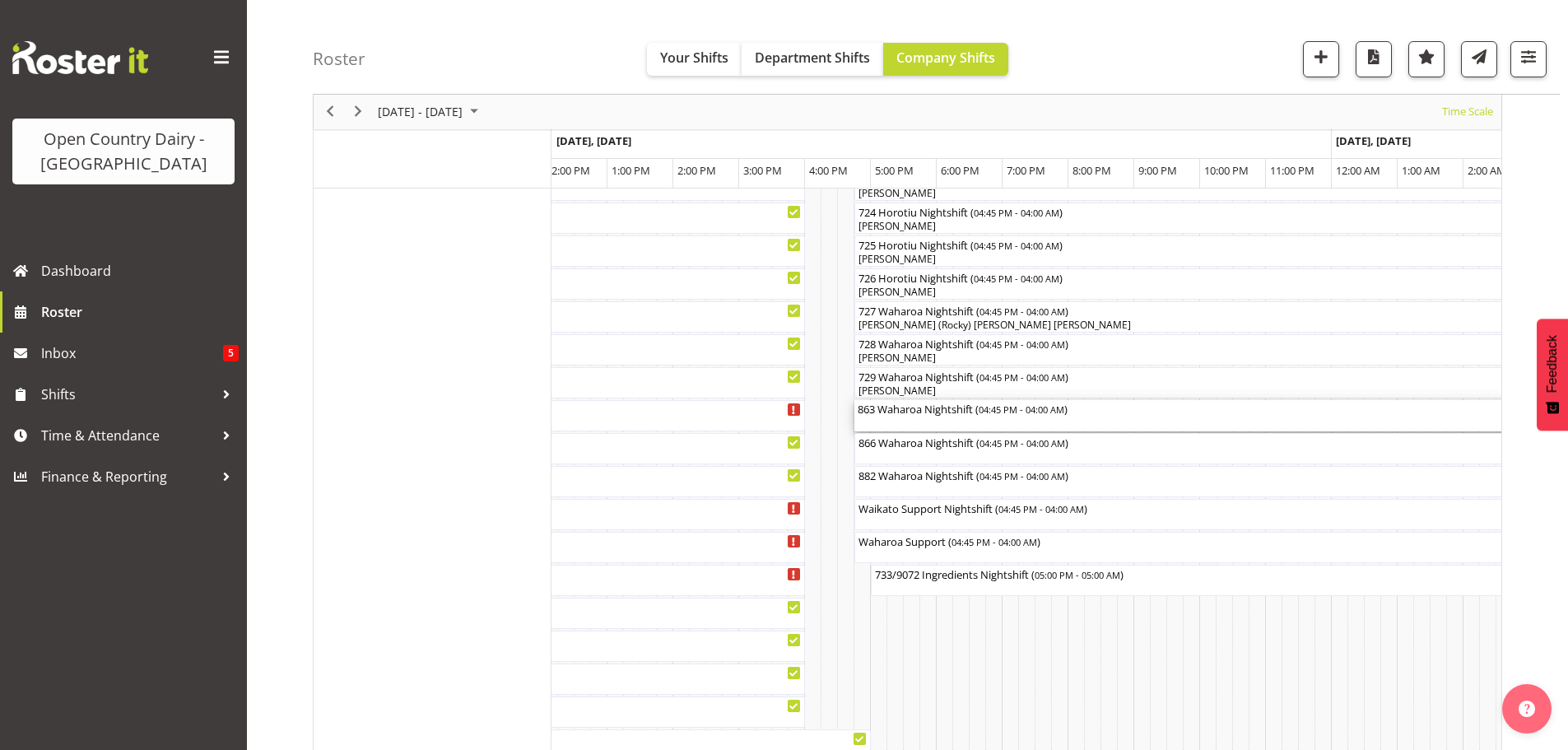
click at [928, 420] on div "863 Waharoa Nightshift ( 04:45 PM - 04:00 AM )" at bounding box center [1225, 416] width 735 height 31
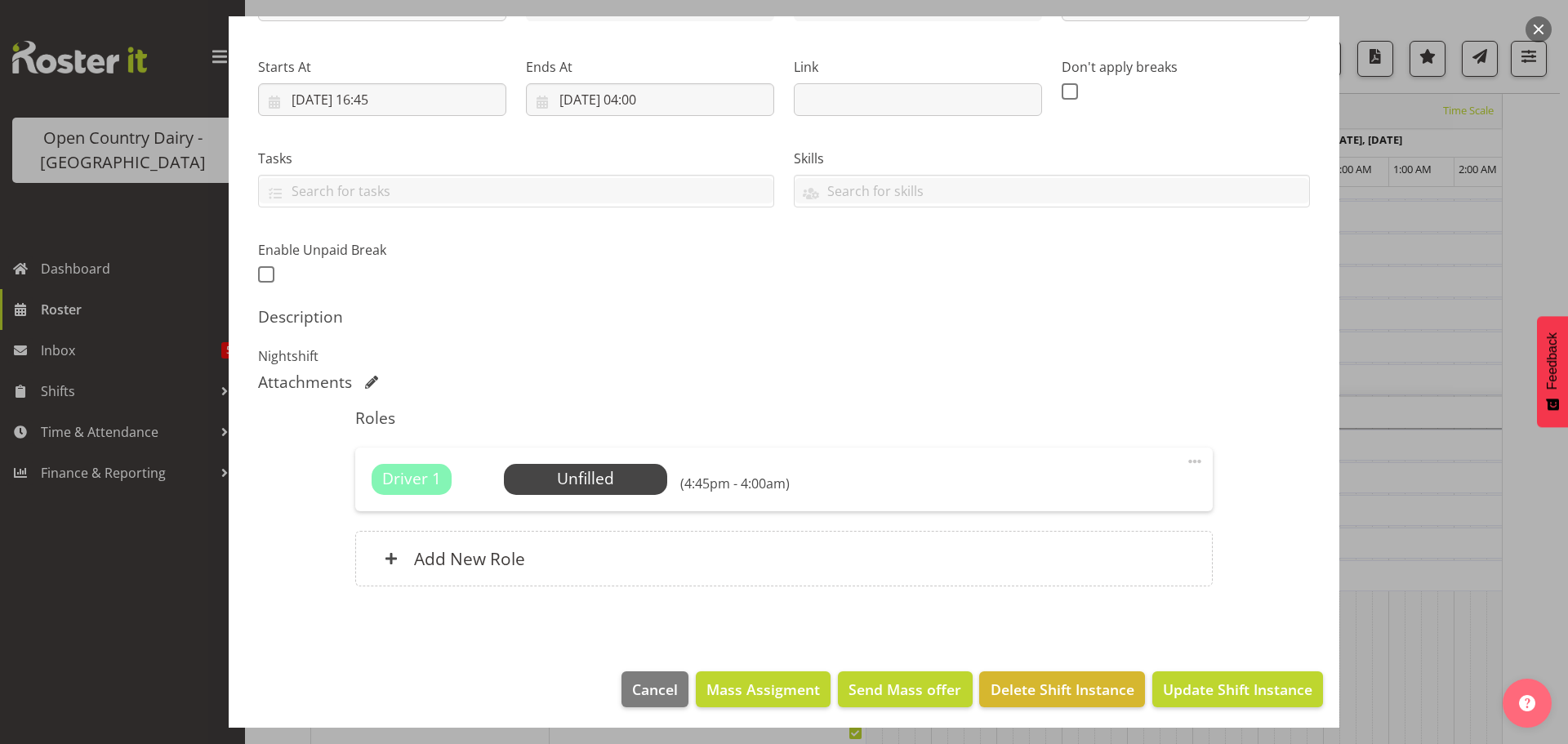
scroll to position [233, 0]
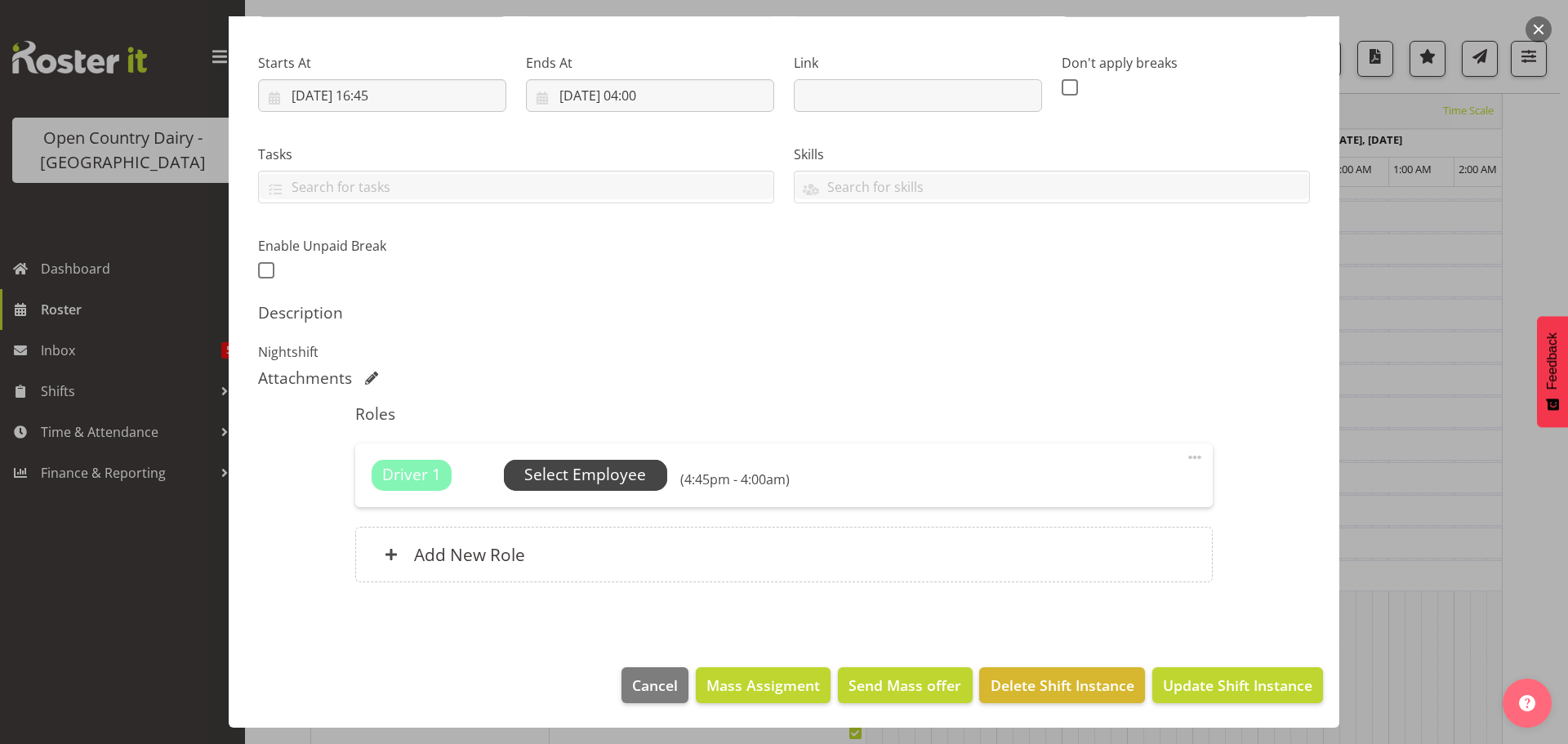
click at [594, 471] on span "Select Employee" at bounding box center [585, 475] width 122 height 24
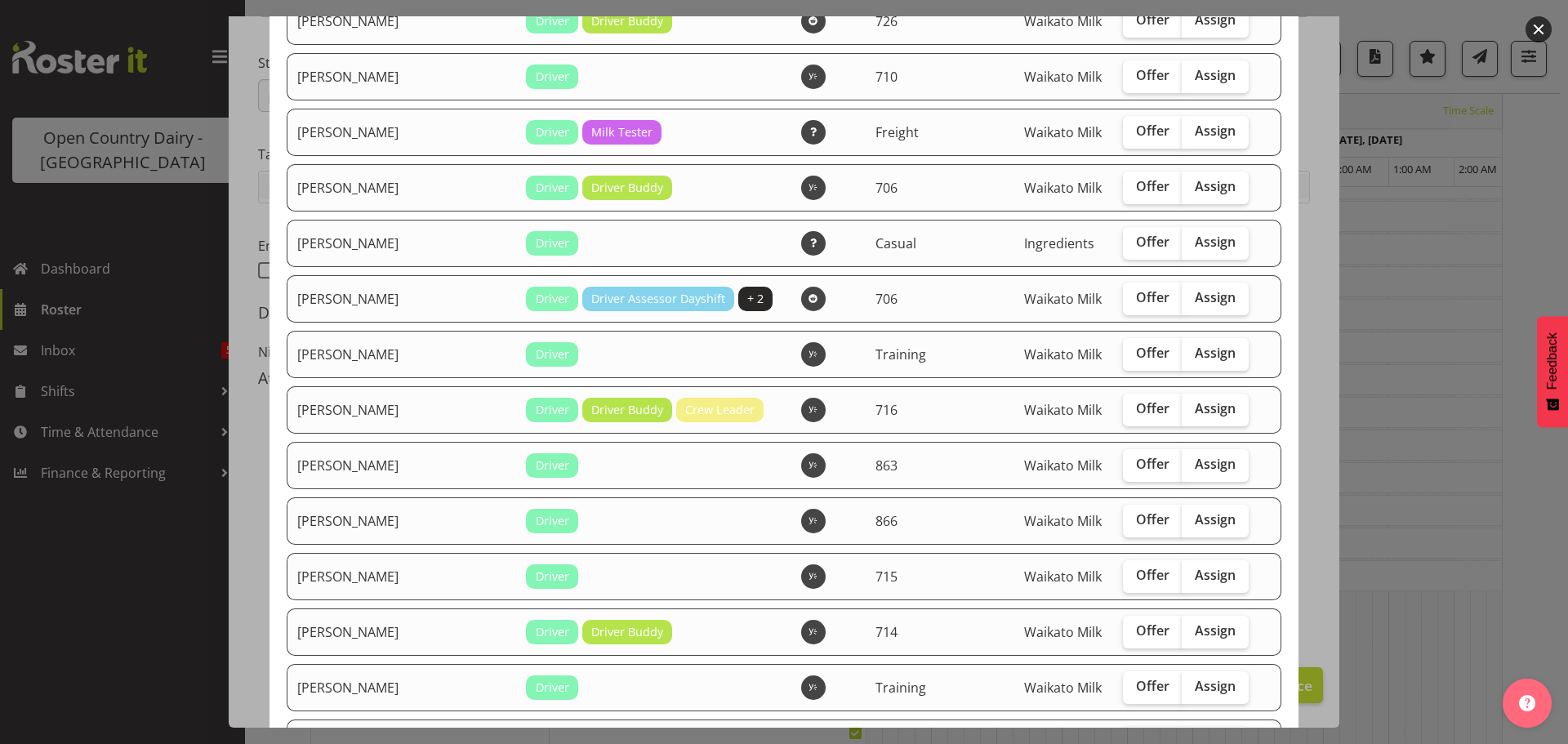
scroll to position [2123, 0]
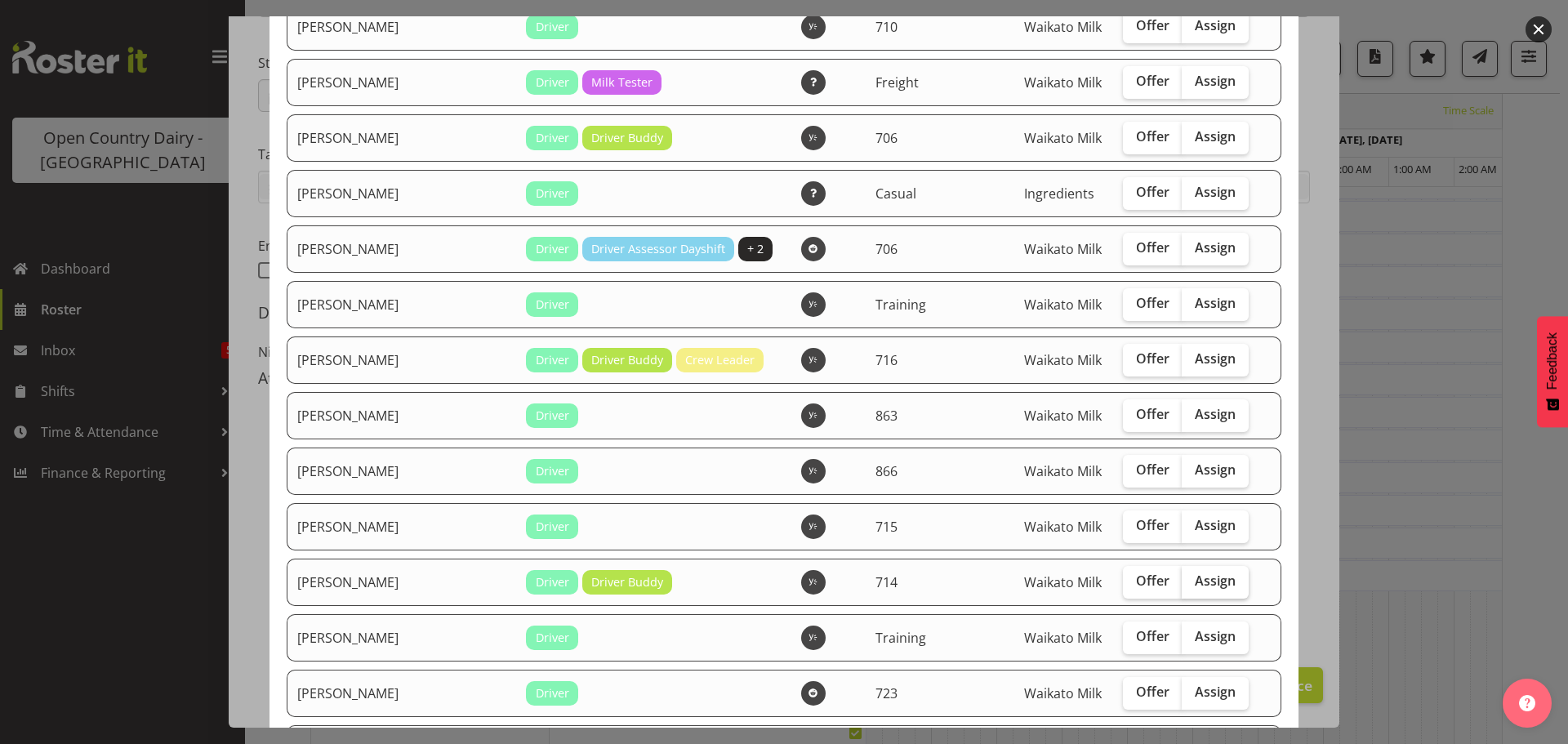
click at [1195, 582] on span "Assign" at bounding box center [1215, 580] width 41 height 16
click at [1191, 582] on input "Assign" at bounding box center [1187, 581] width 11 height 11
checkbox input "true"
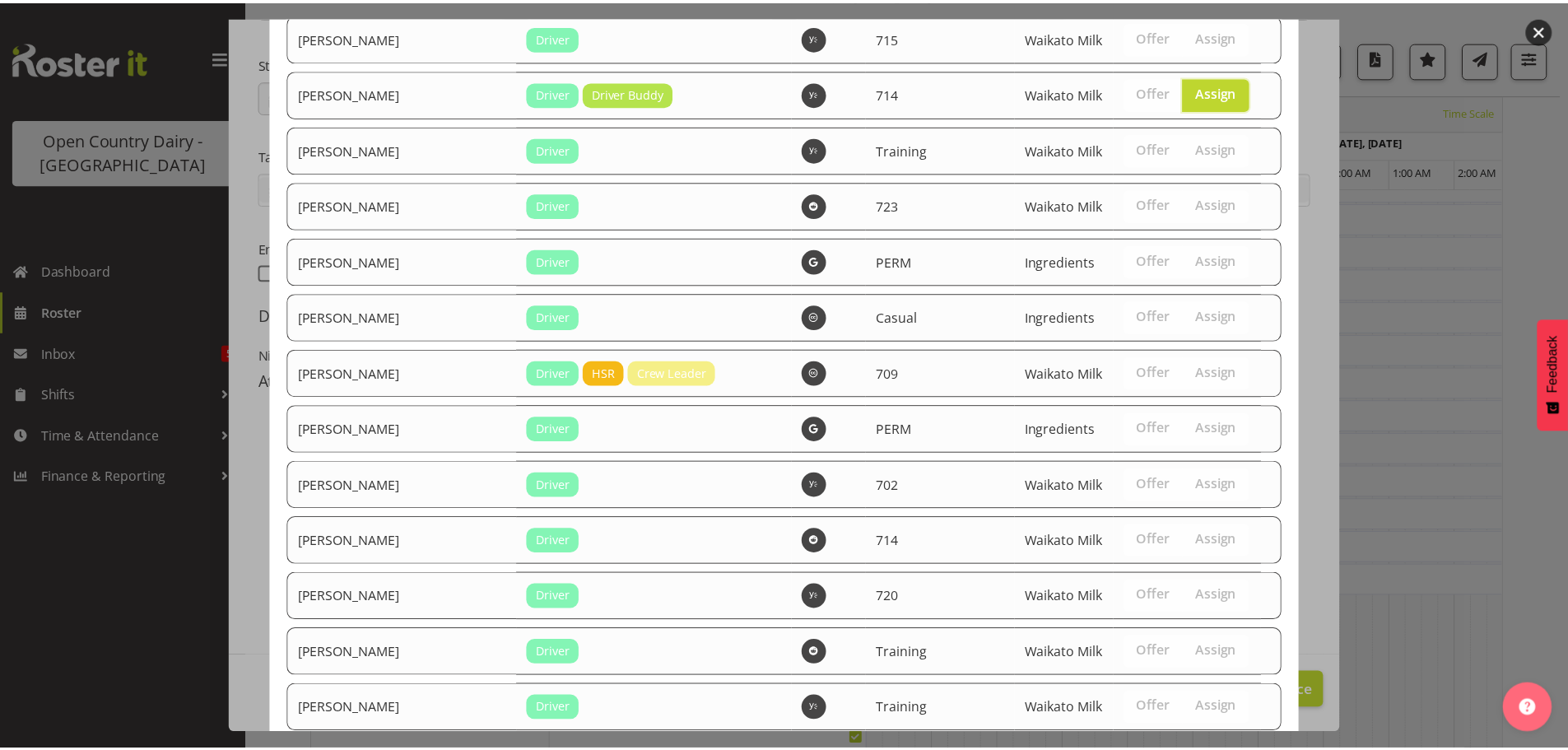
scroll to position [2960, 0]
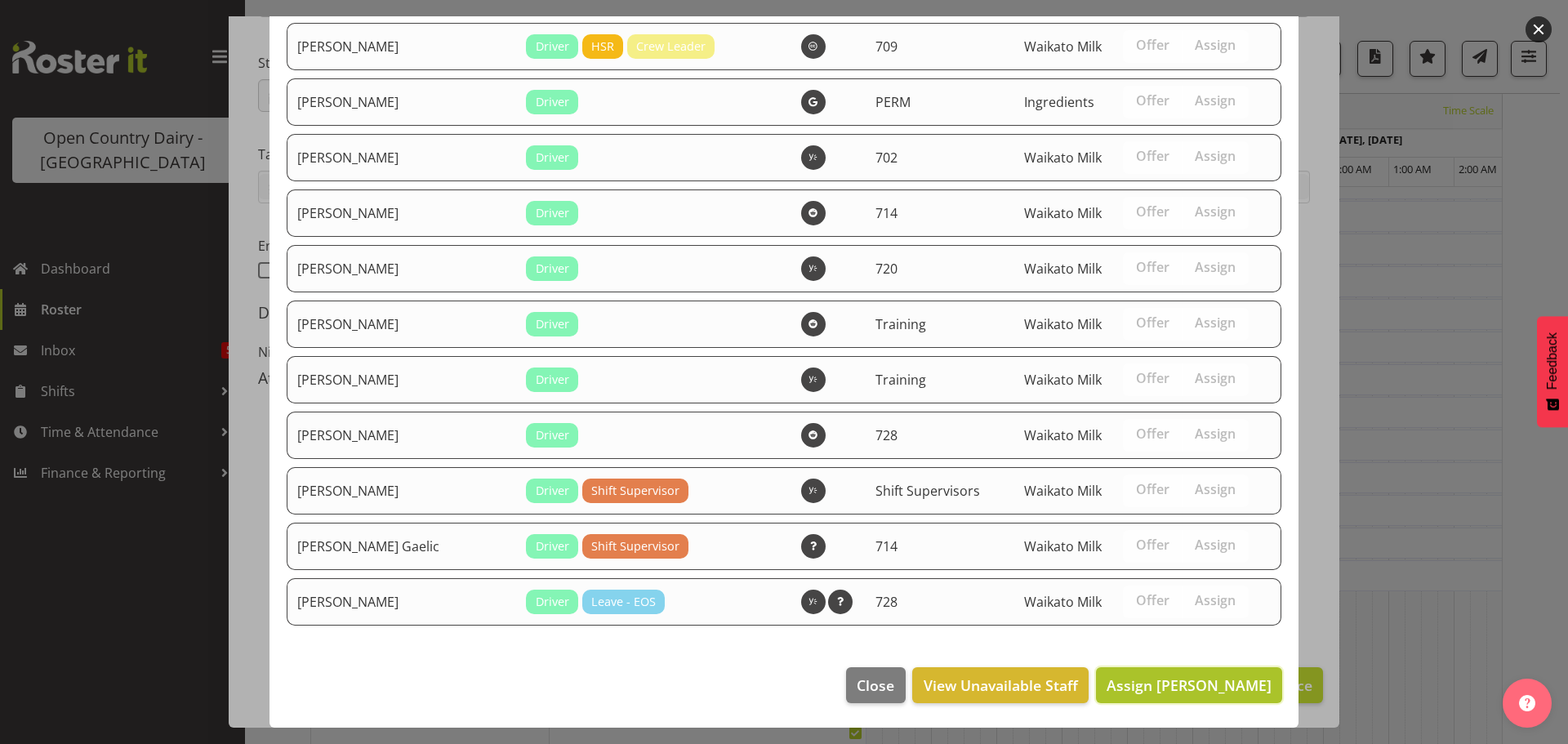
click at [1194, 691] on span "Assign [PERSON_NAME]" at bounding box center [1189, 685] width 165 height 20
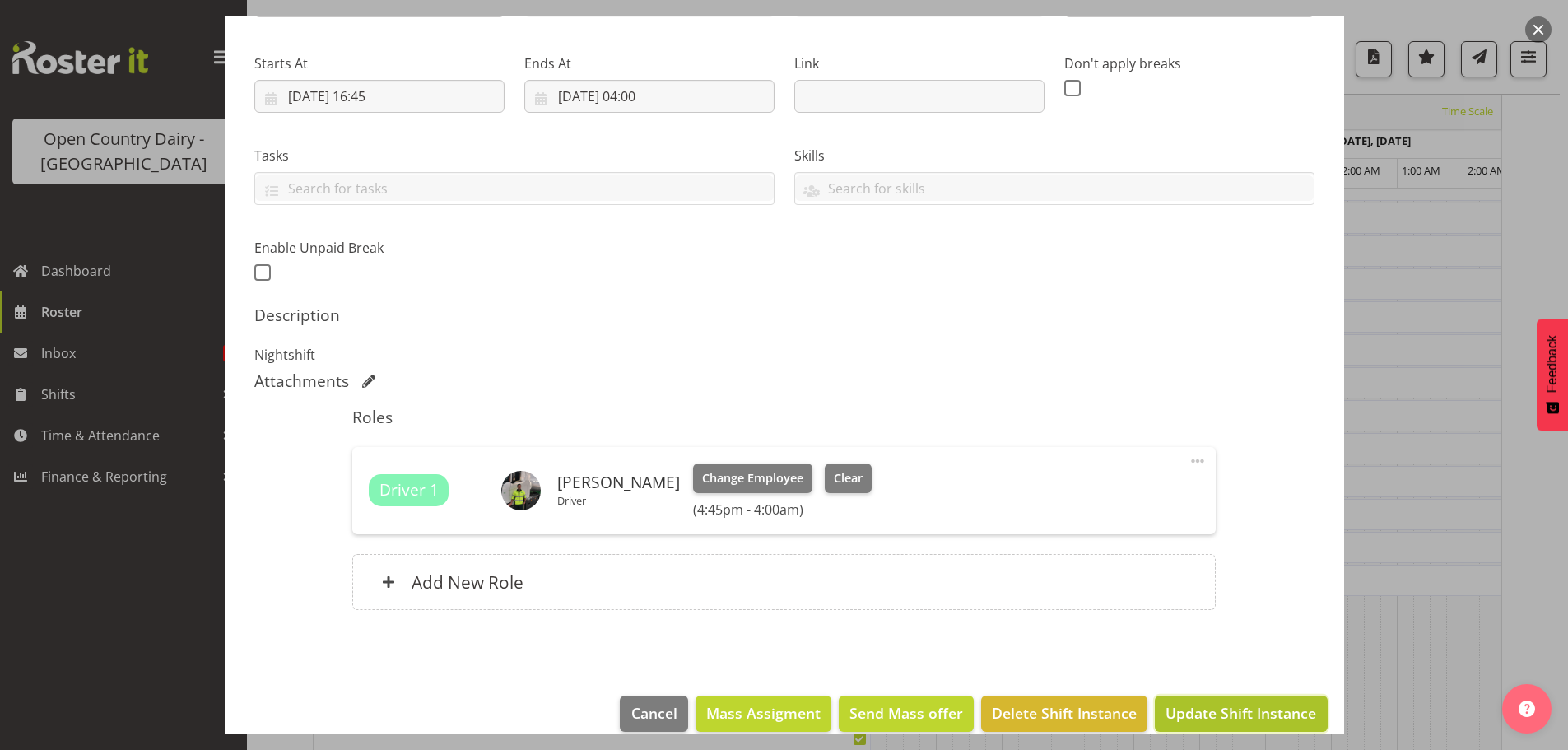
click at [1244, 711] on span "Update Shift Instance" at bounding box center [1241, 712] width 151 height 21
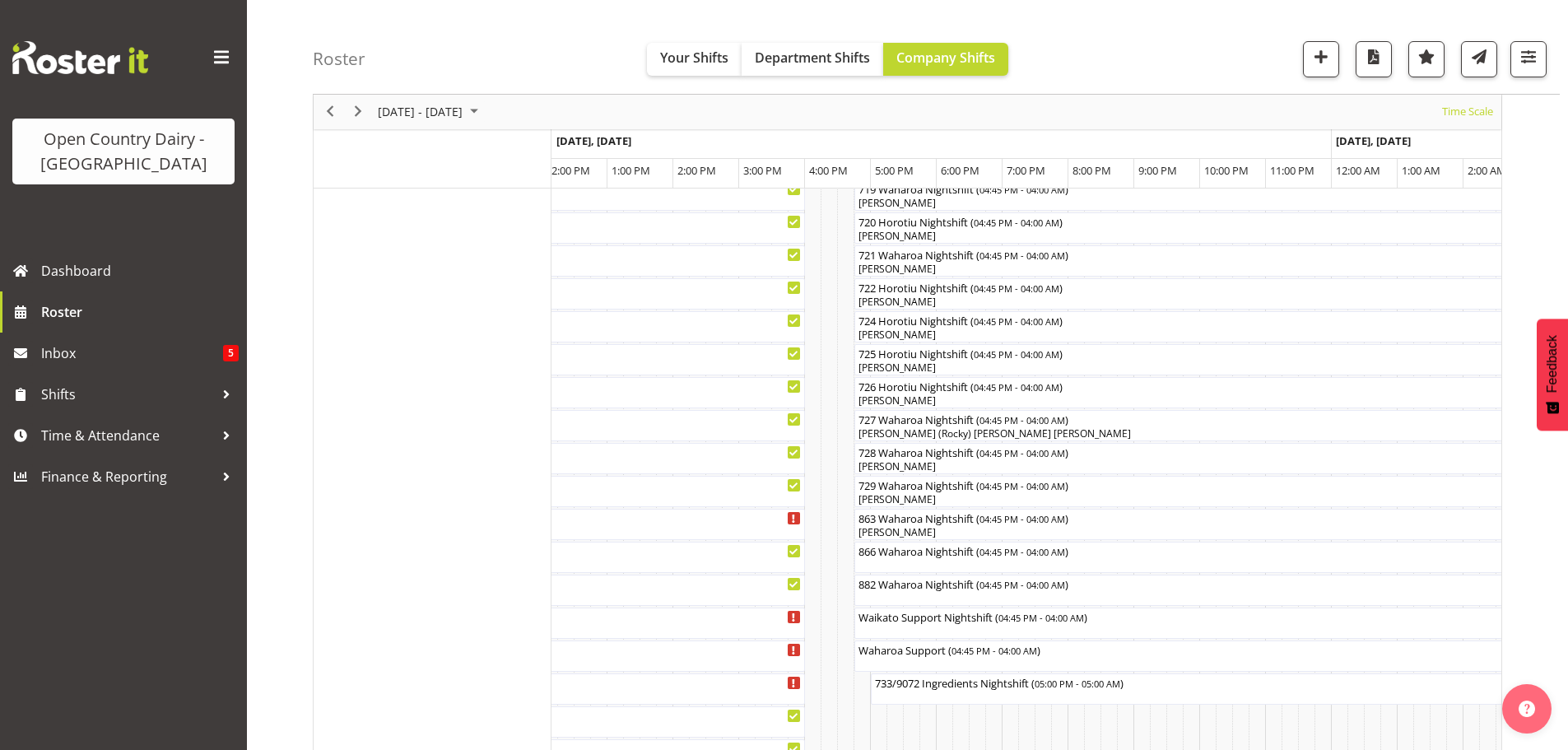
scroll to position [965, 0]
